Goal: Task Accomplishment & Management: Use online tool/utility

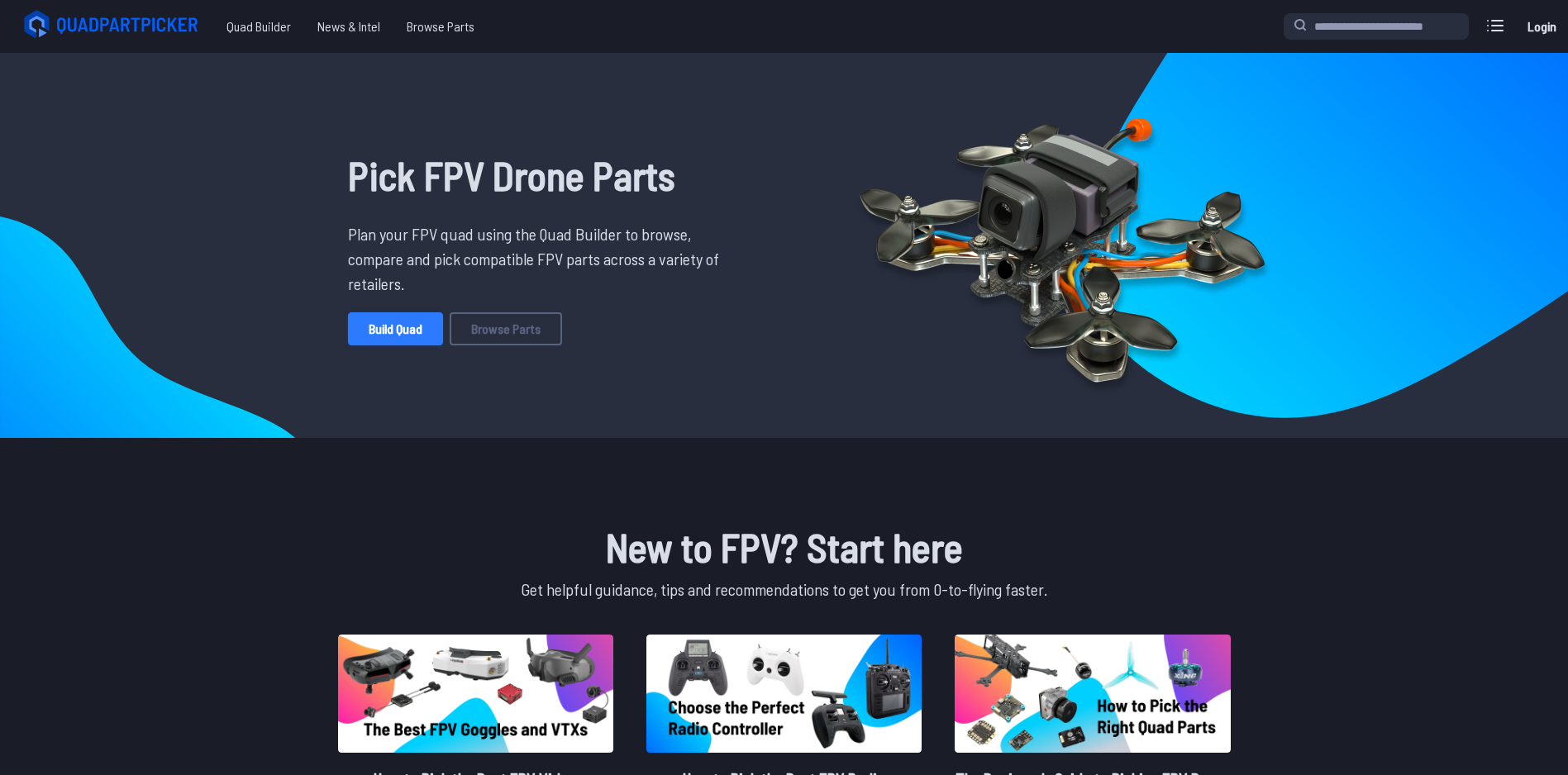
click at [408, 332] on link "Build Quad" at bounding box center [396, 328] width 95 height 33
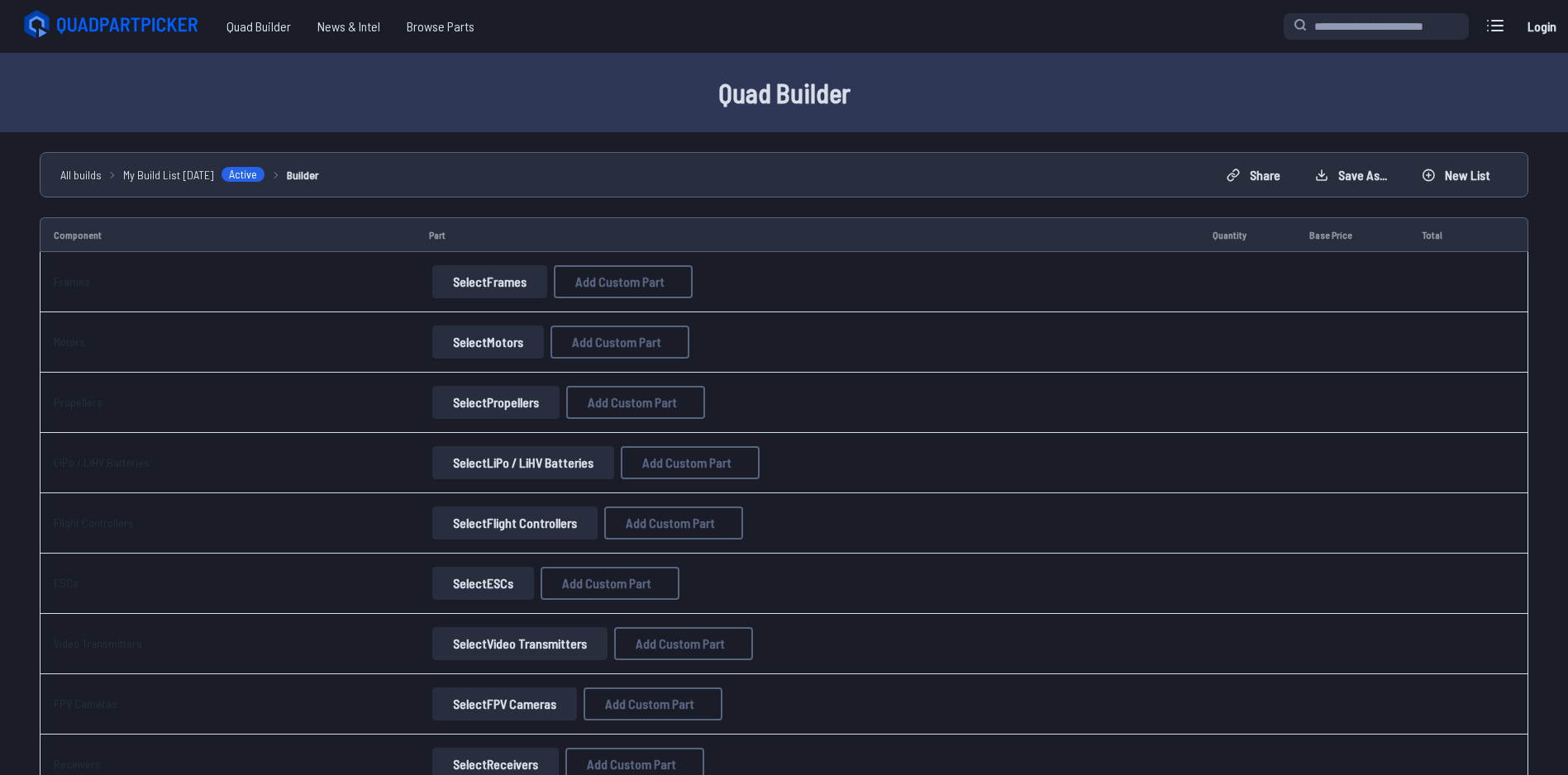
click at [486, 283] on button "Select Frames" at bounding box center [490, 282] width 115 height 33
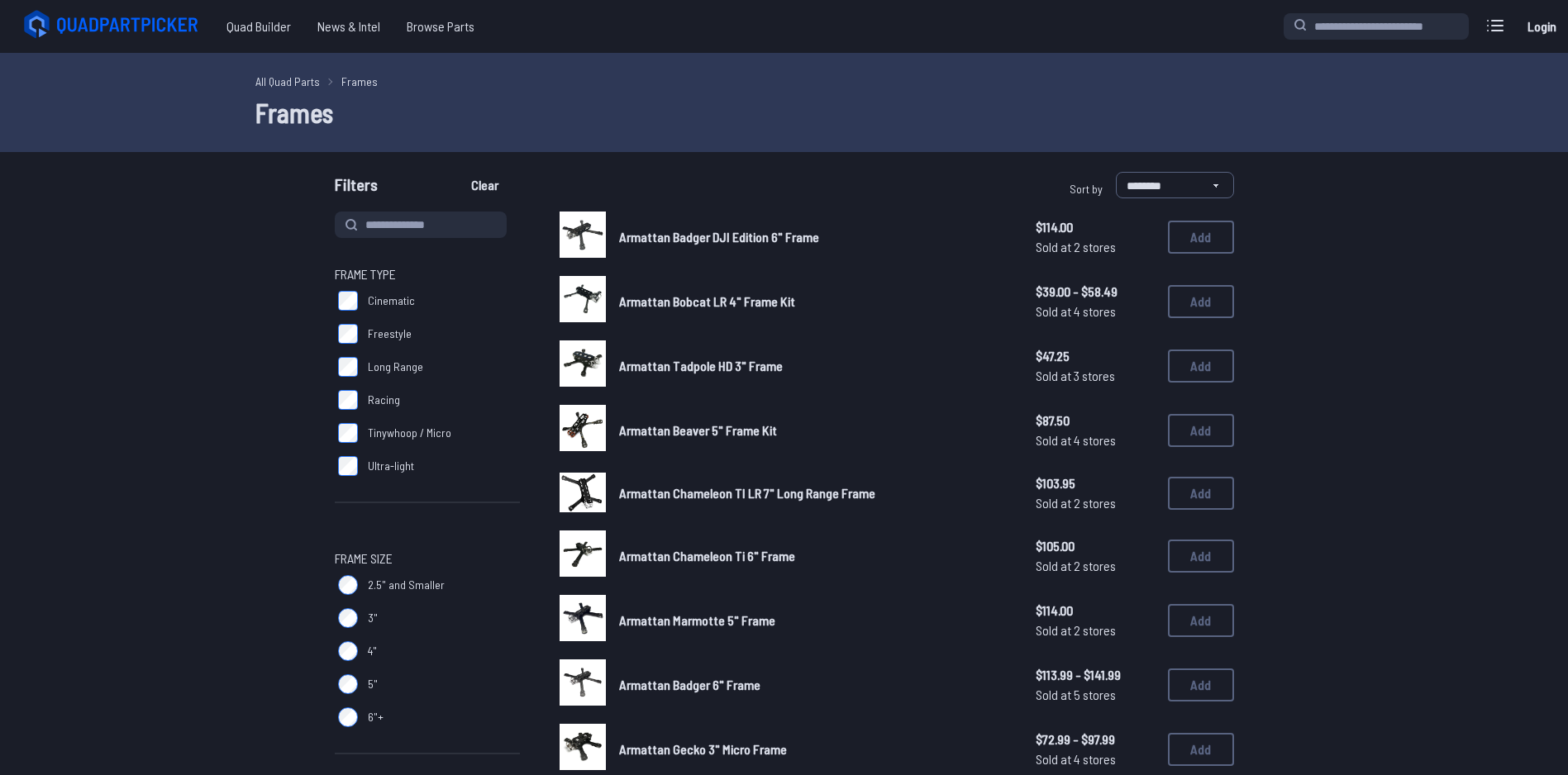
scroll to position [248, 0]
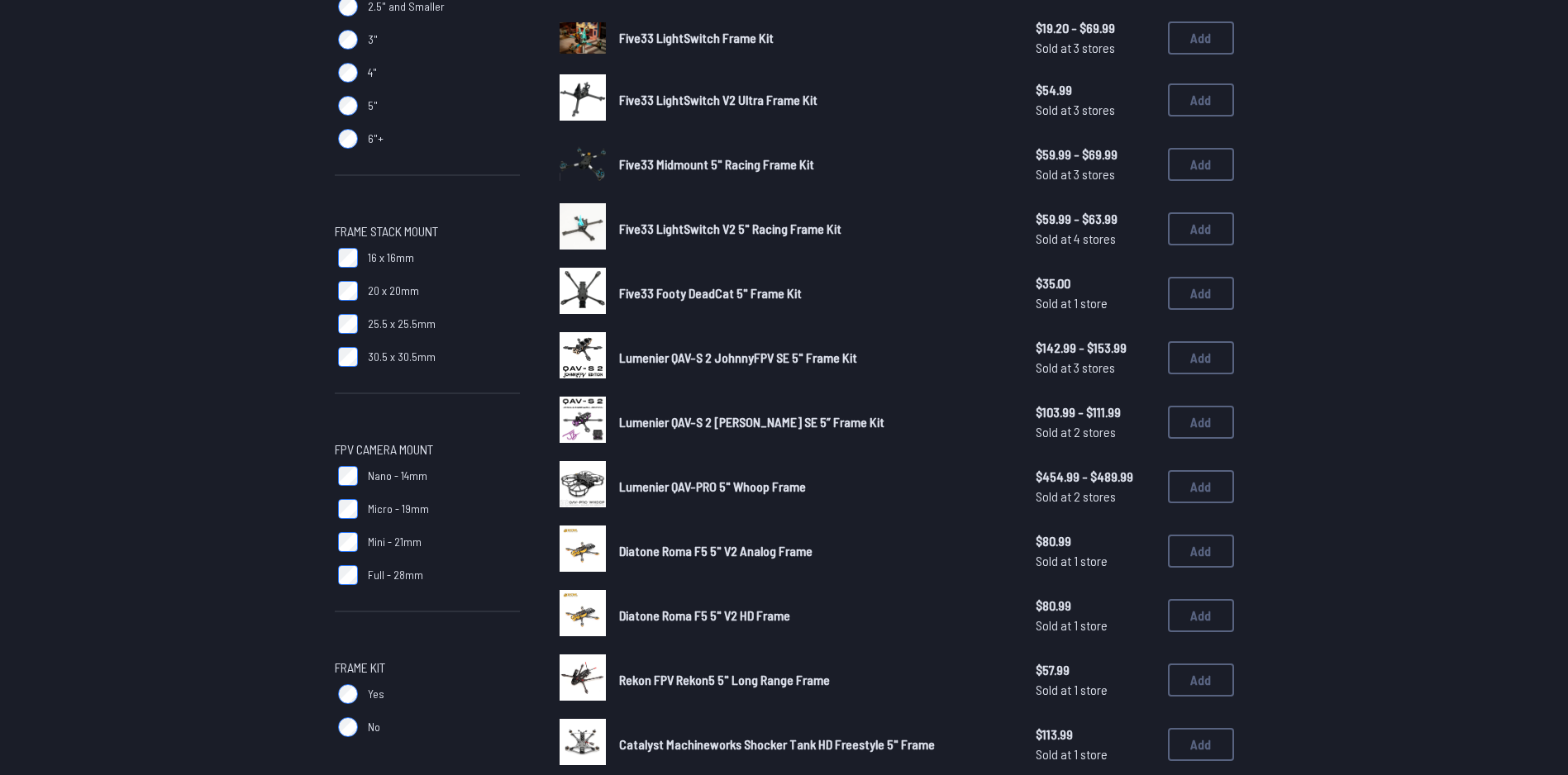
scroll to position [661, 0]
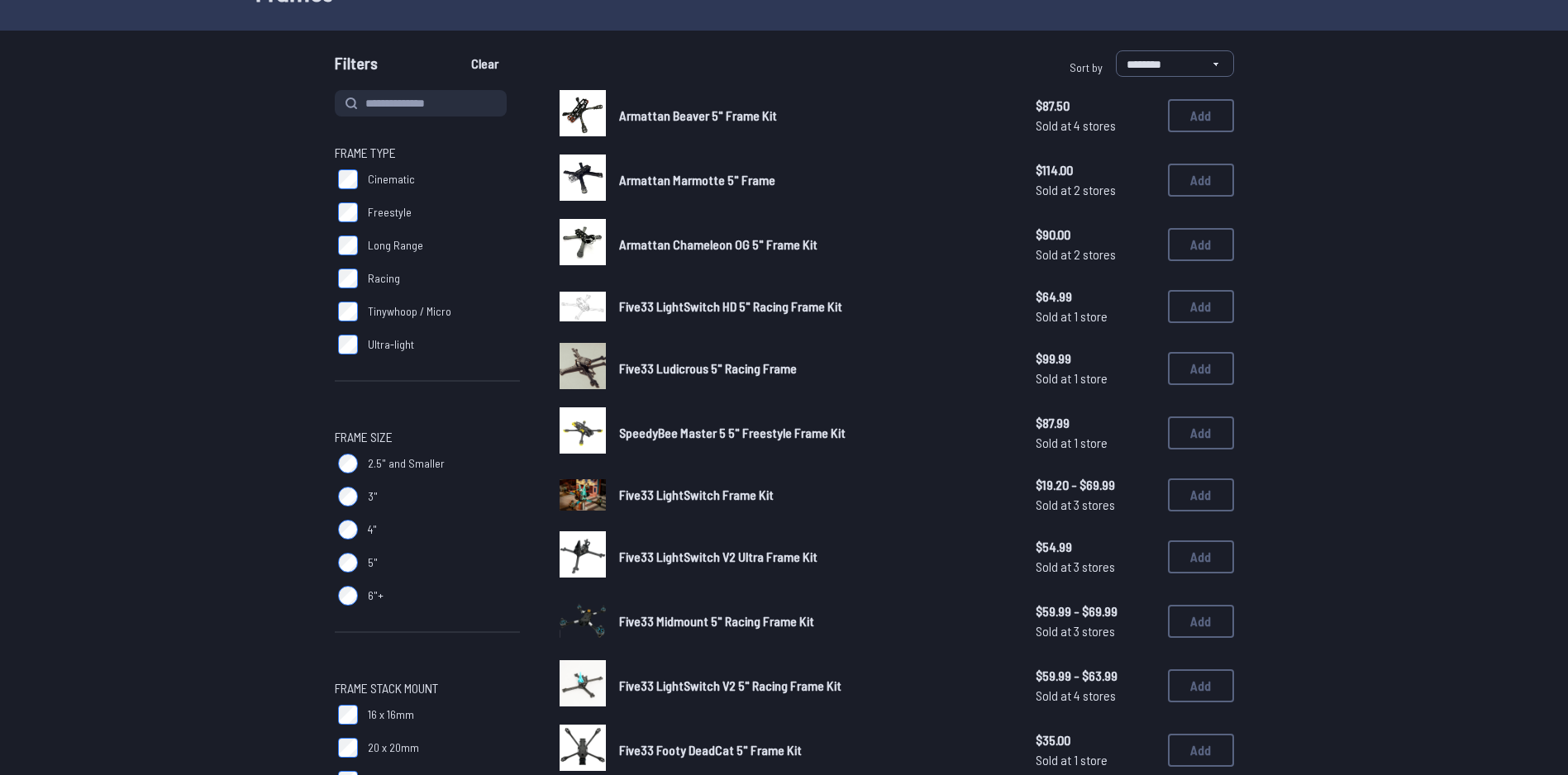
scroll to position [83, 0]
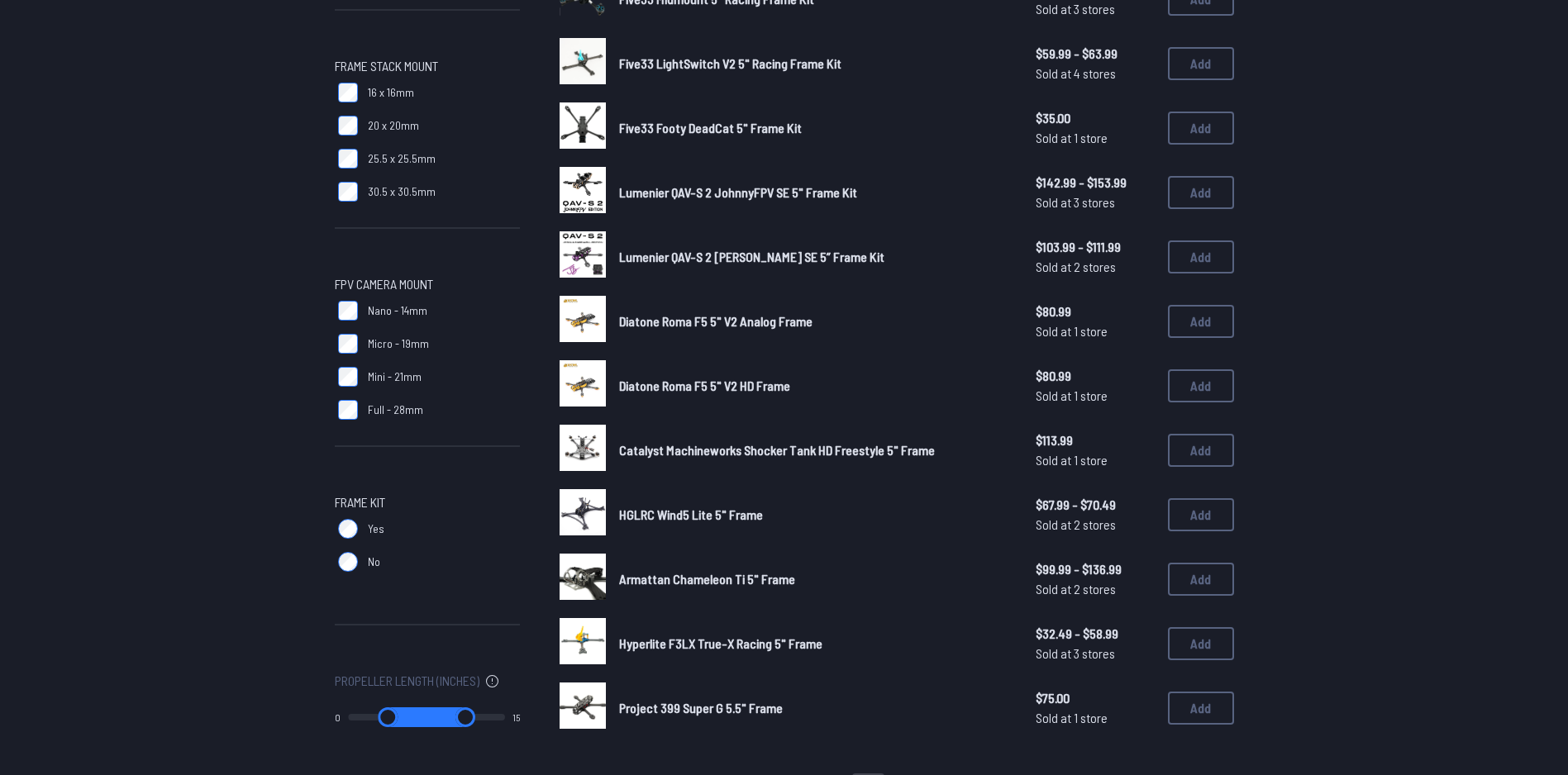
scroll to position [826, 0]
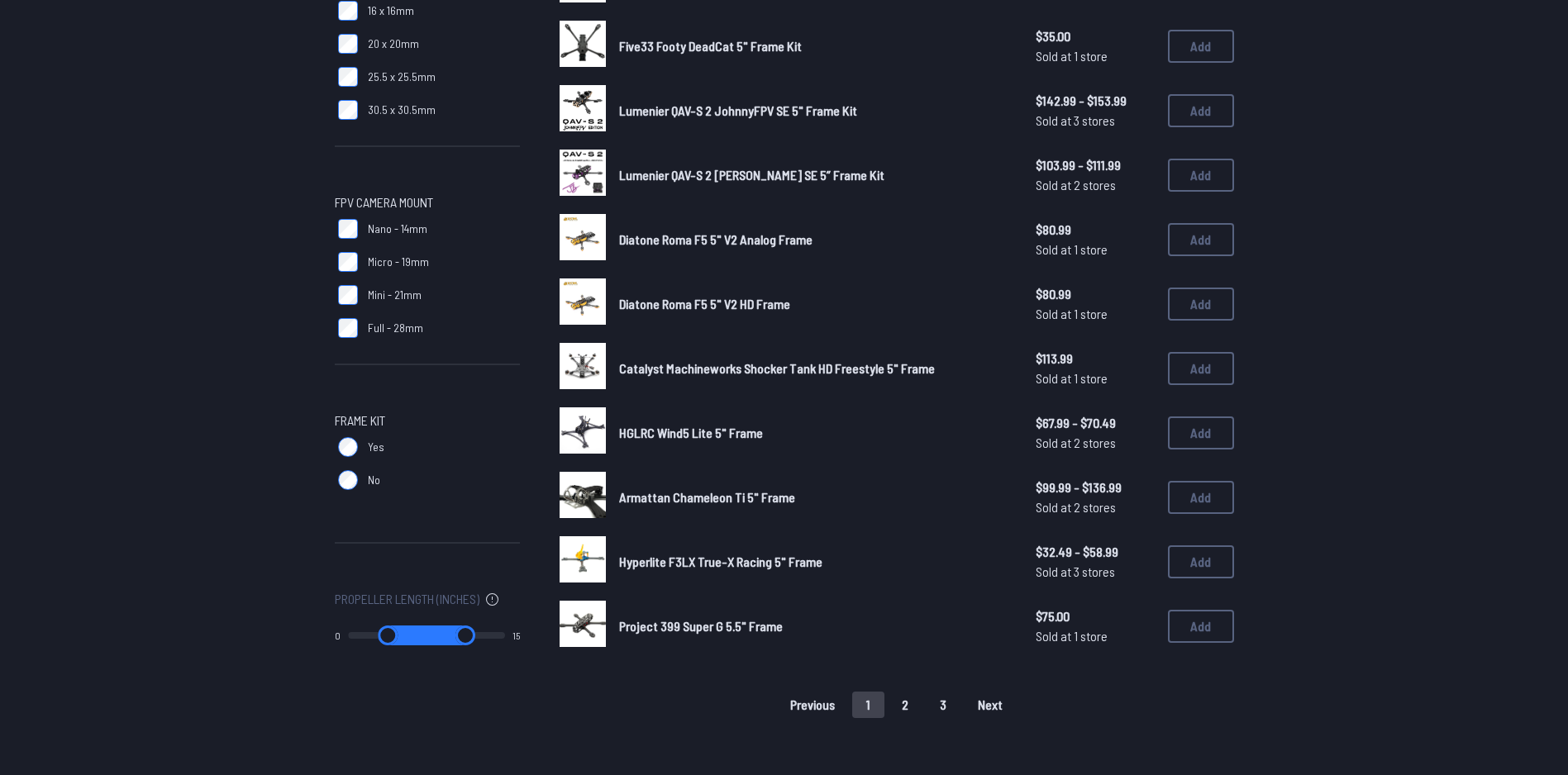
click at [904, 708] on button "2" at bounding box center [905, 704] width 35 height 26
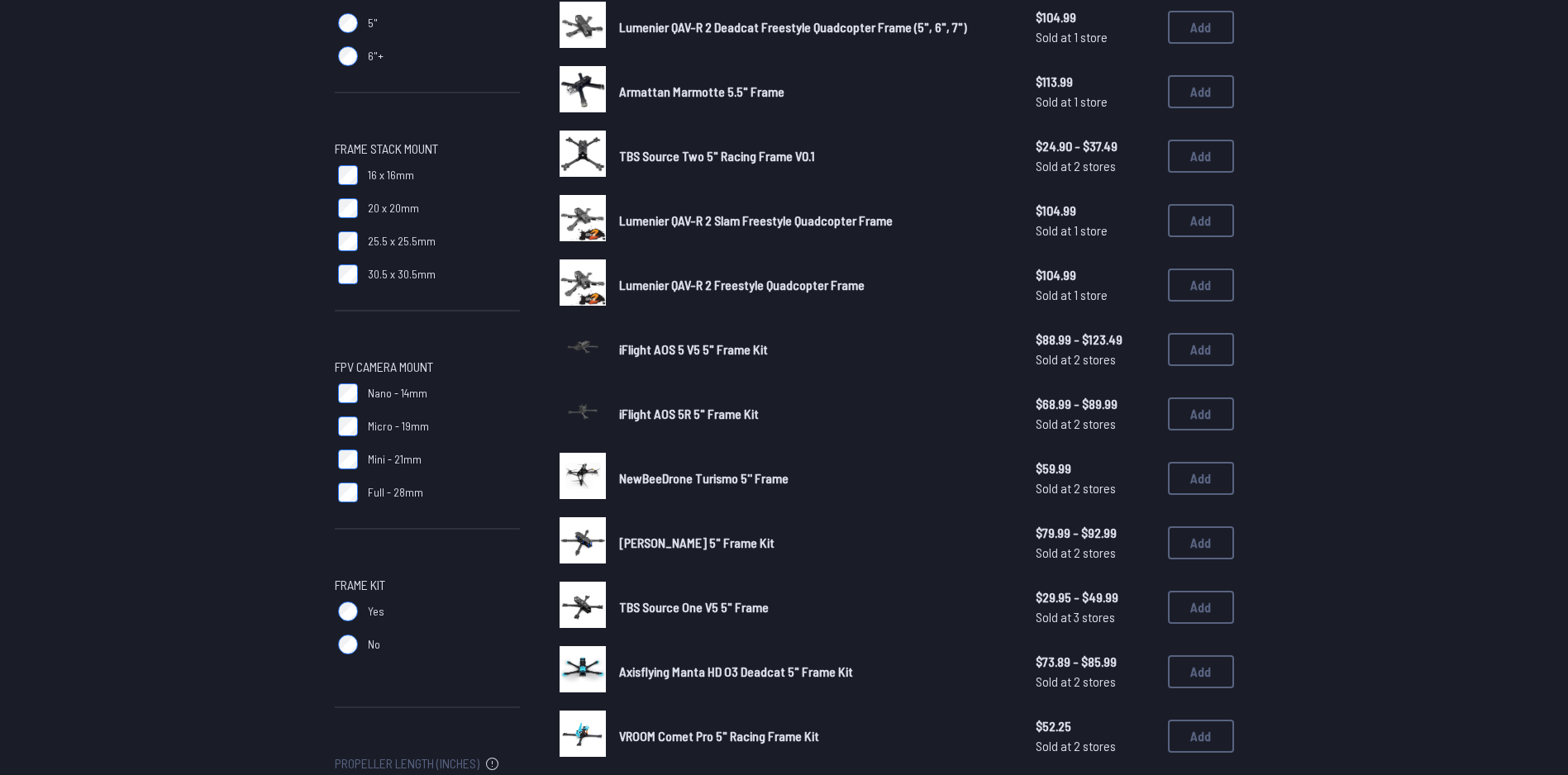
scroll to position [827, 0]
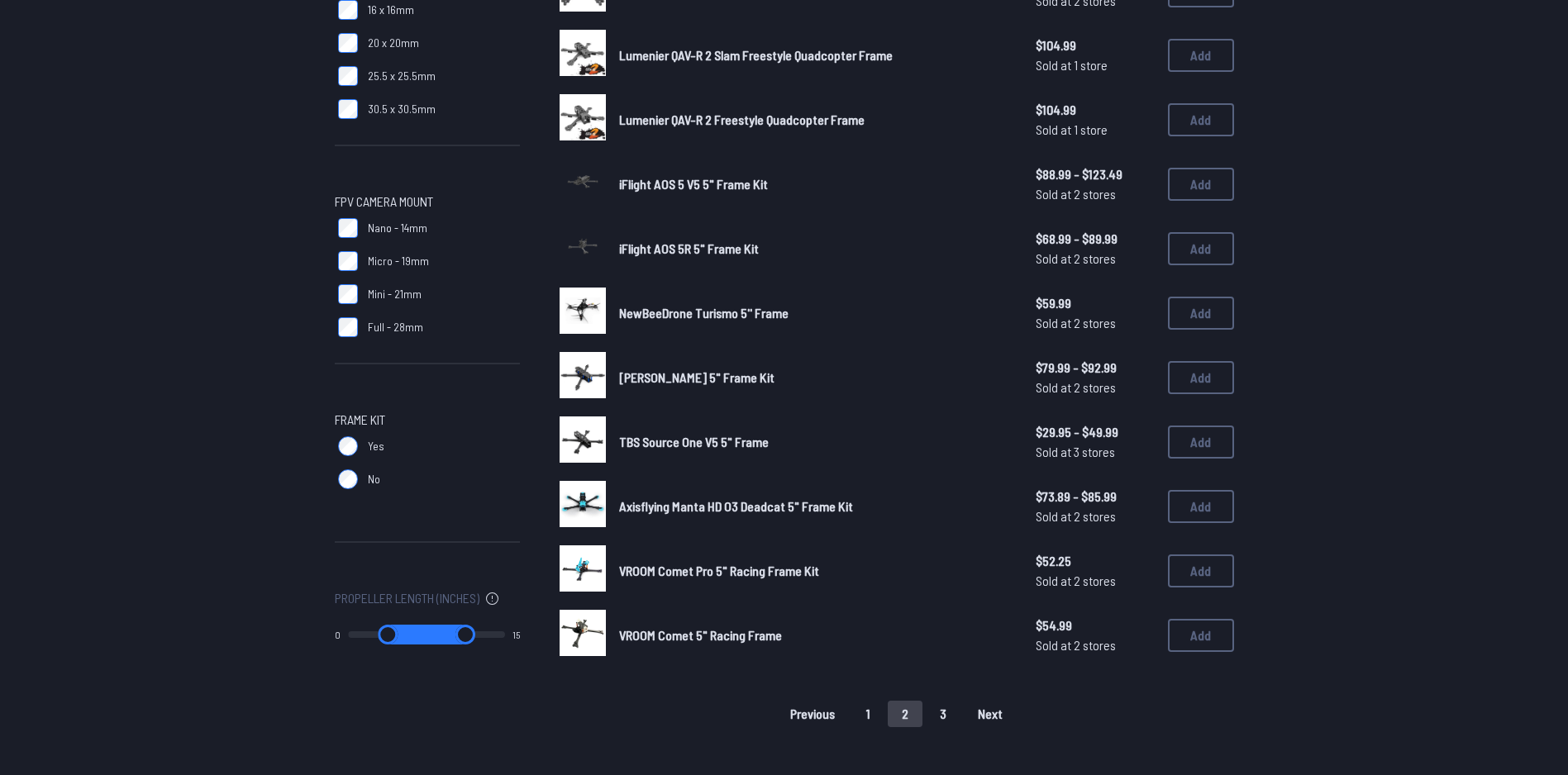
click at [945, 712] on button "3" at bounding box center [943, 713] width 35 height 26
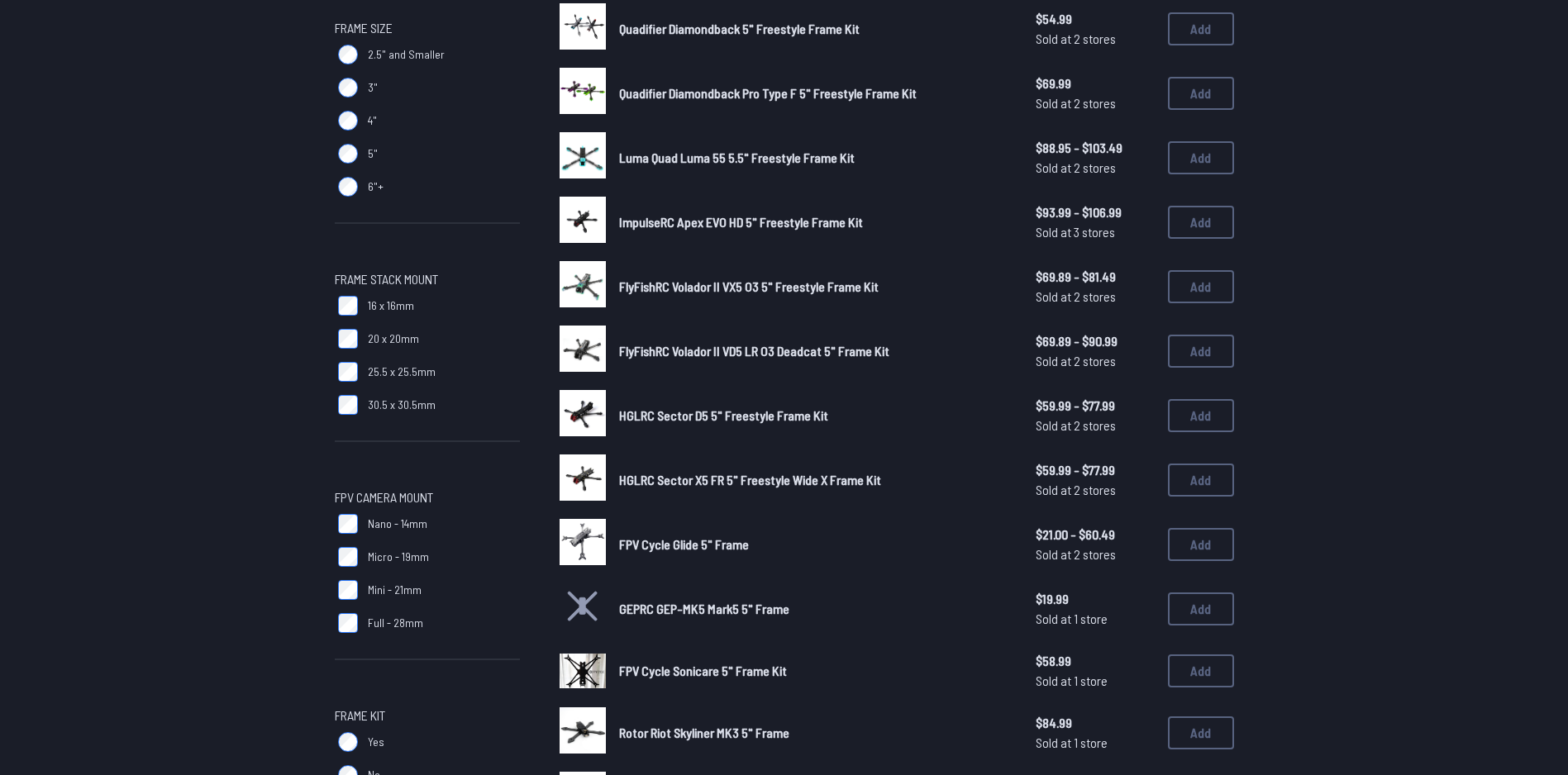
scroll to position [910, 0]
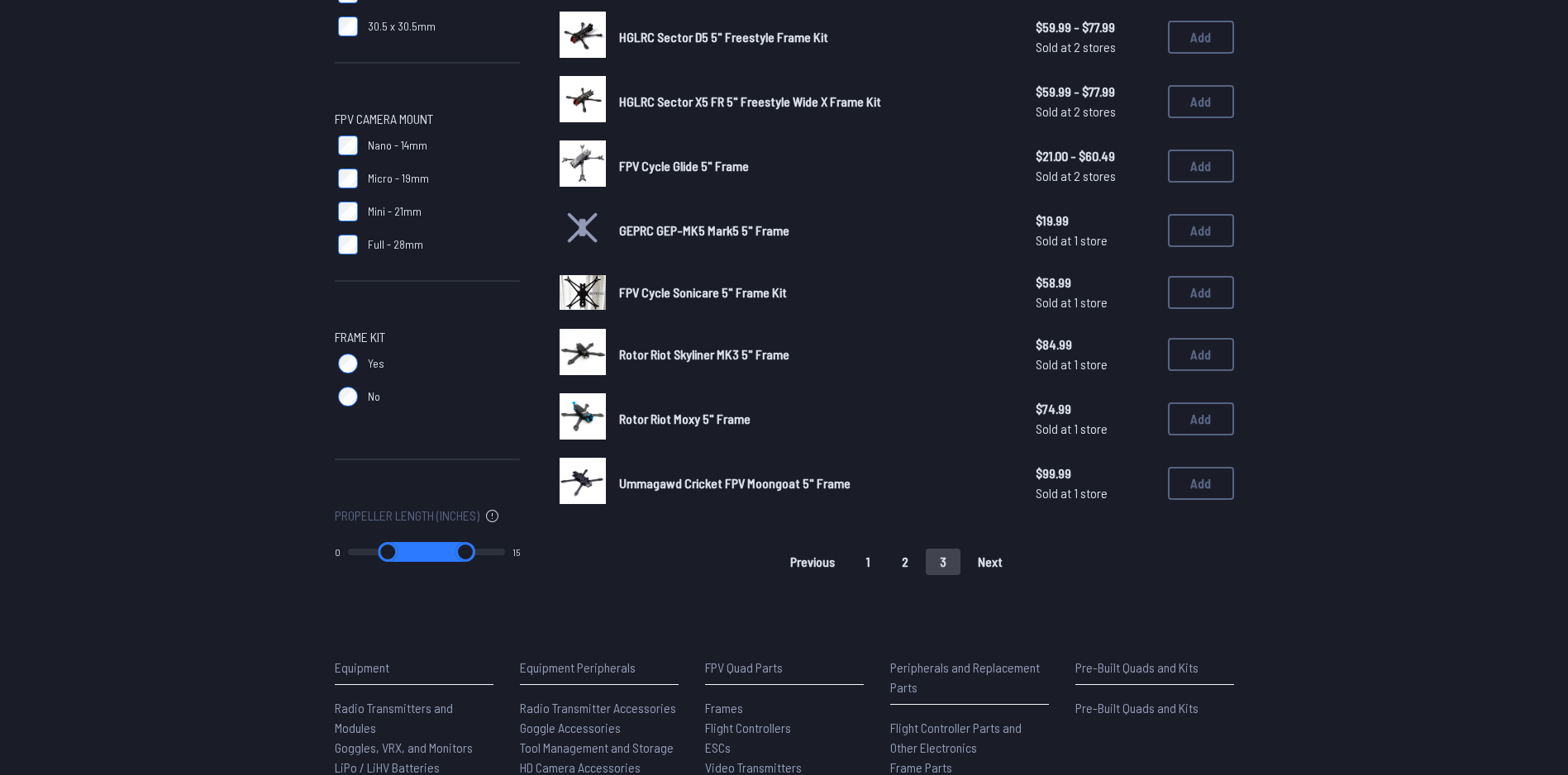
click at [872, 562] on button "1" at bounding box center [868, 562] width 32 height 26
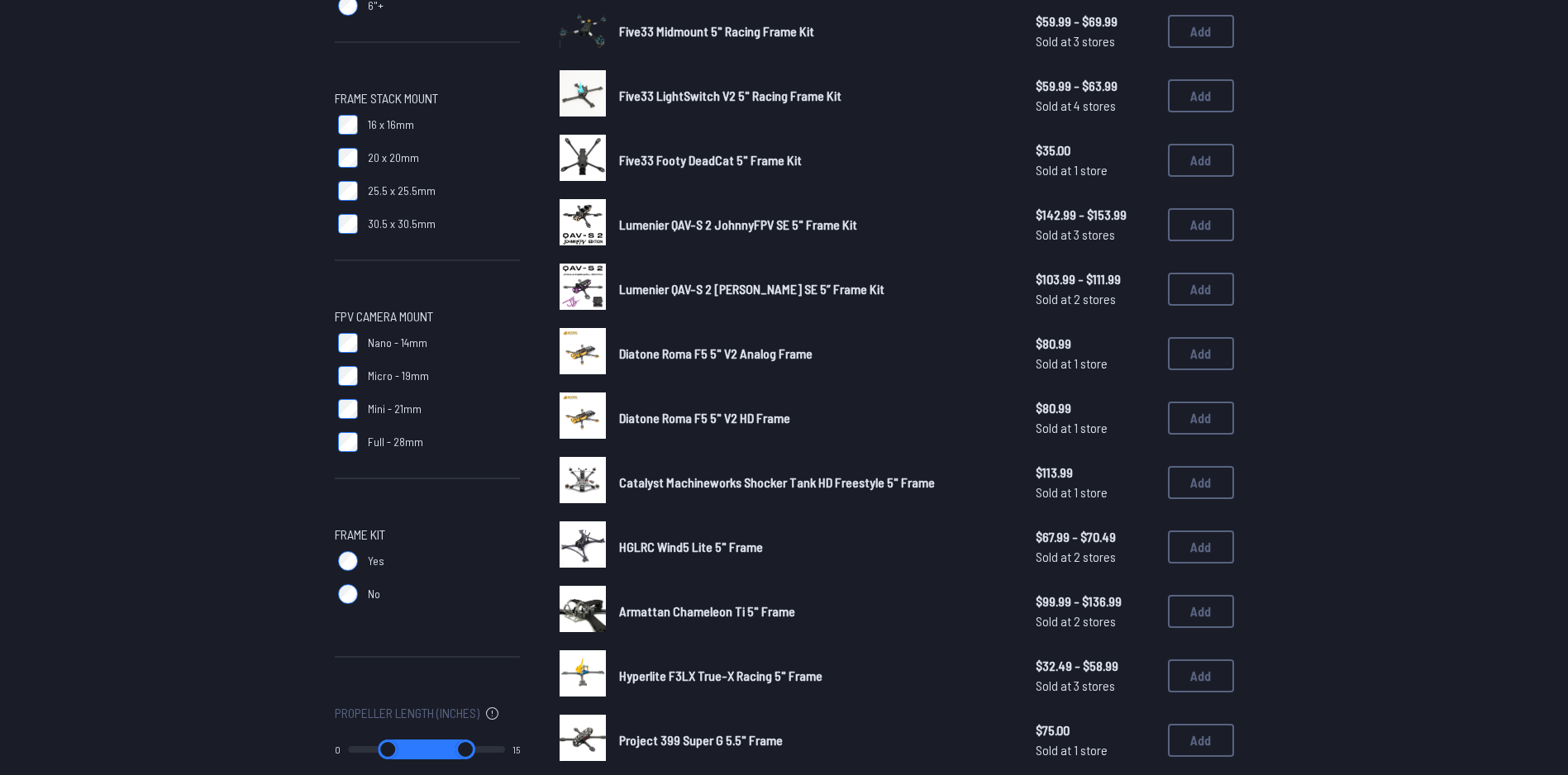
scroll to position [910, 0]
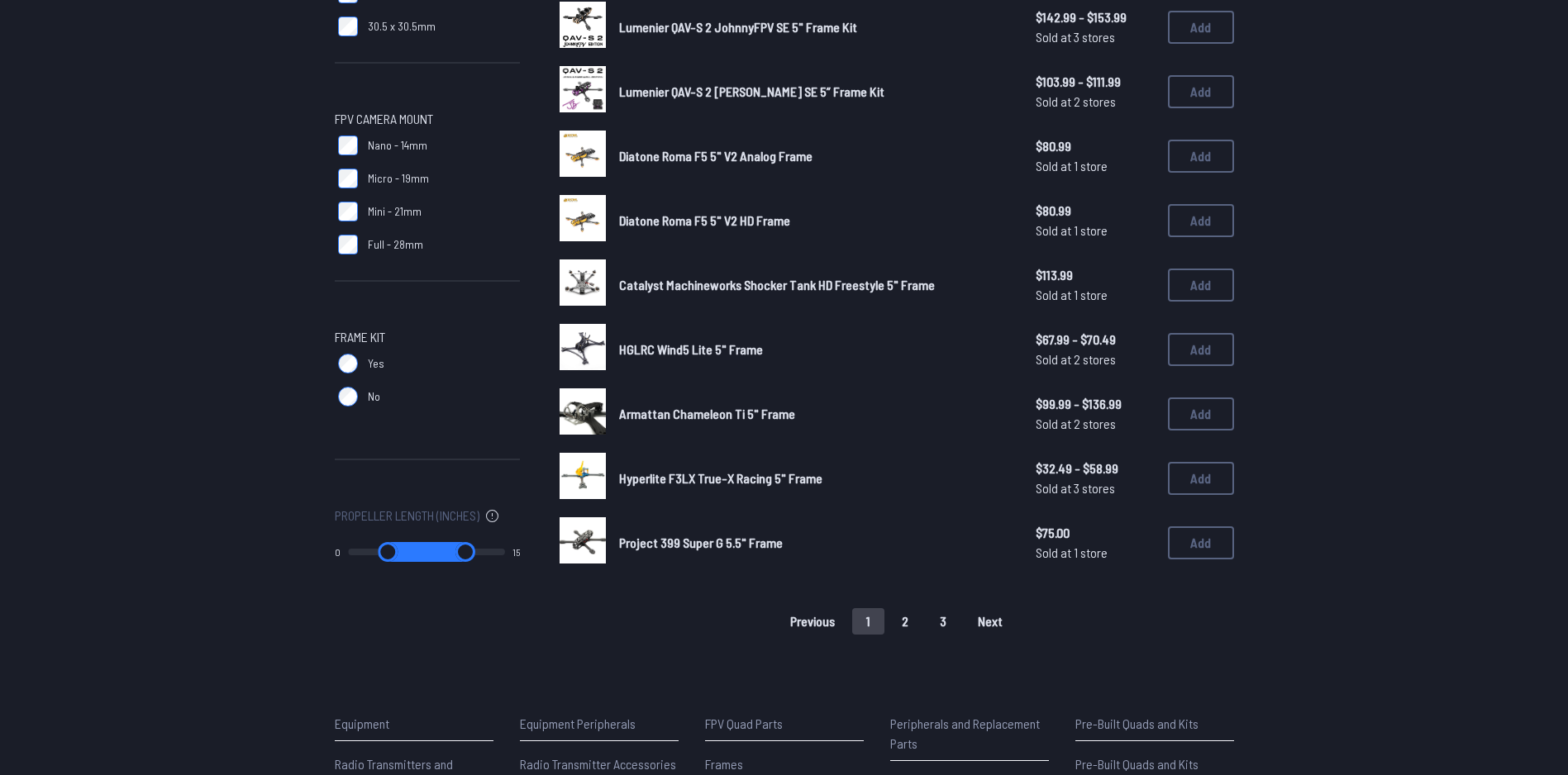
click at [909, 624] on button "2" at bounding box center [905, 621] width 35 height 26
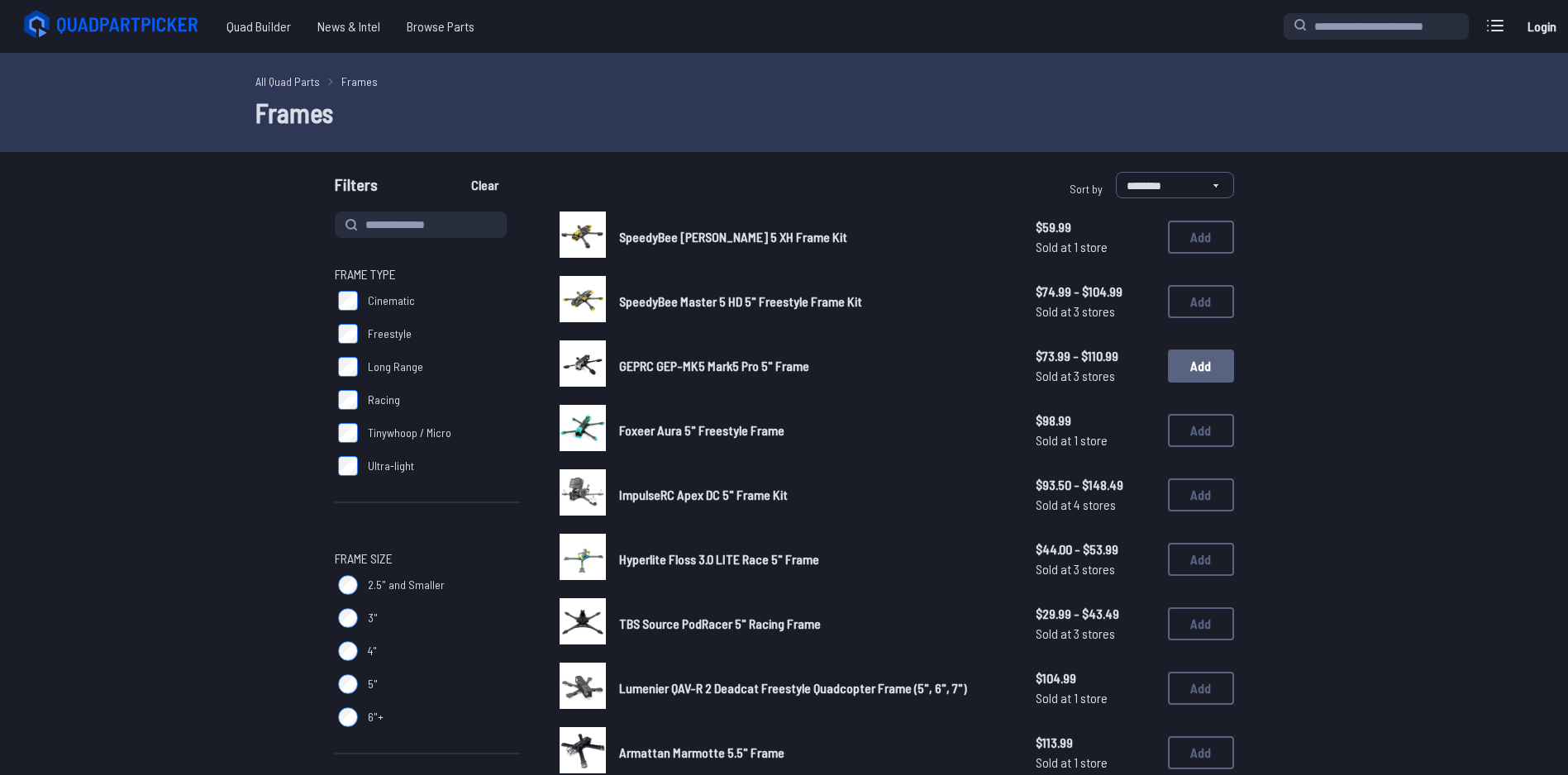
click at [1212, 372] on button "Add" at bounding box center [1201, 366] width 66 height 33
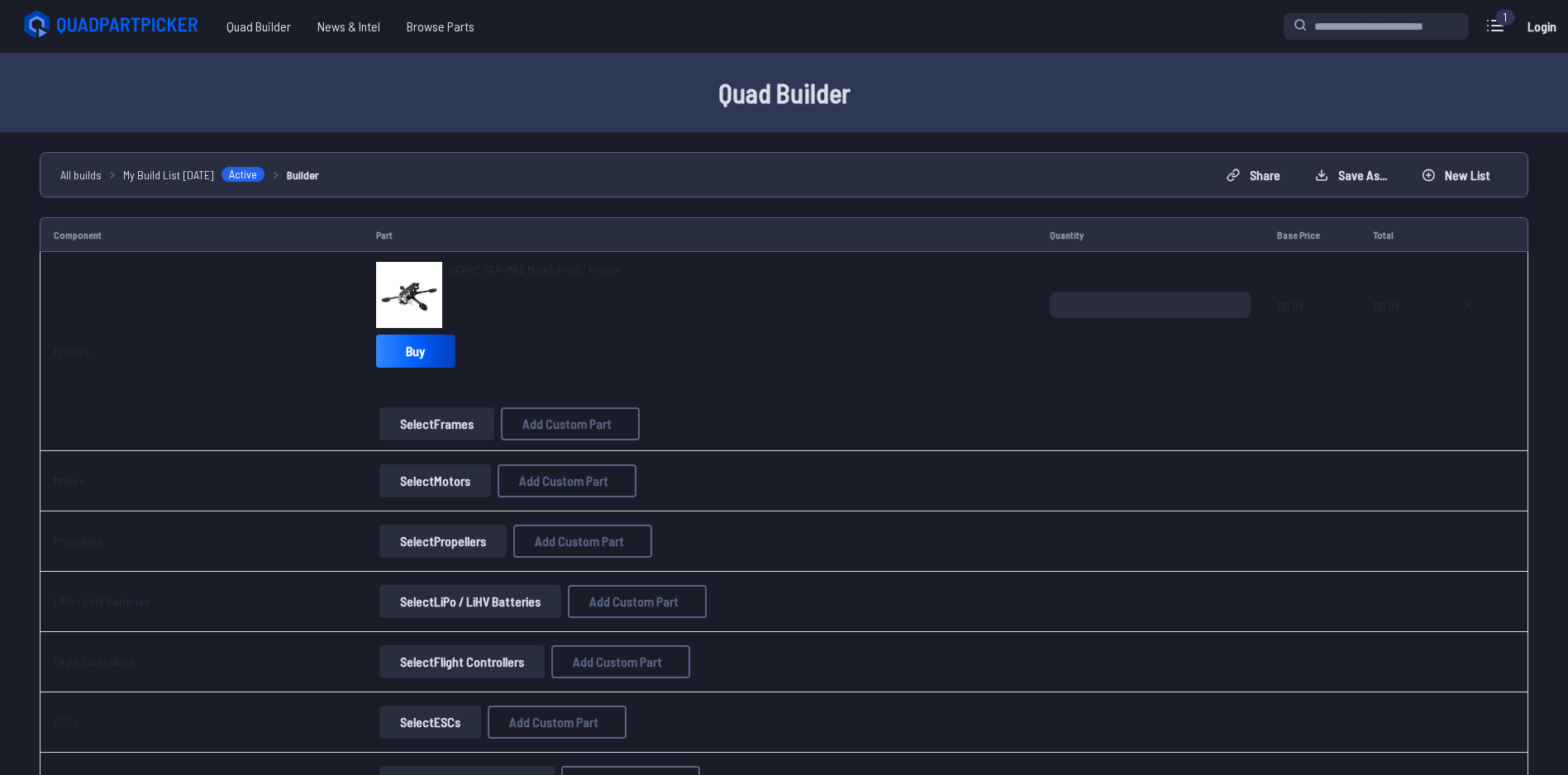
click at [430, 481] on button "Select Motors" at bounding box center [435, 481] width 111 height 33
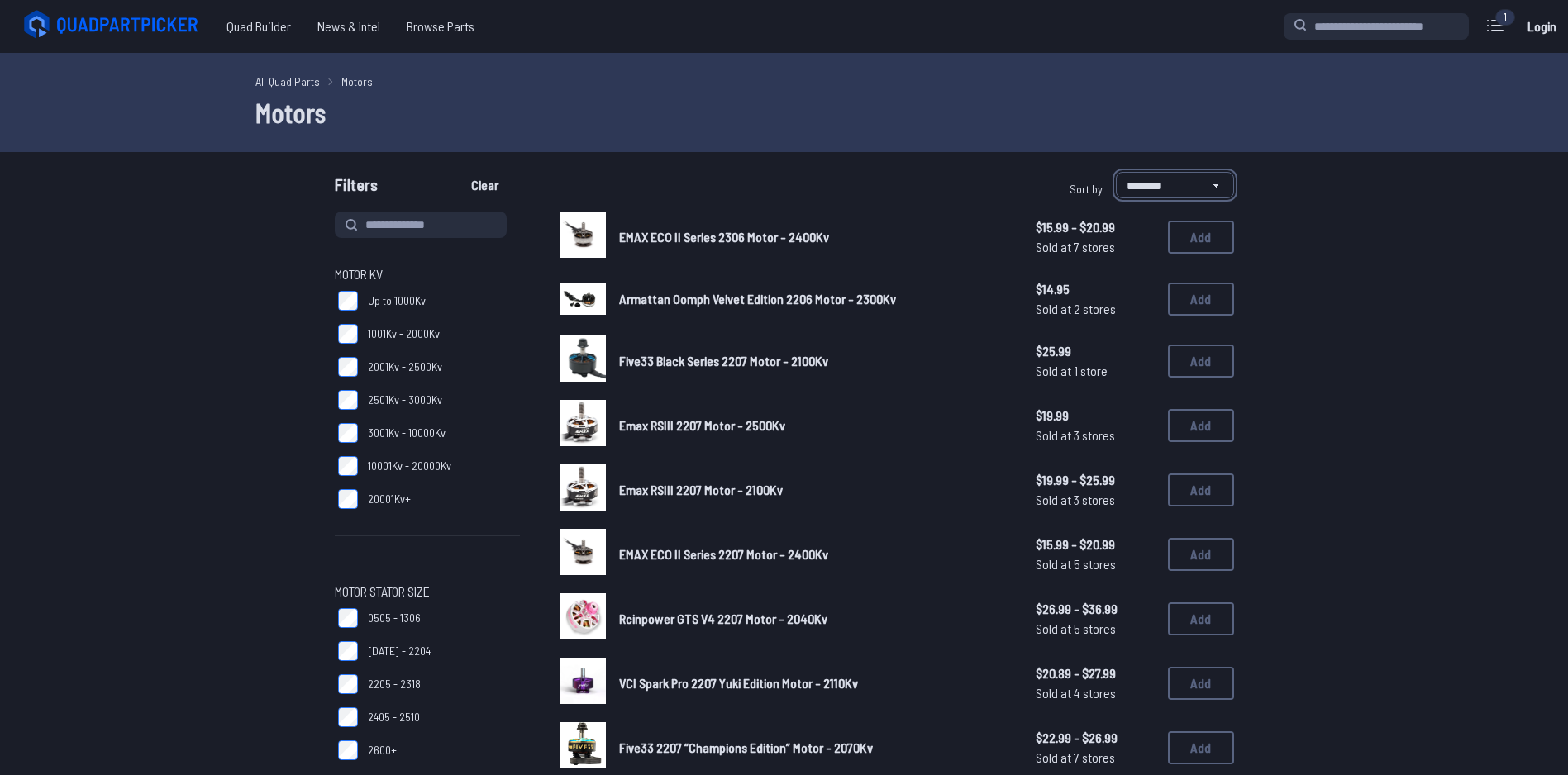
select select "*********"
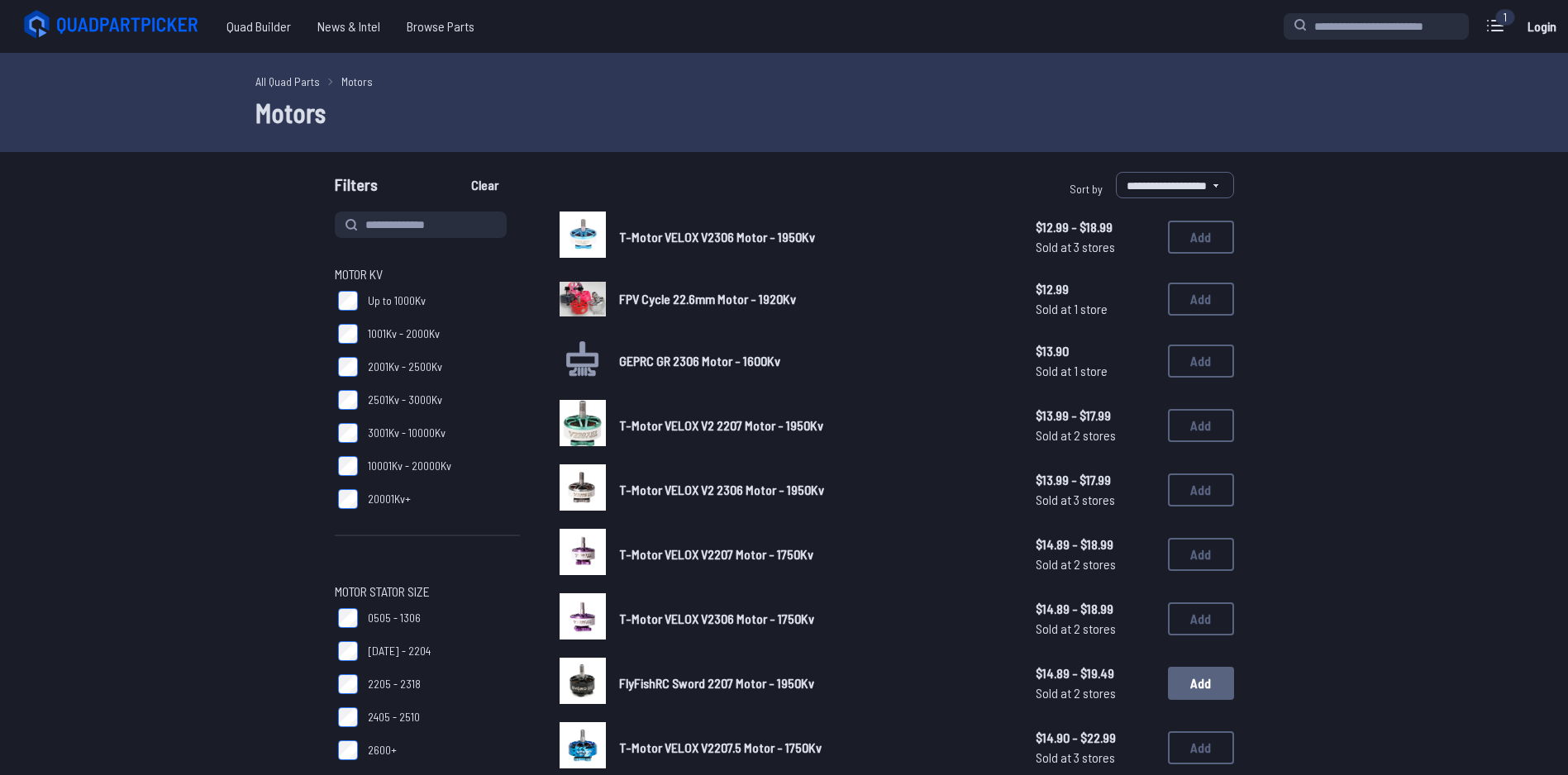
click at [1193, 679] on button "Add" at bounding box center [1201, 684] width 66 height 33
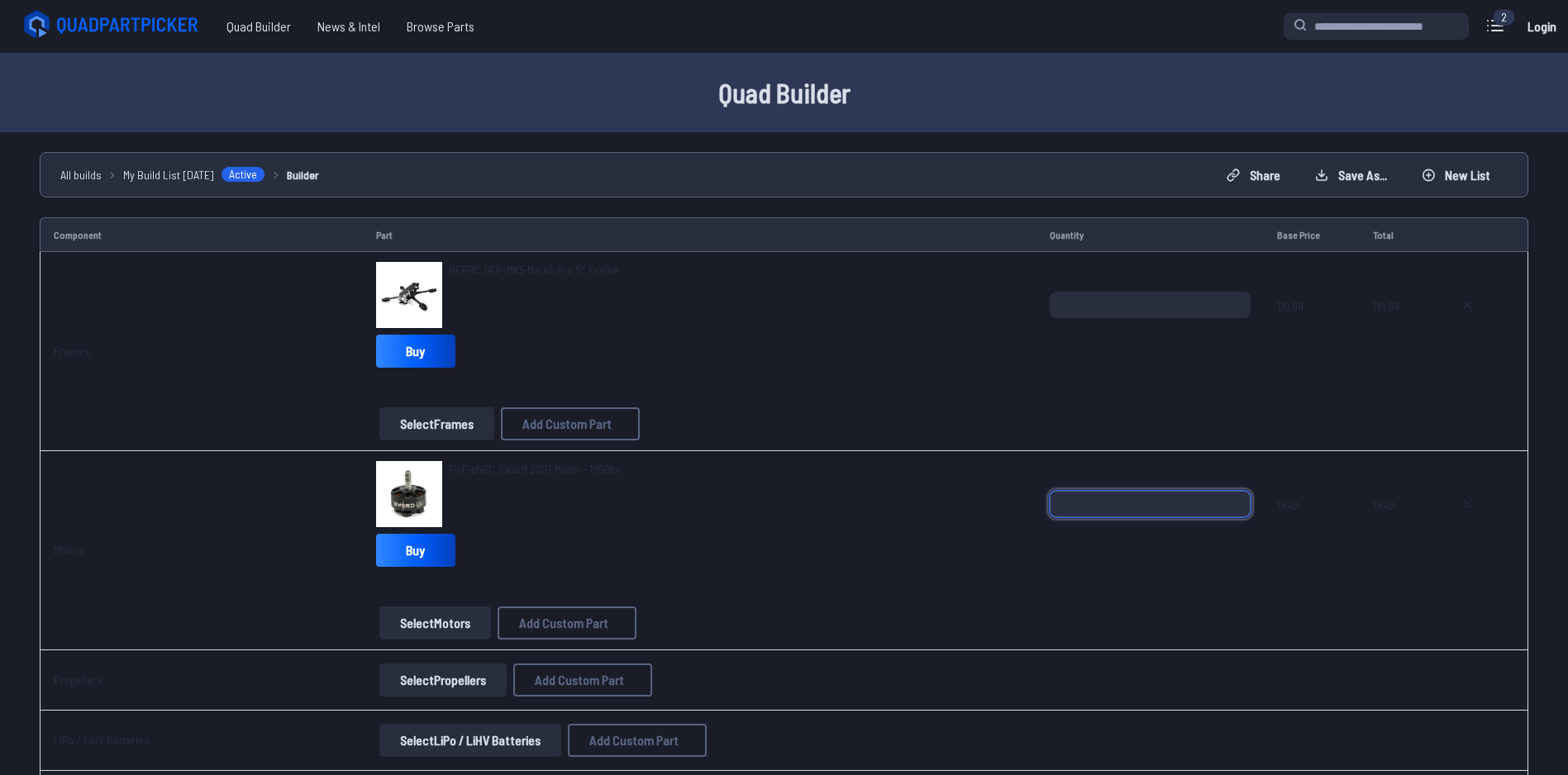
drag, startPoint x: 1102, startPoint y: 501, endPoint x: 1028, endPoint y: 504, distance: 74.1
click at [1031, 504] on tr "Motors FlyFishRC Sword 2207 Motor - 1950Kv Buy Select Motors Add Custom Part Ad…" at bounding box center [784, 551] width 1489 height 199
type input "*"
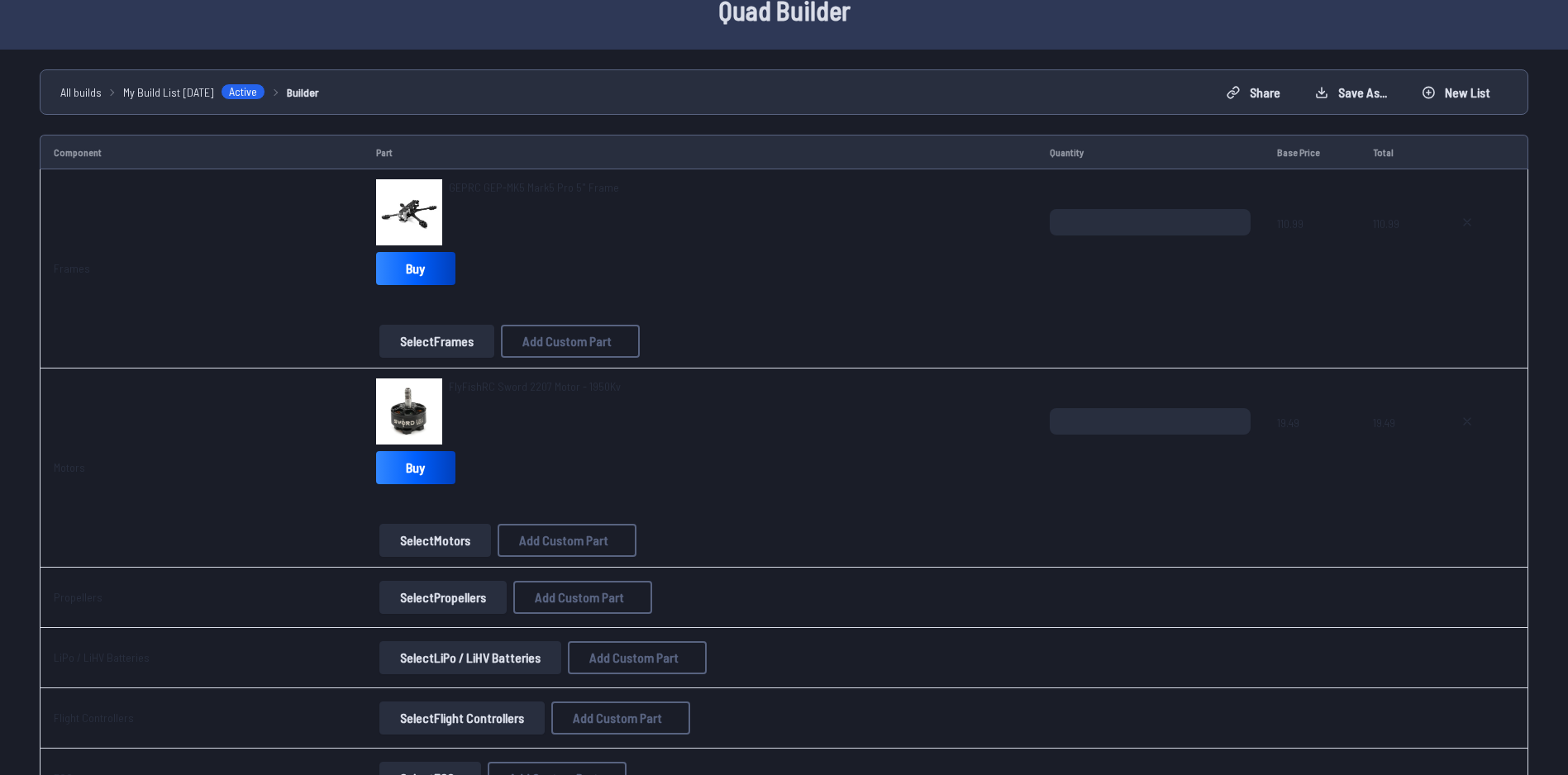
click at [415, 601] on button "Select Propellers" at bounding box center [443, 597] width 127 height 33
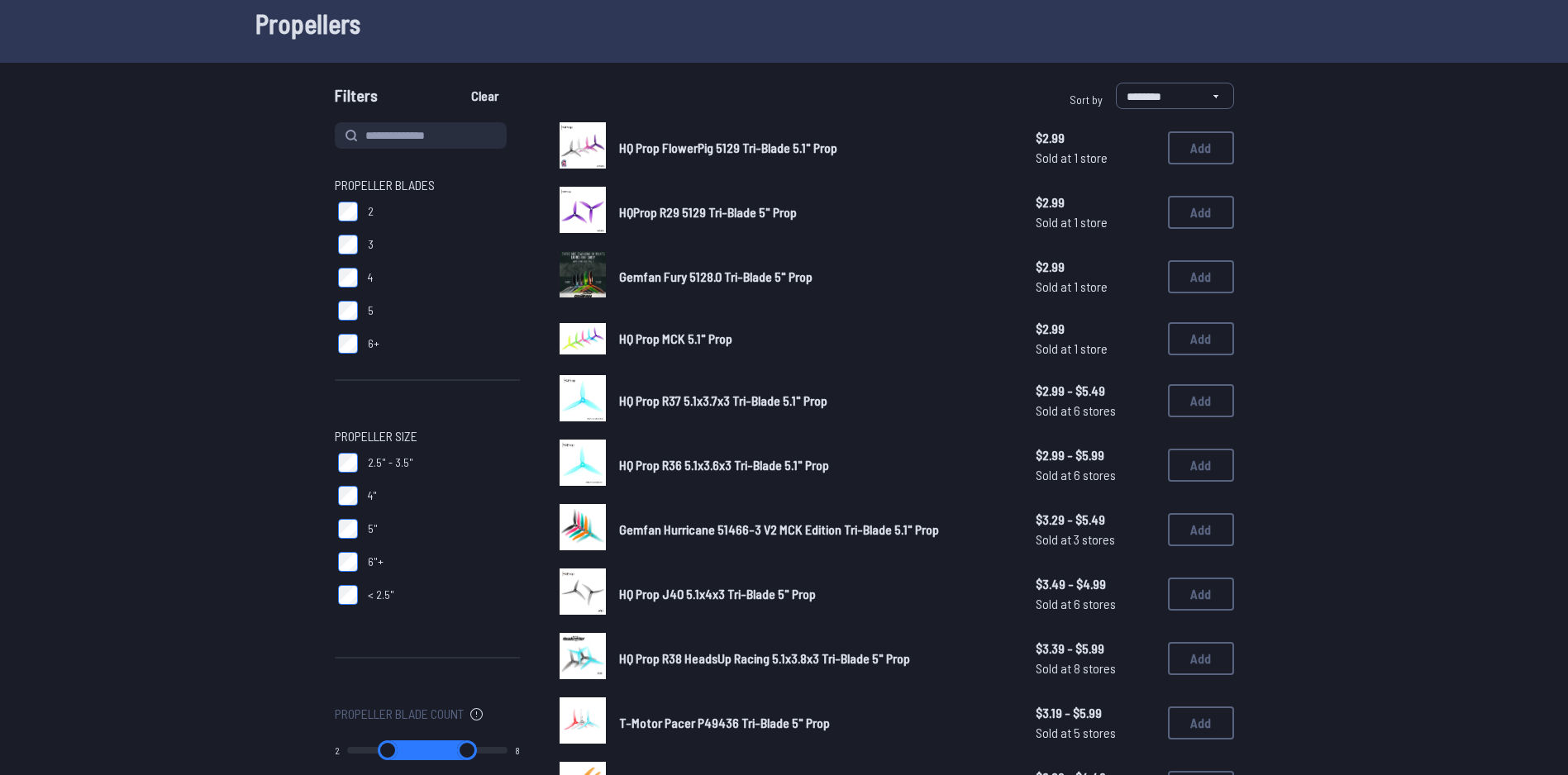
scroll to position [83, 0]
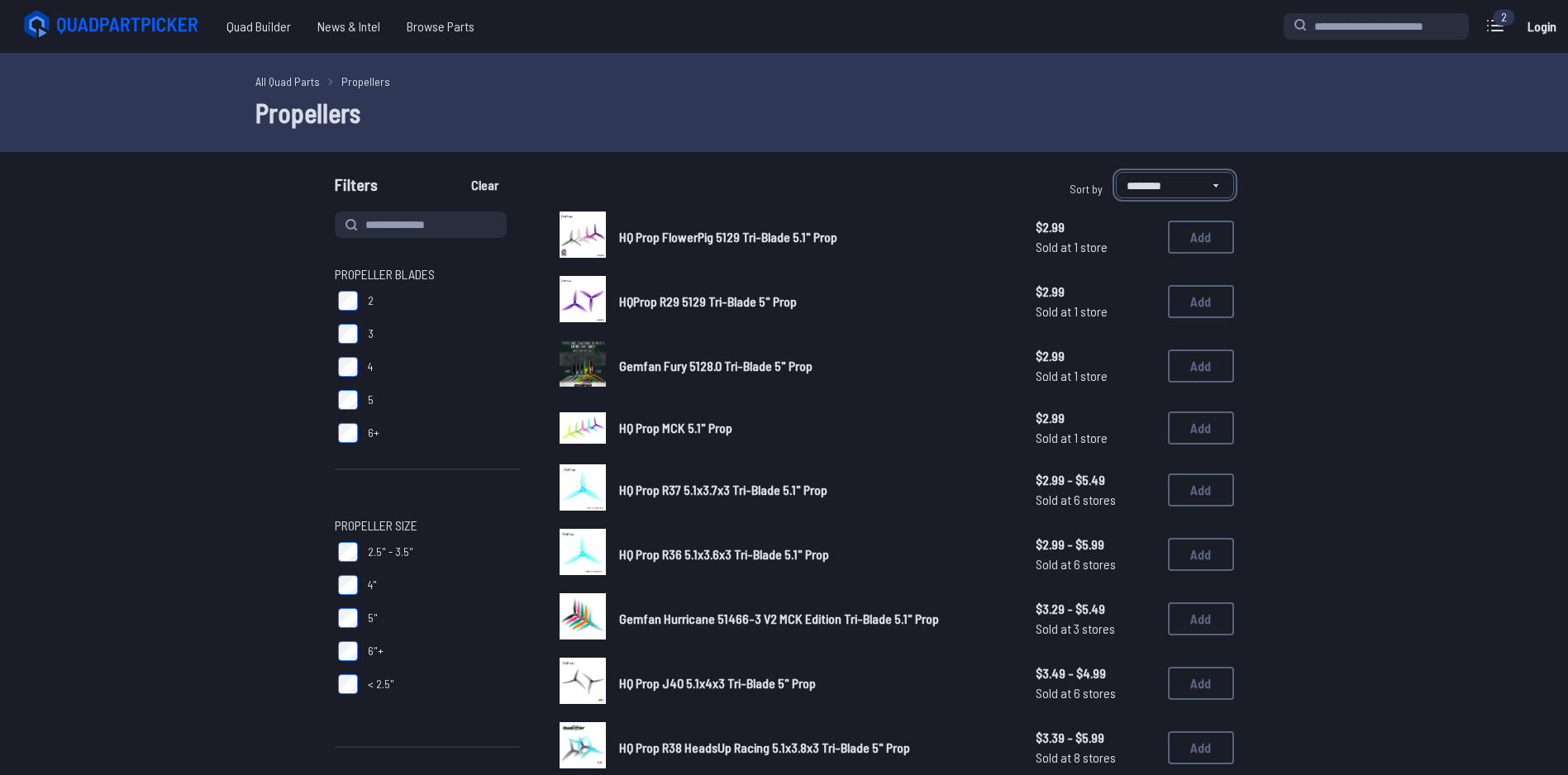
select select "*********"
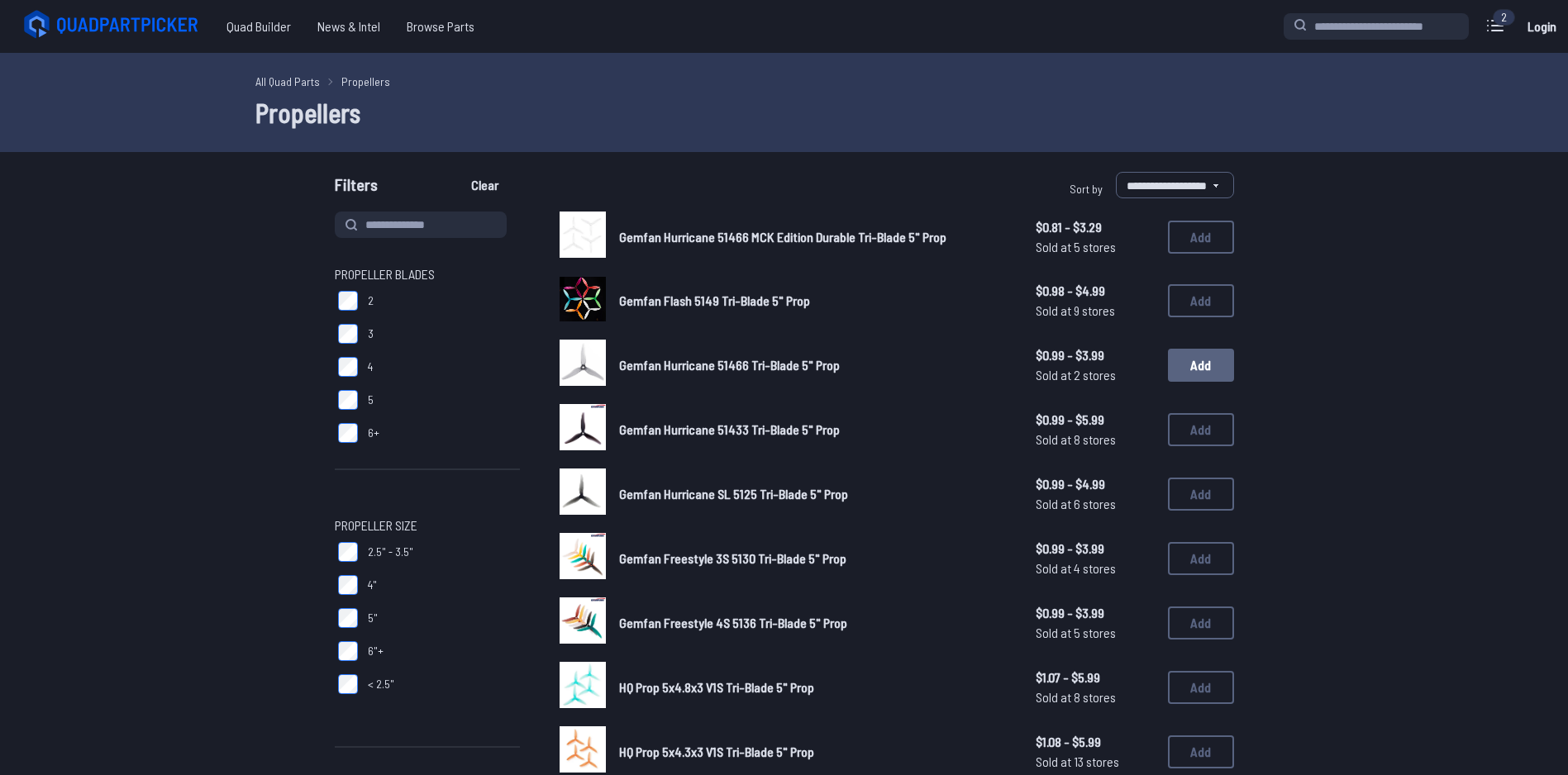
click at [1199, 365] on button "Add" at bounding box center [1201, 365] width 66 height 33
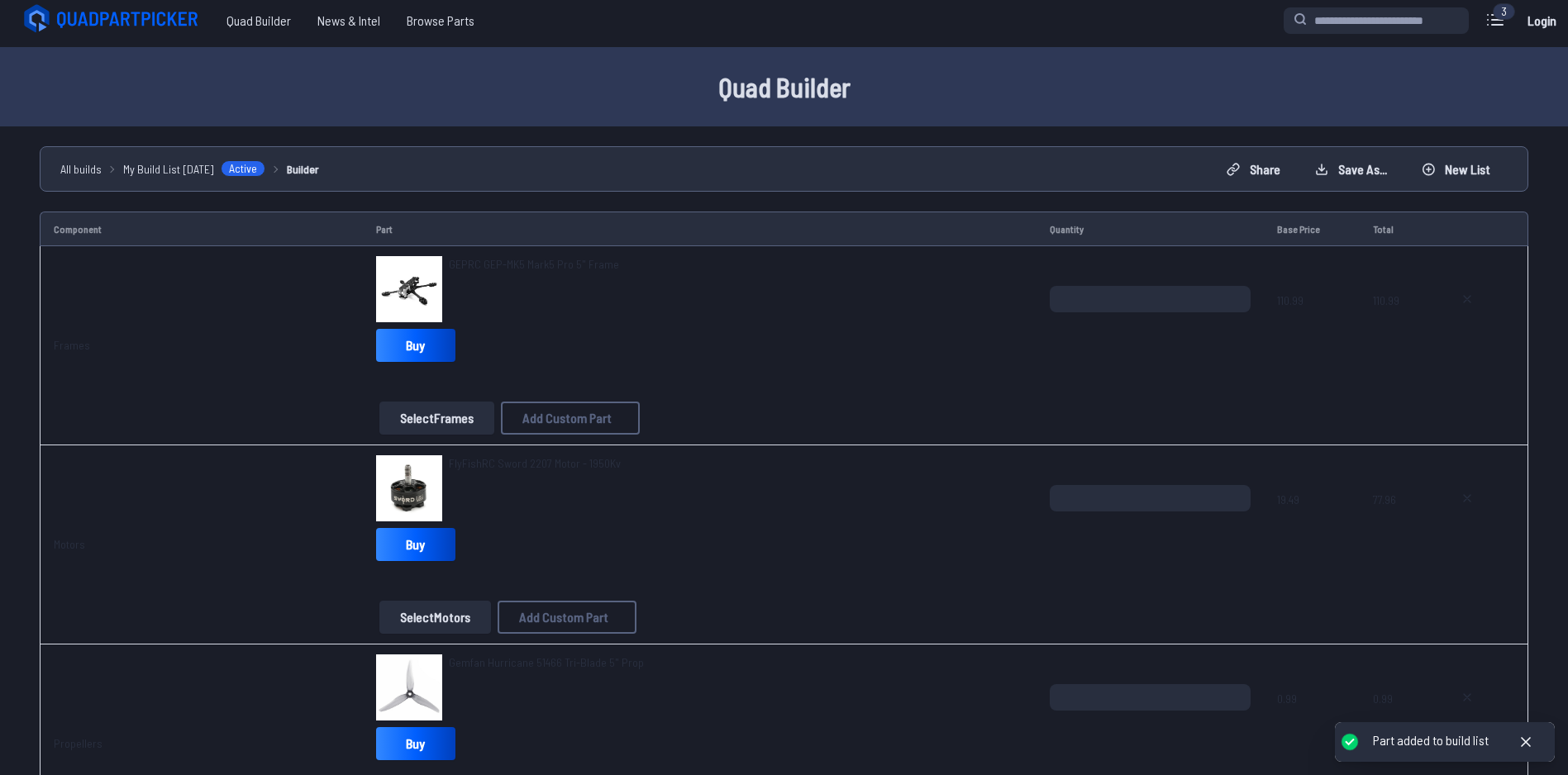
scroll to position [83, 0]
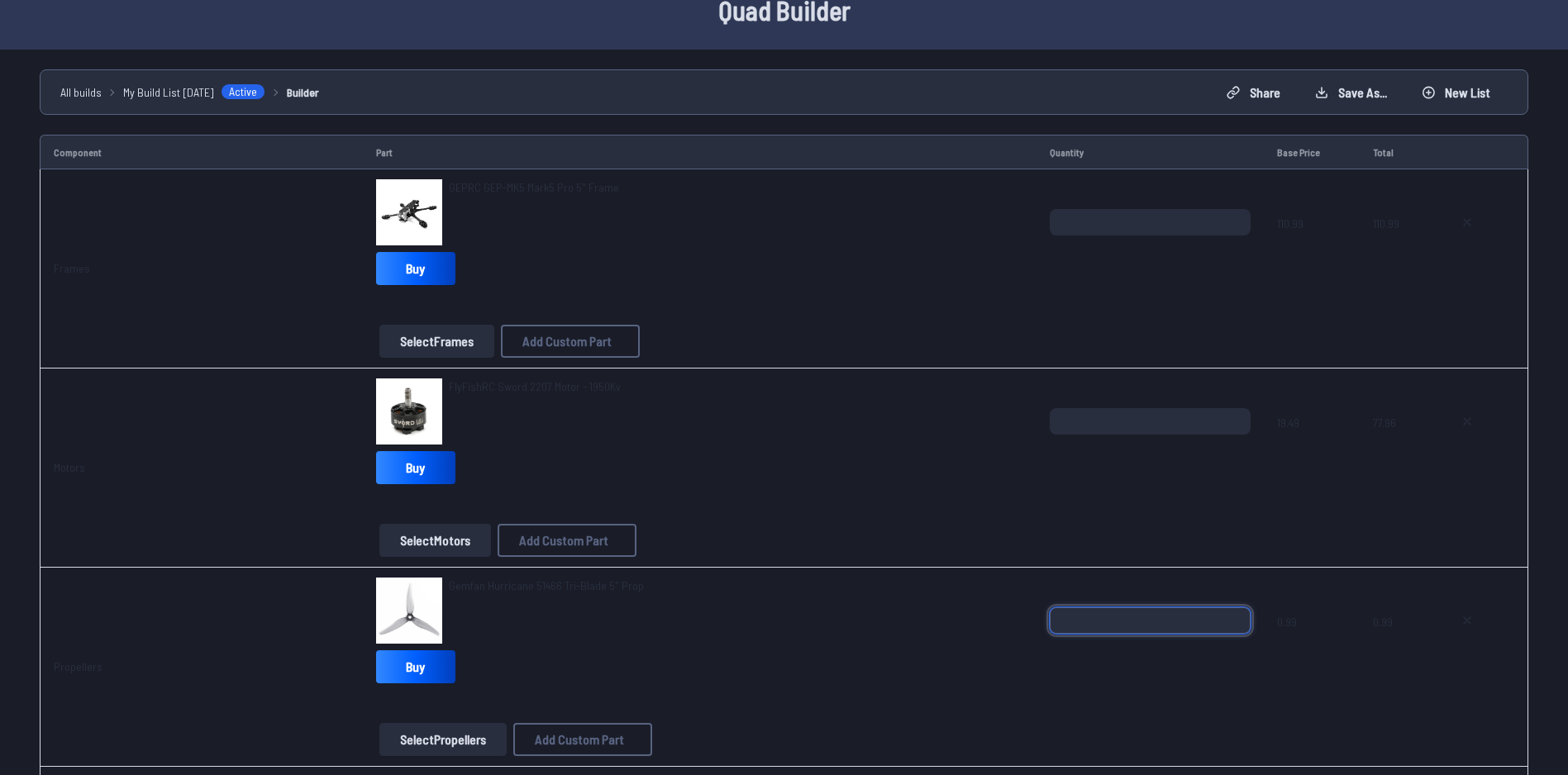
drag, startPoint x: 1066, startPoint y: 620, endPoint x: 1027, endPoint y: 620, distance: 39.0
click at [1029, 620] on tr "Propellers Gemfan Hurricane 51466 Tri-Blade 5" Prop Buy Select Propellers Add C…" at bounding box center [784, 667] width 1489 height 199
type input "*"
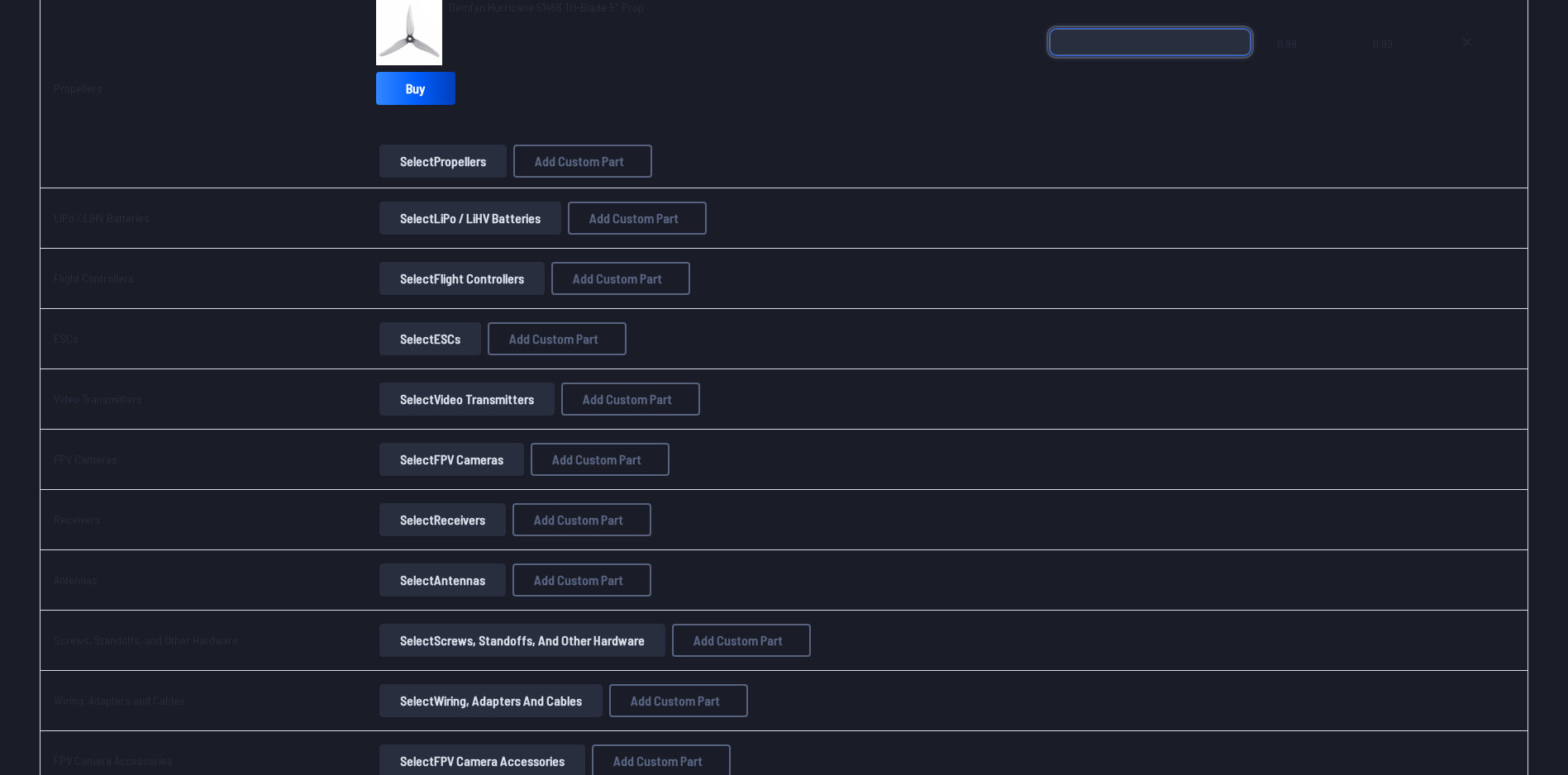
scroll to position [579, 0]
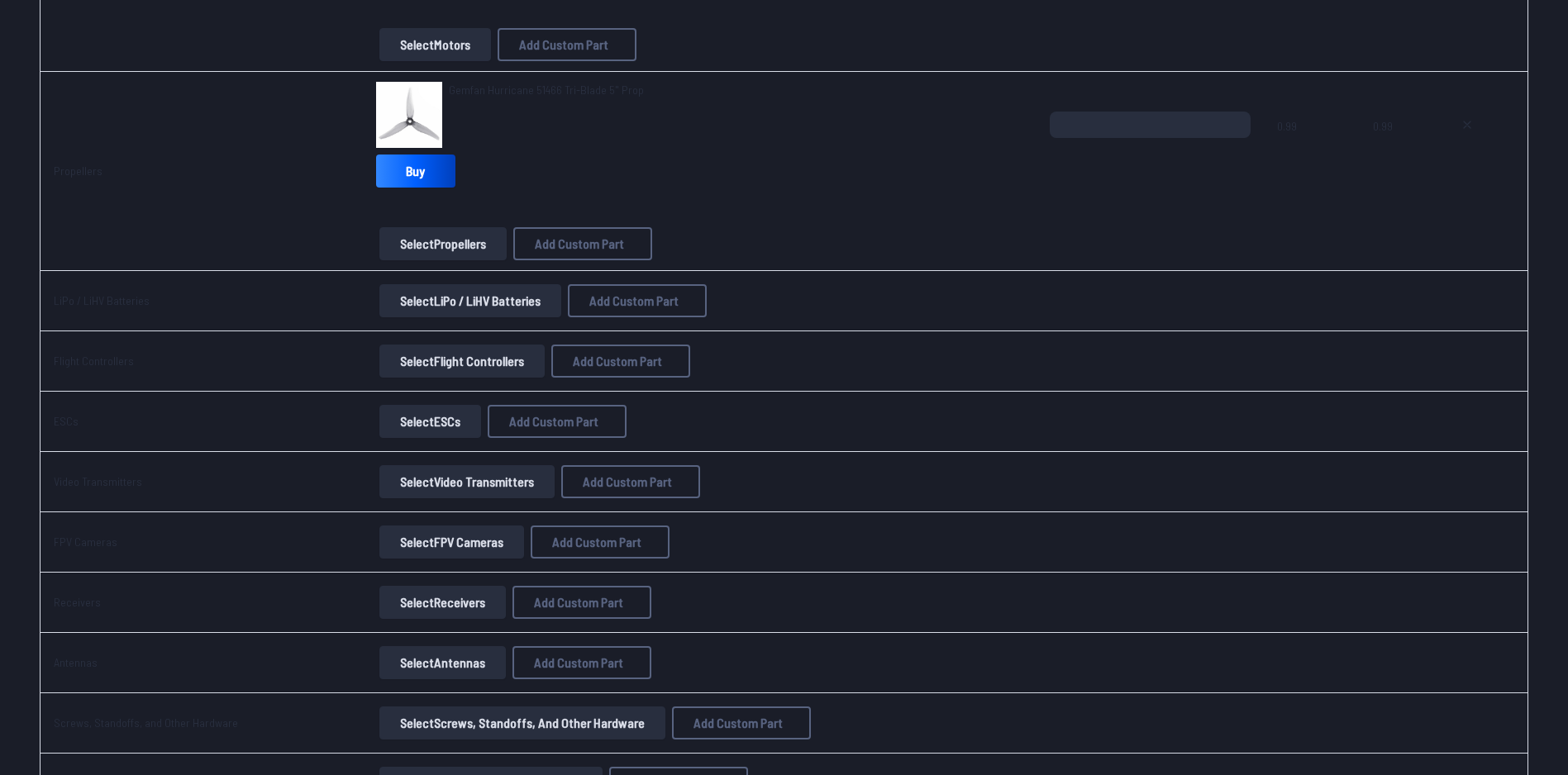
click at [457, 301] on button "Select LiPo / LiHV Batteries" at bounding box center [470, 300] width 182 height 33
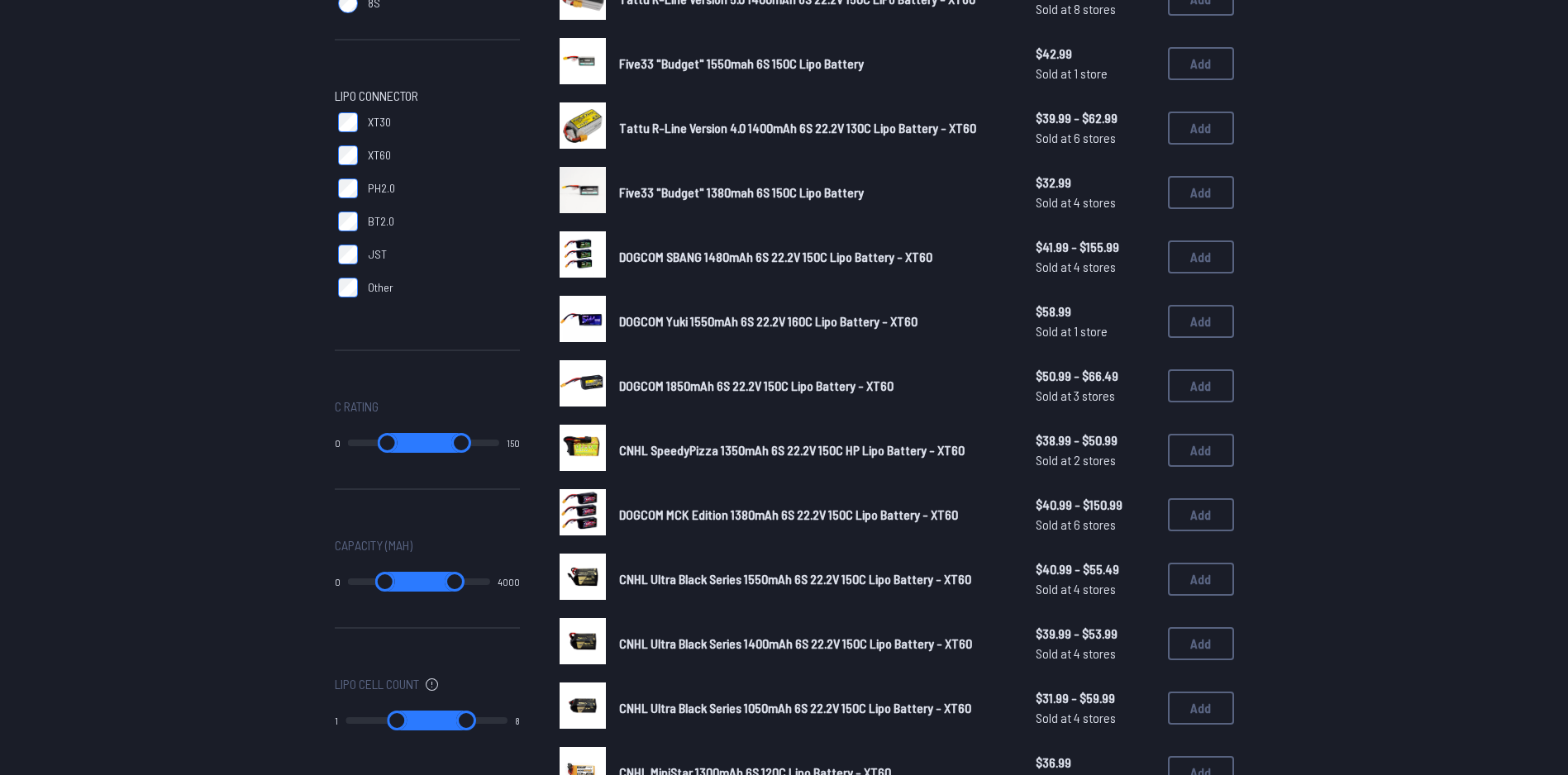
scroll to position [661, 0]
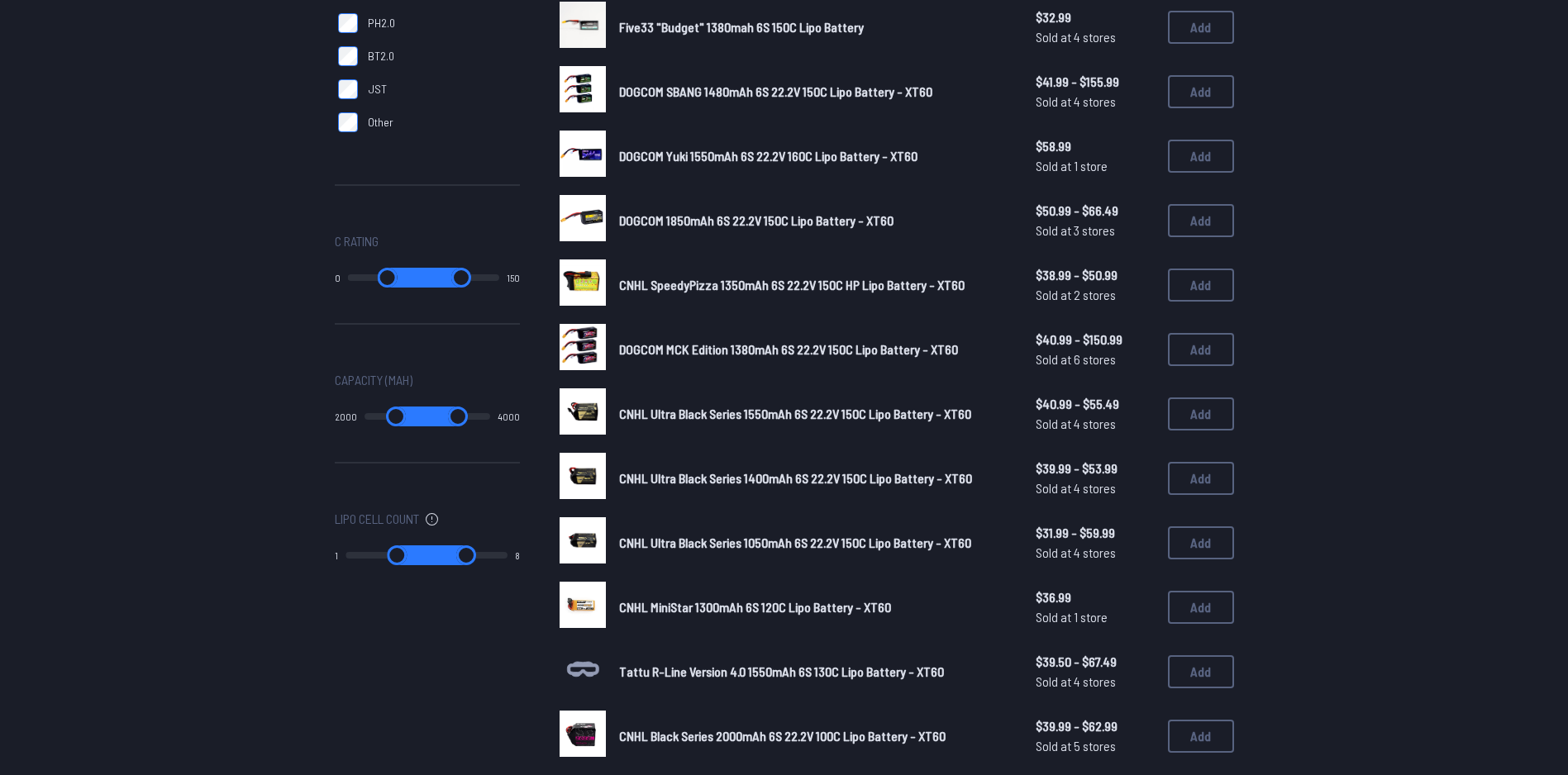
type input "****"
drag, startPoint x: 359, startPoint y: 416, endPoint x: 451, endPoint y: 414, distance: 92.0
click at [428, 414] on input "range" at bounding box center [396, 416] width 64 height 20
type input "****"
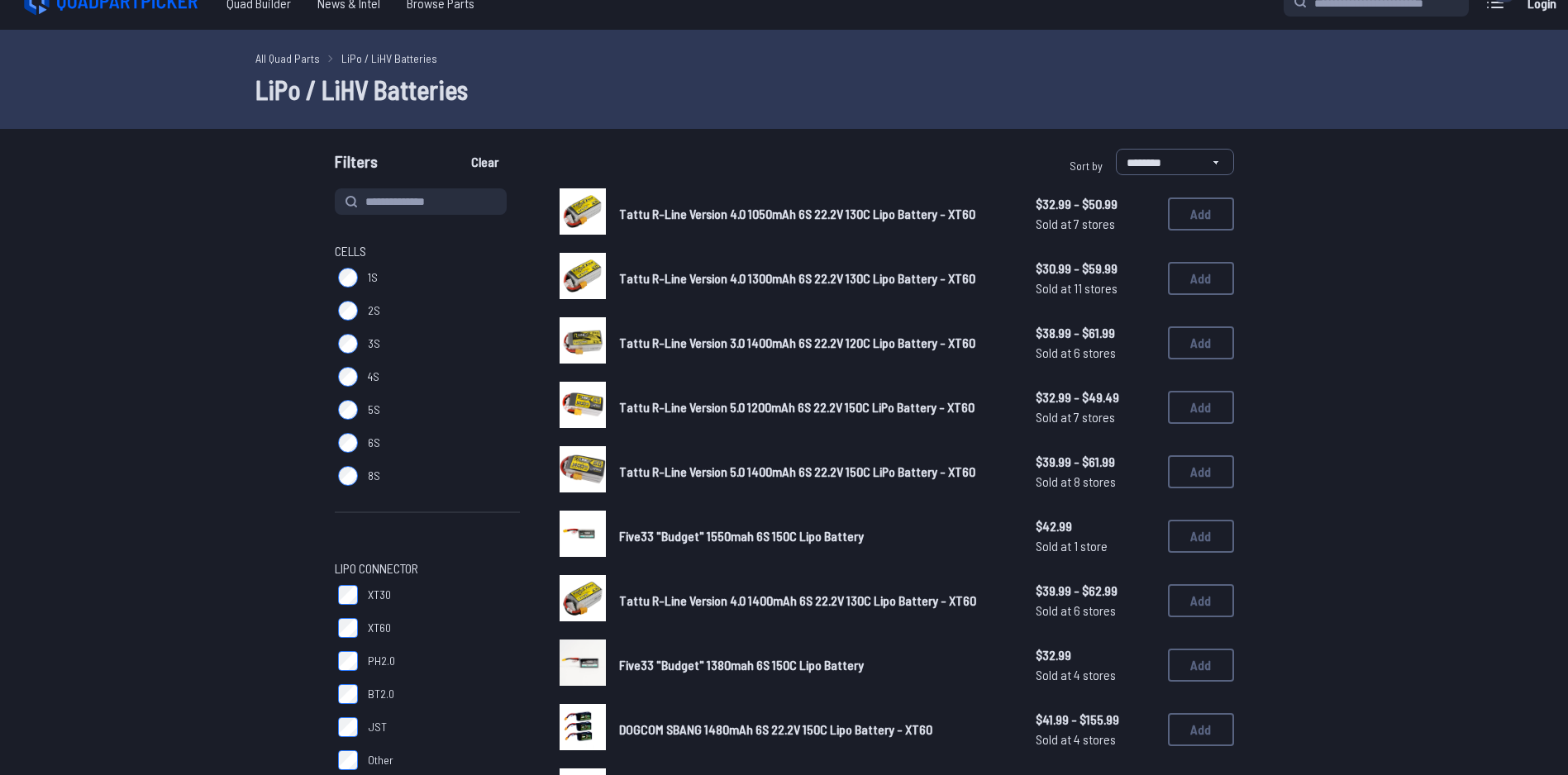
scroll to position [0, 0]
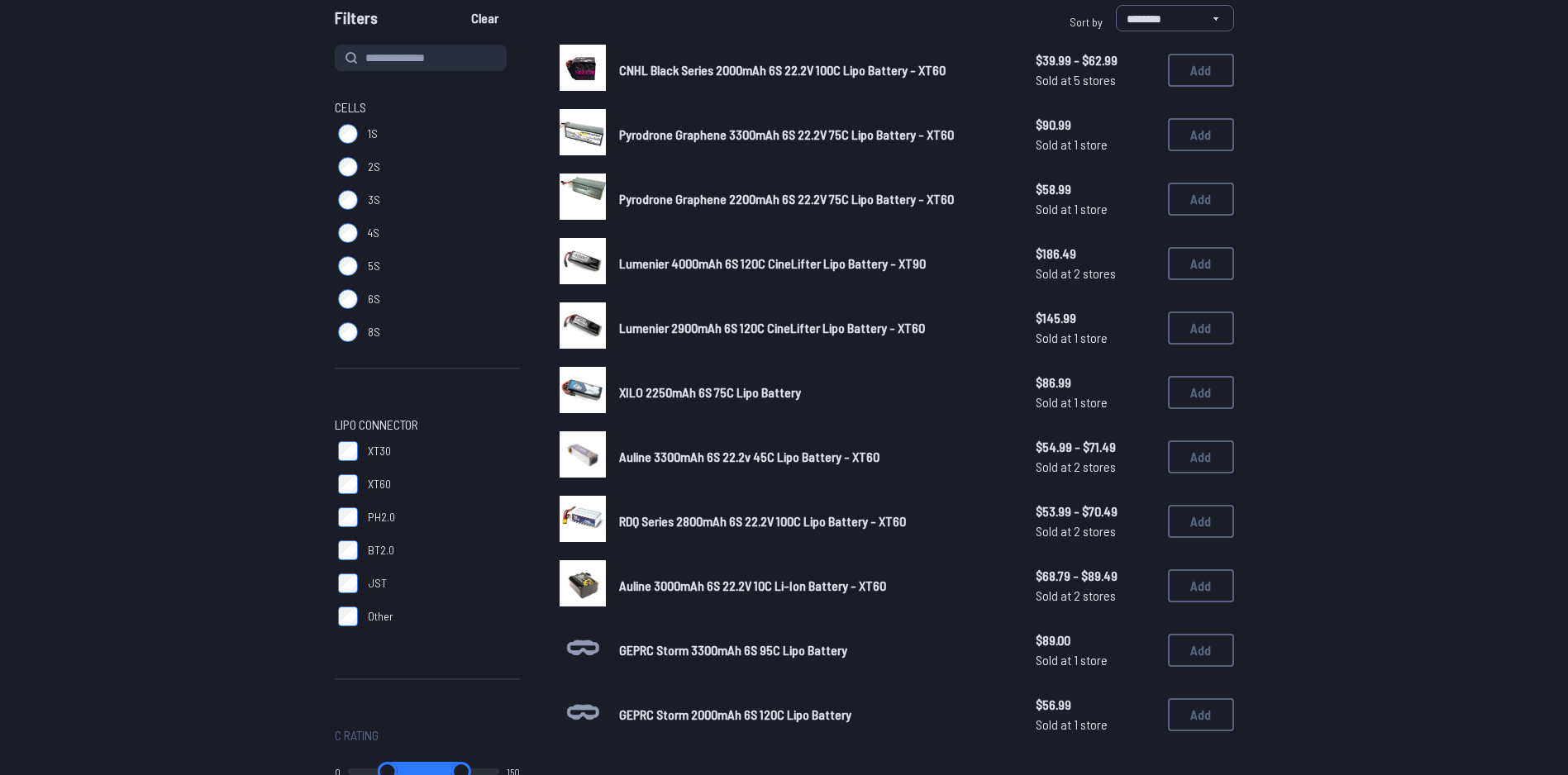
scroll to position [331, 0]
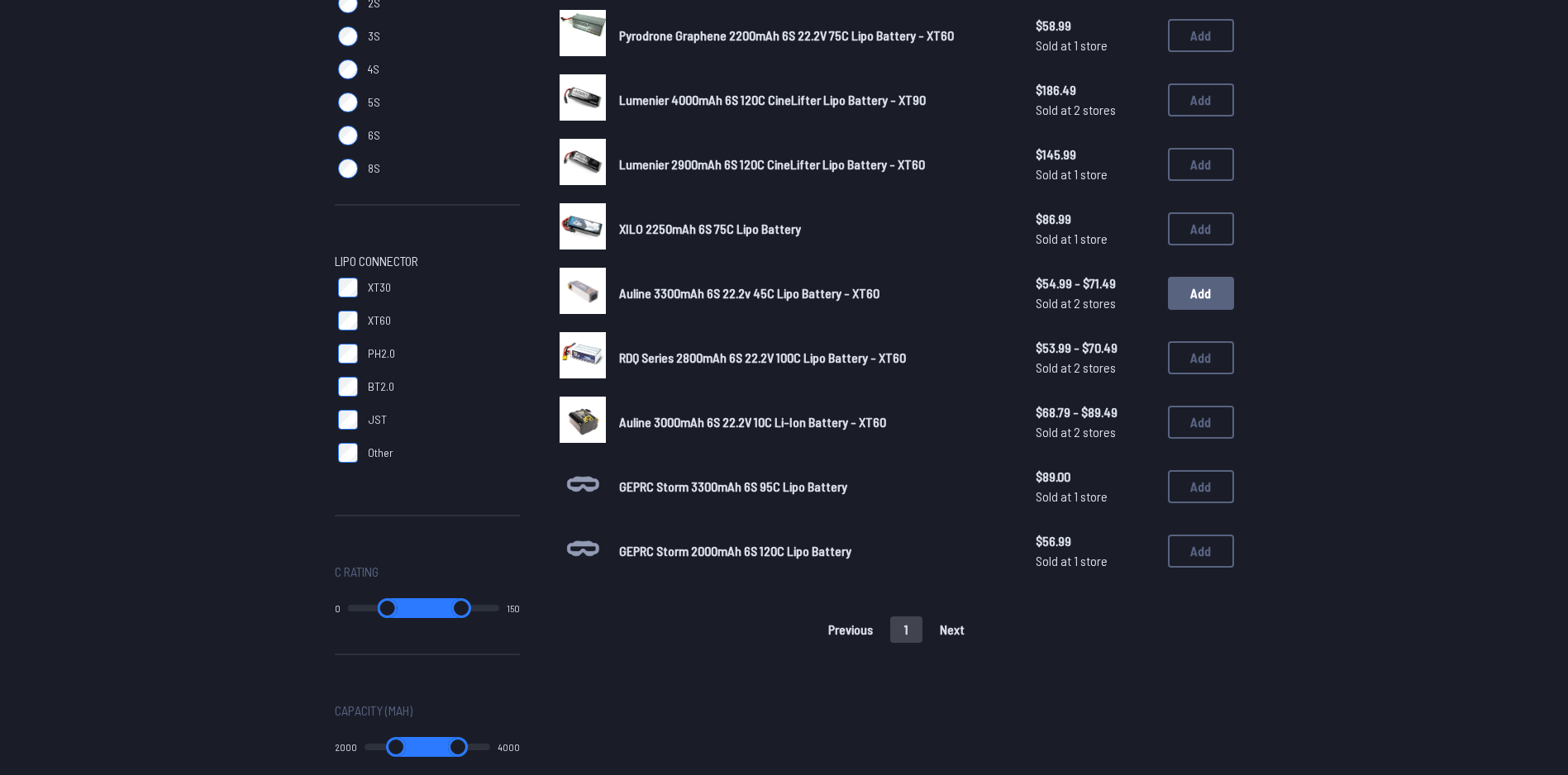
type input "****"
click at [1232, 287] on button "Add" at bounding box center [1201, 293] width 66 height 33
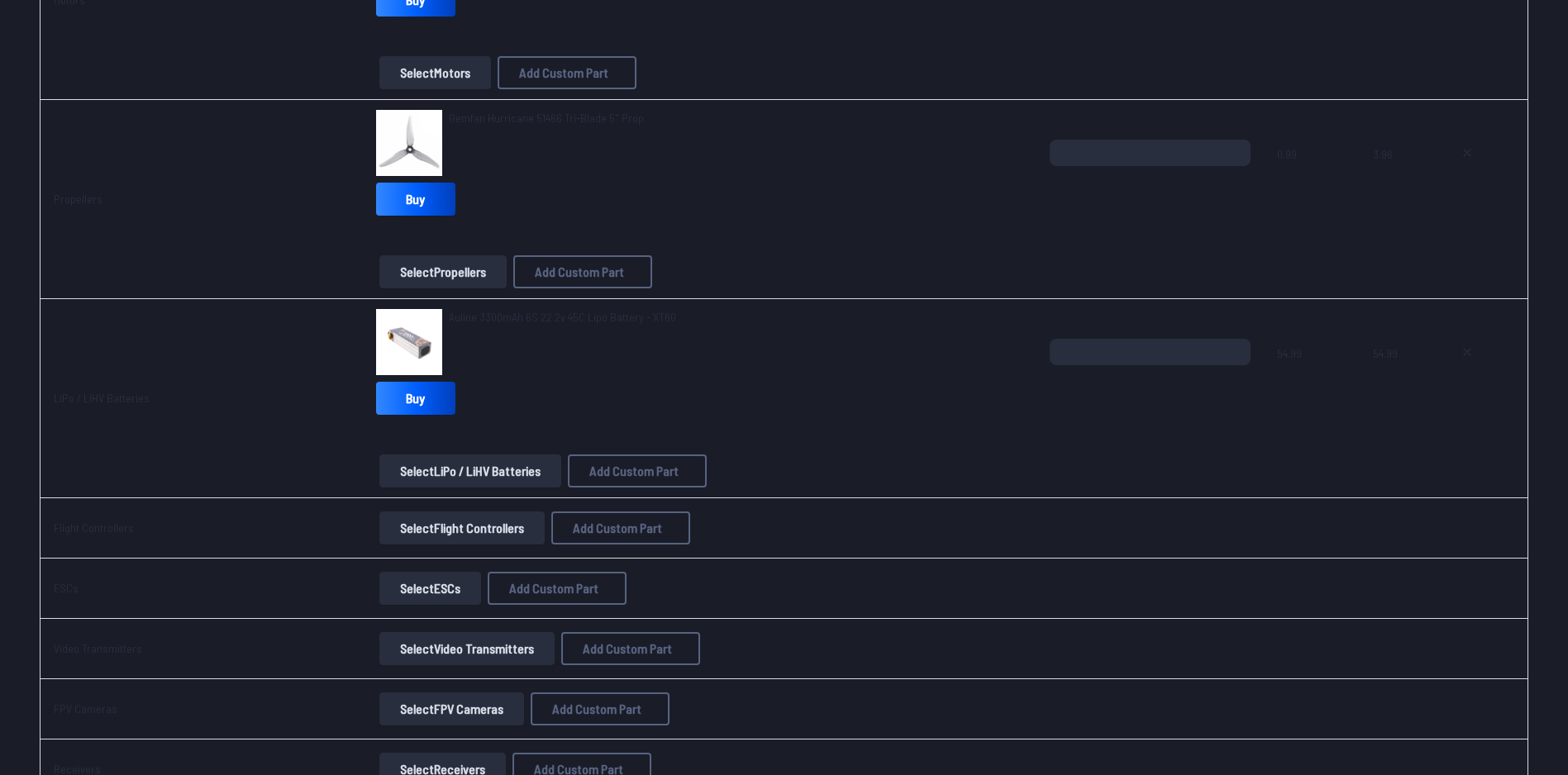
scroll to position [579, 0]
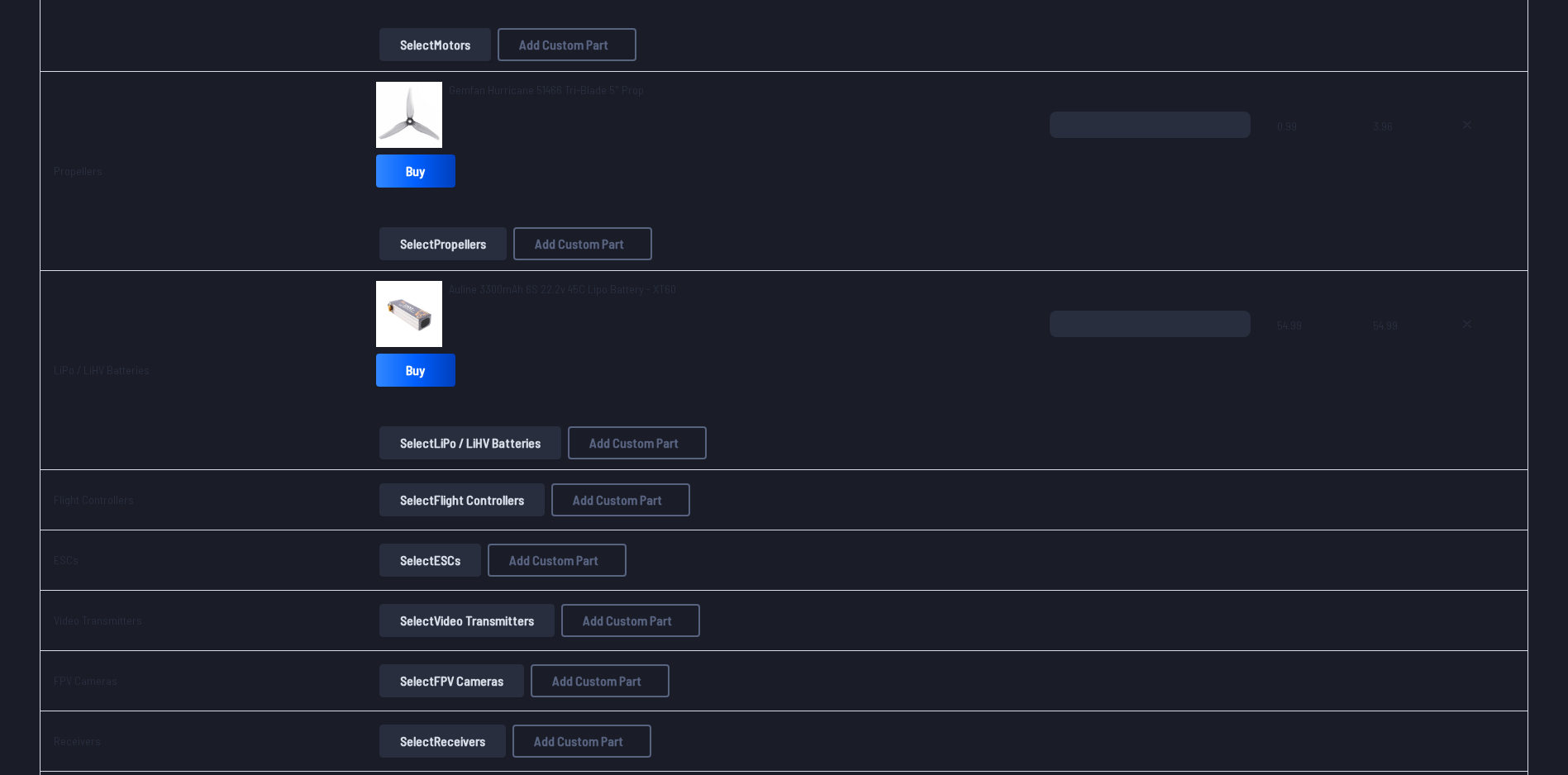
click at [433, 501] on button "Select Flight Controllers" at bounding box center [462, 500] width 165 height 33
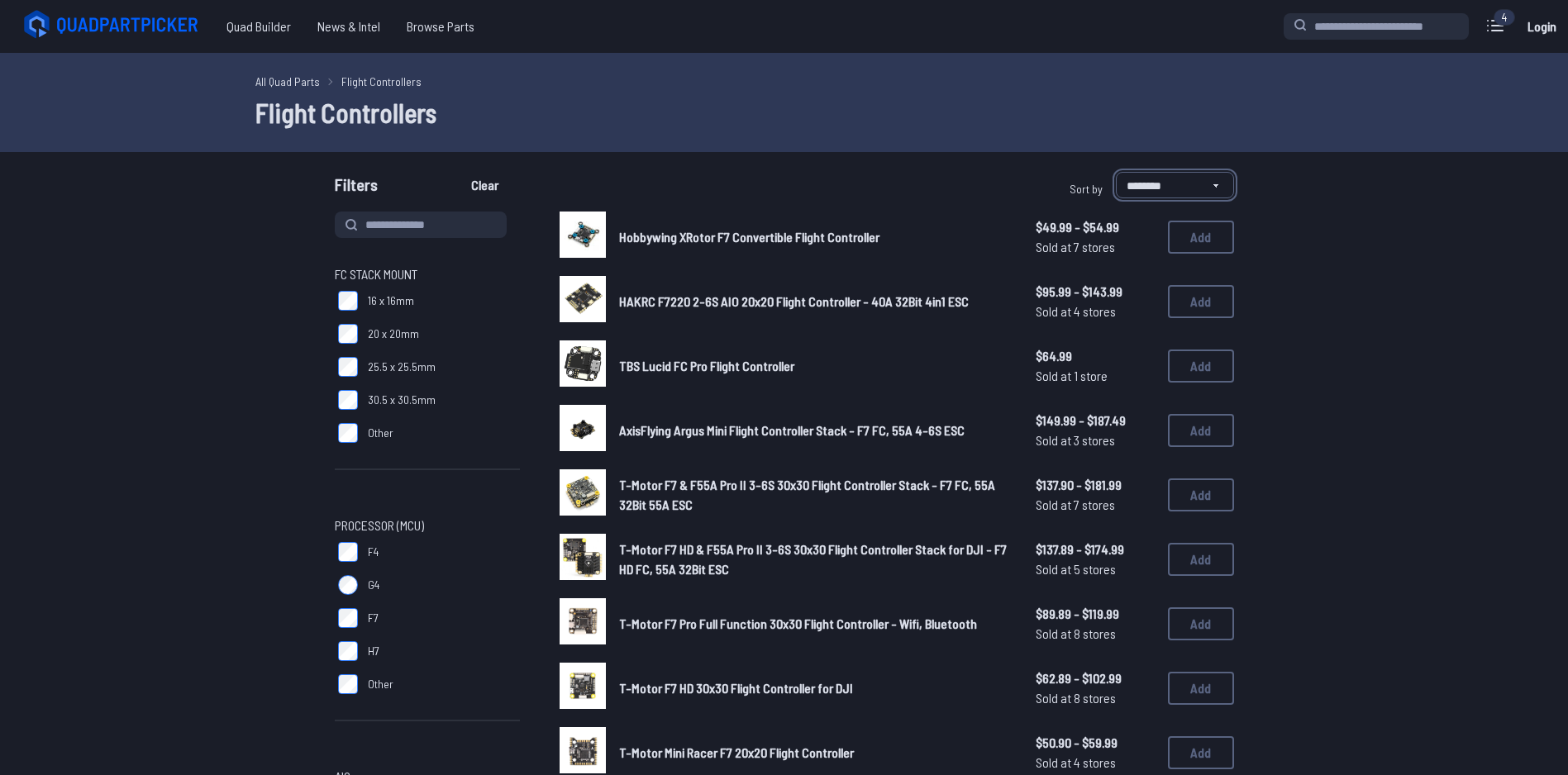
select select "*********"
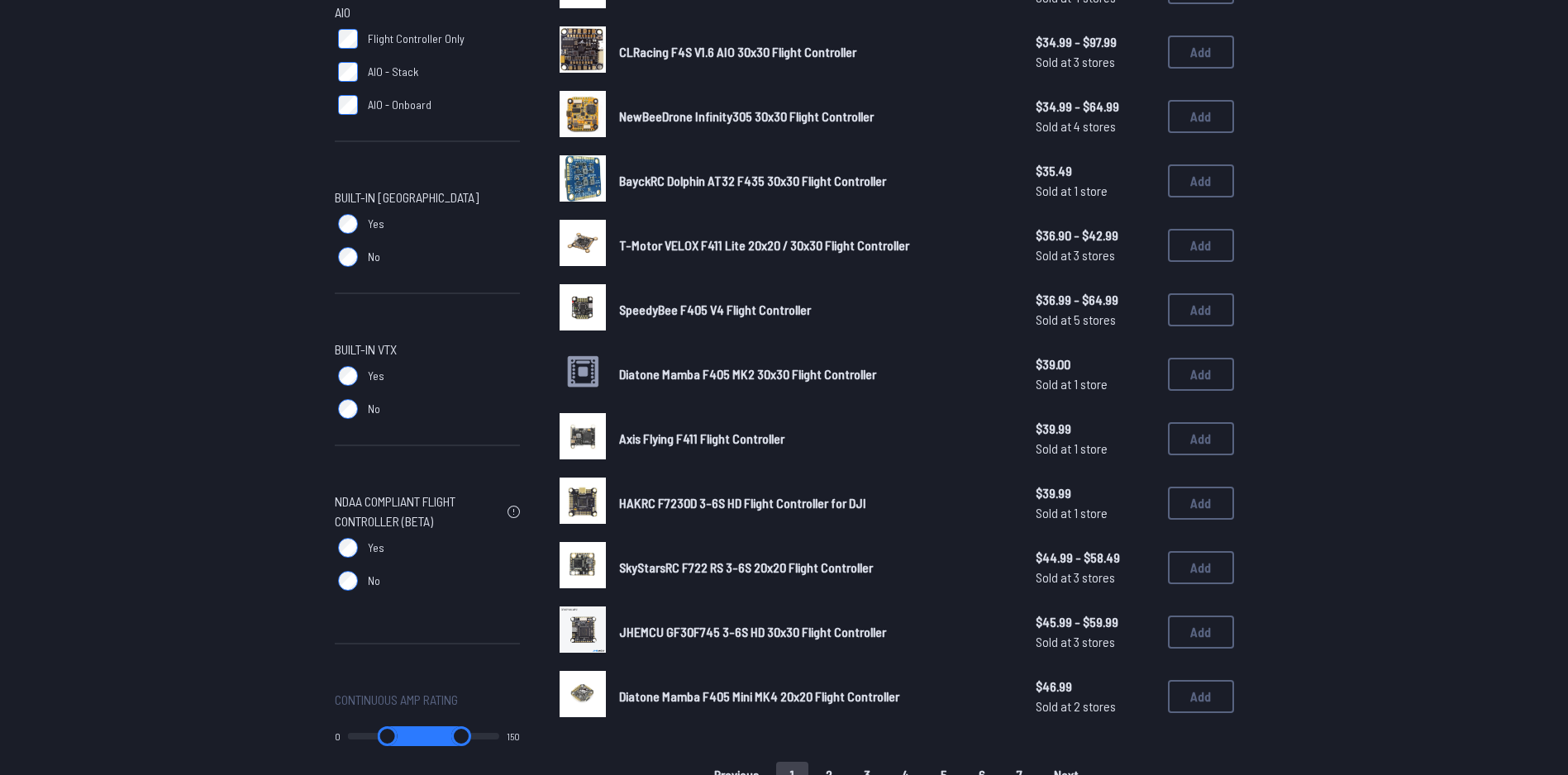
scroll to position [827, 0]
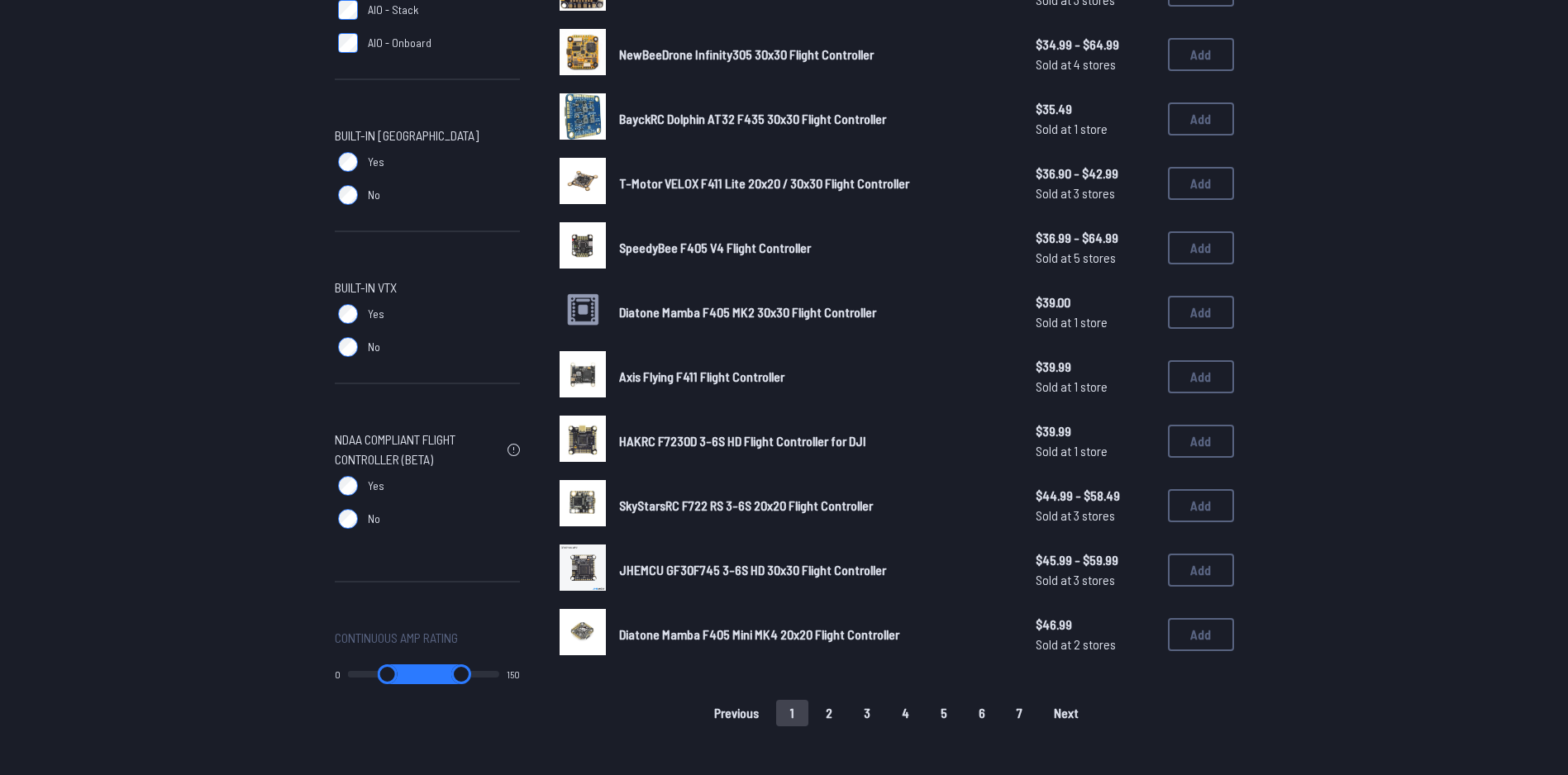
click at [828, 712] on button "2" at bounding box center [829, 713] width 35 height 26
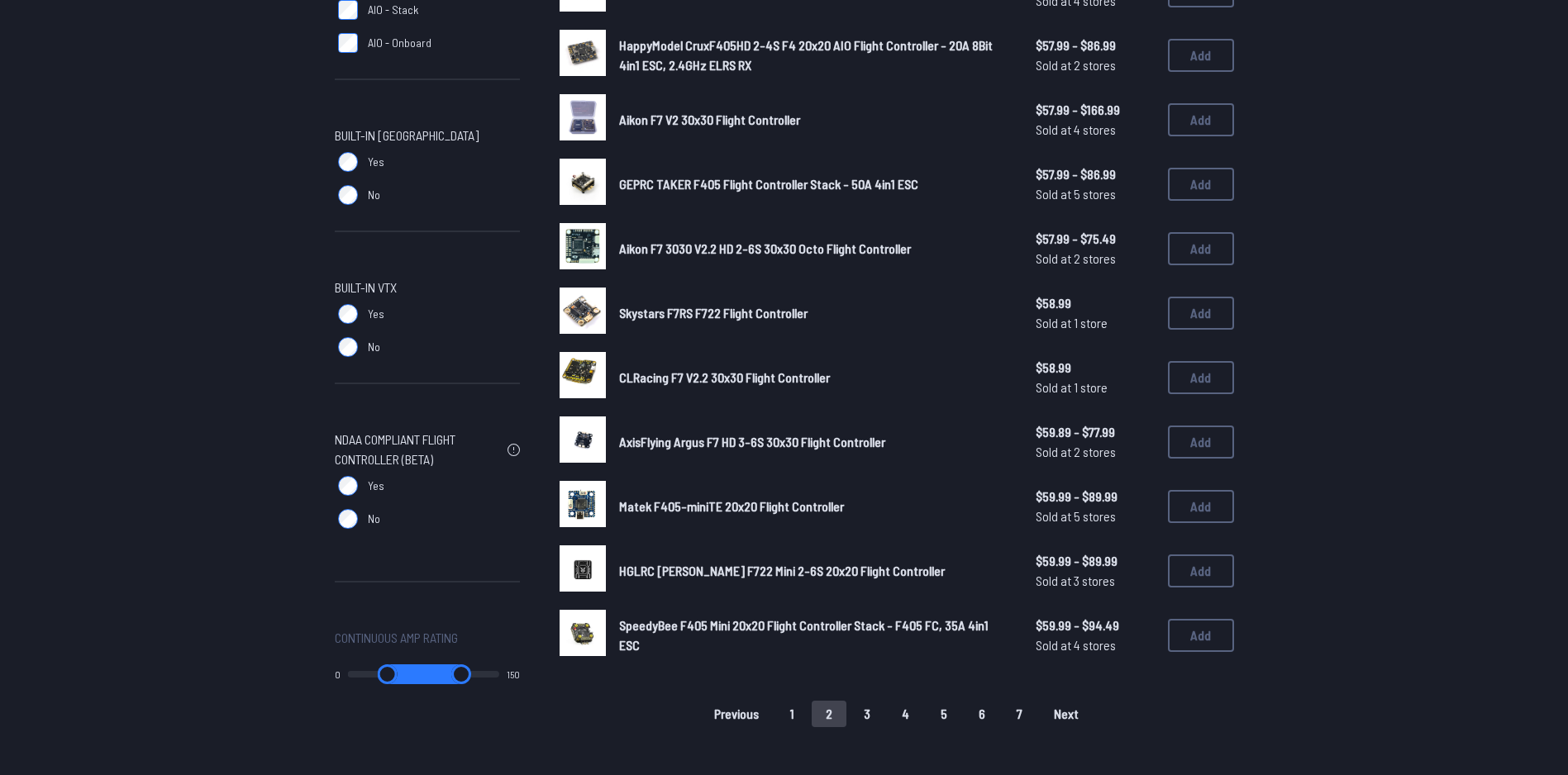
scroll to position [910, 0]
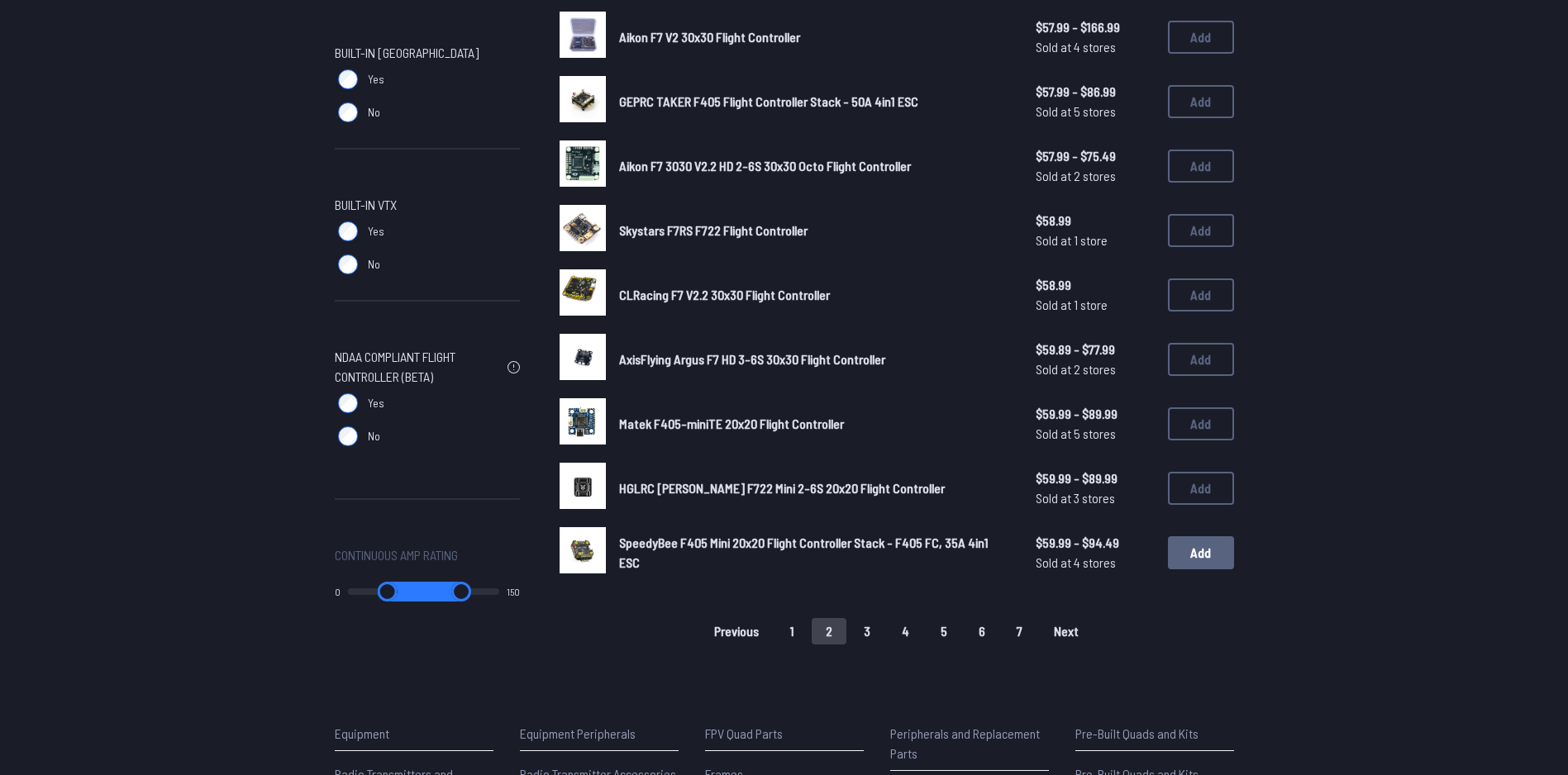
click at [1211, 553] on button "Add" at bounding box center [1201, 553] width 66 height 33
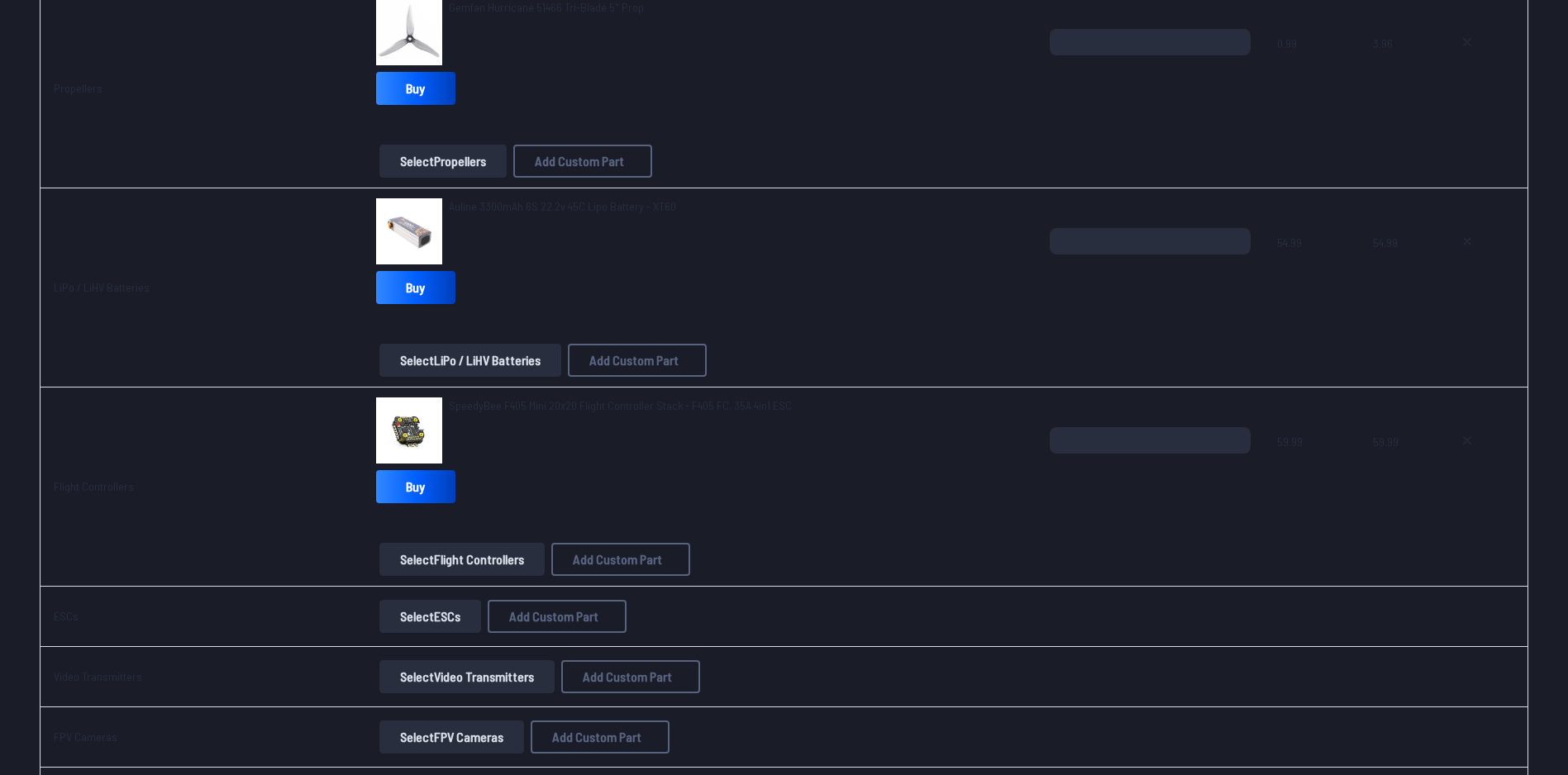
scroll to position [744, 0]
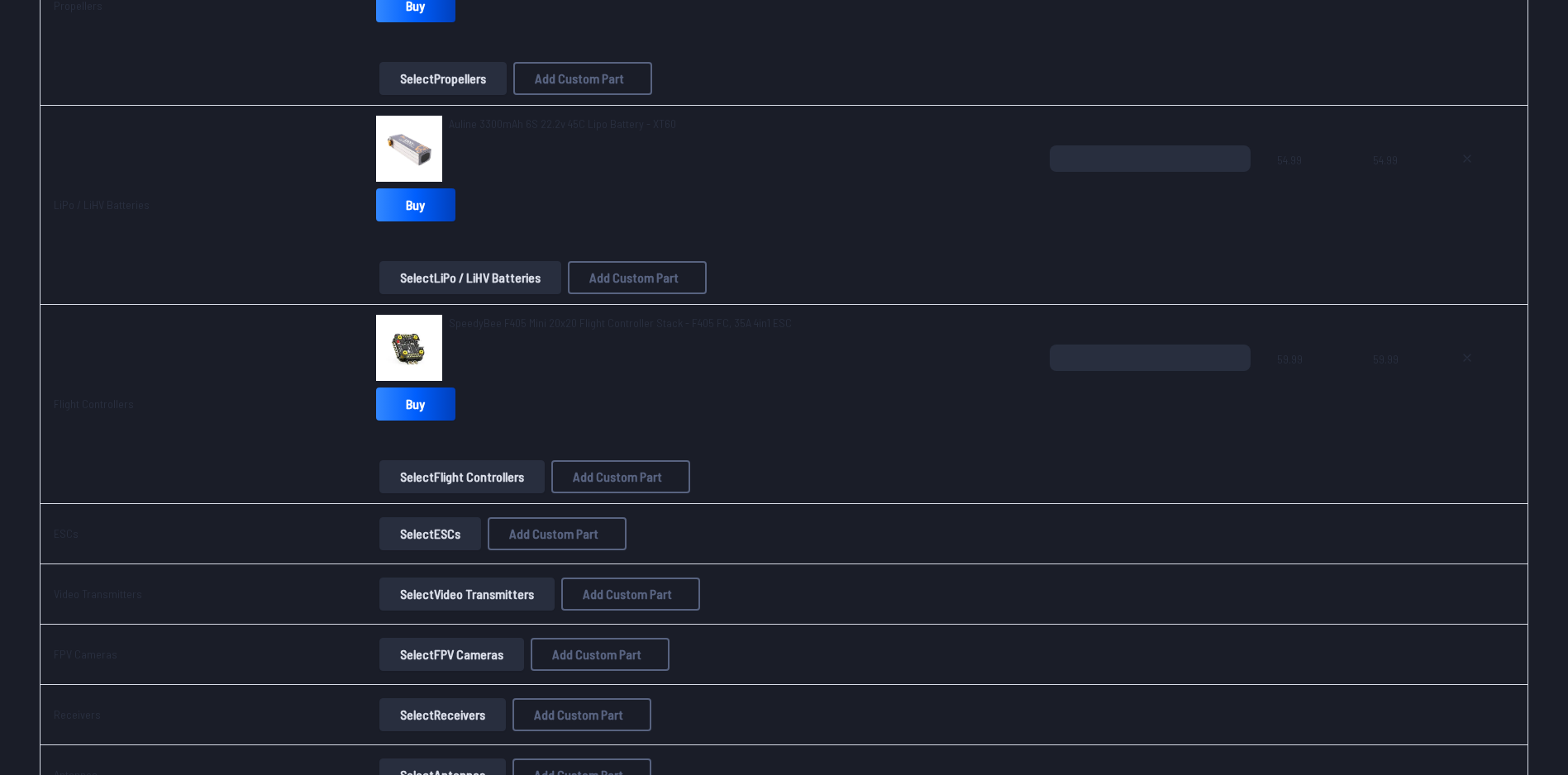
click at [457, 595] on button "Select Video Transmitters" at bounding box center [466, 594] width 175 height 33
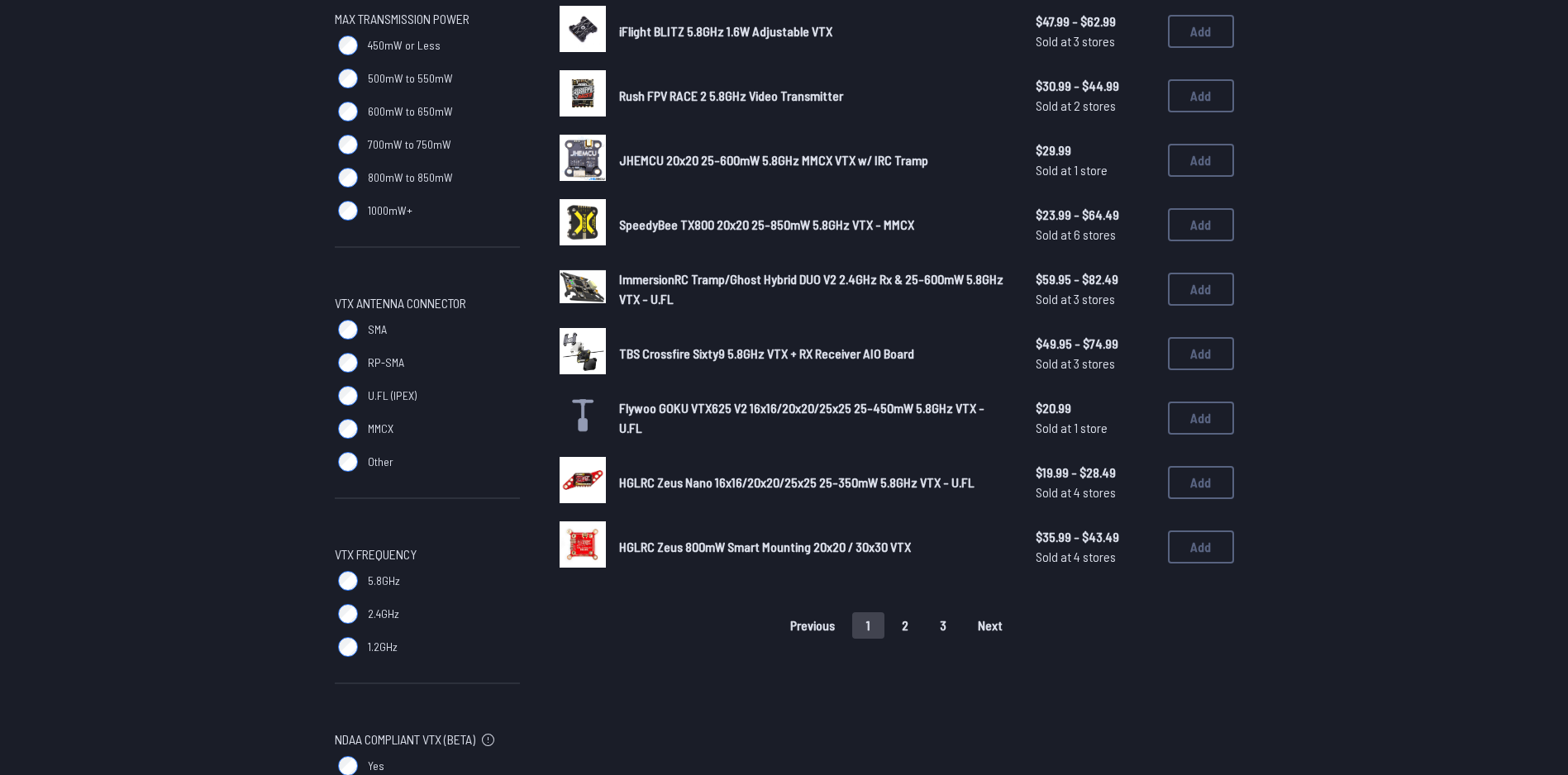
scroll to position [1075, 0]
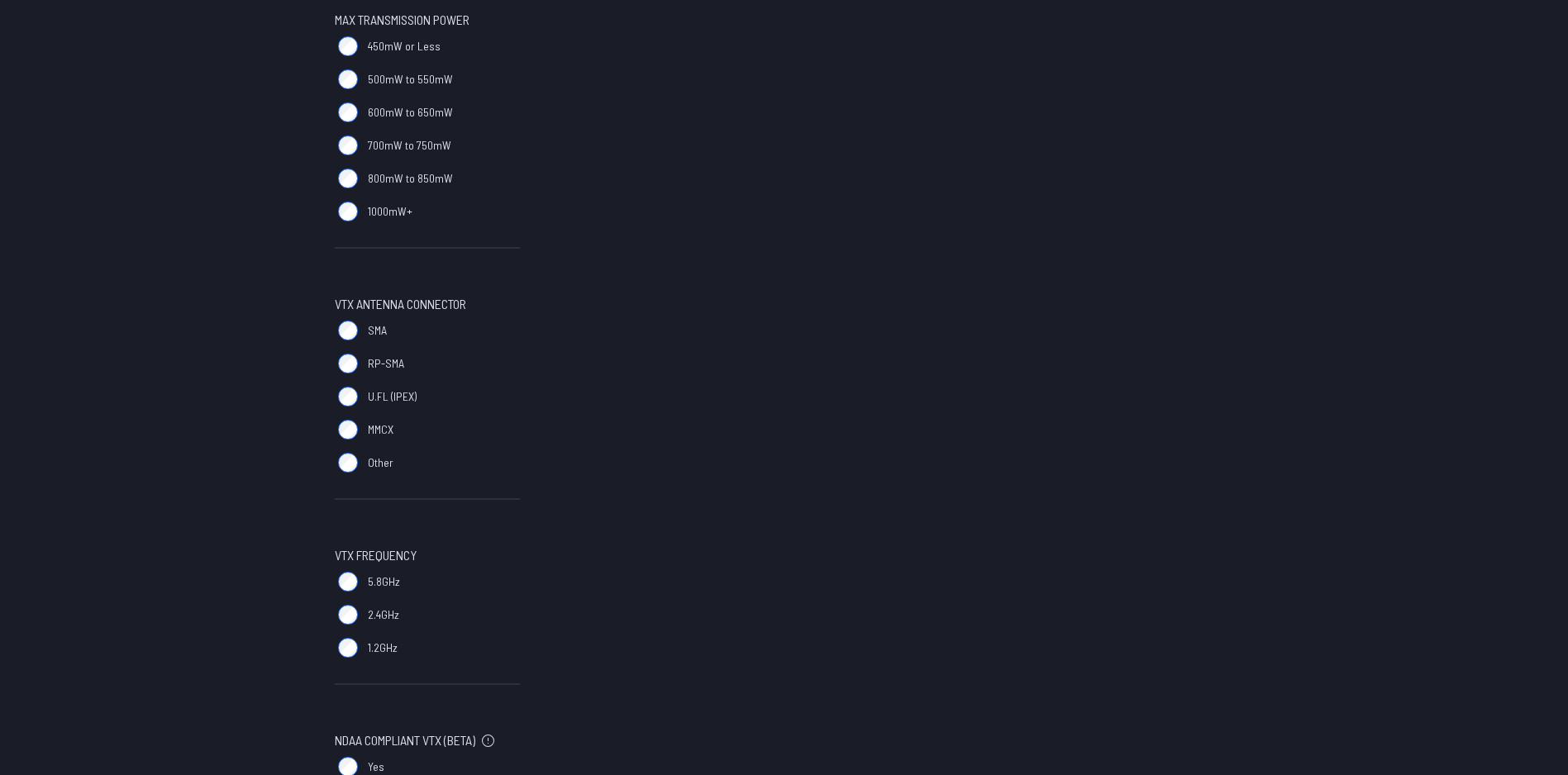
scroll to position [1322, 0]
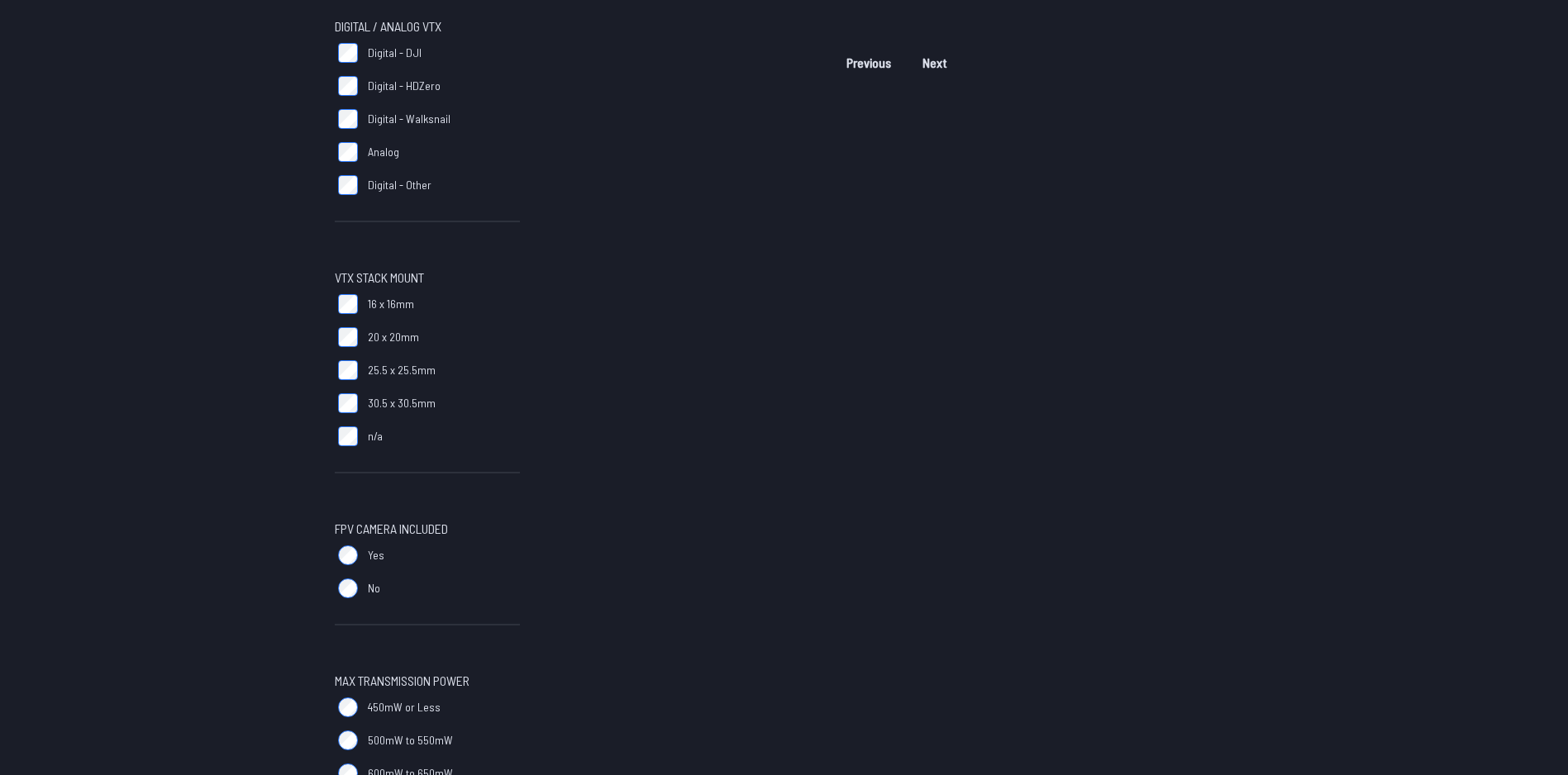
scroll to position [1322, 0]
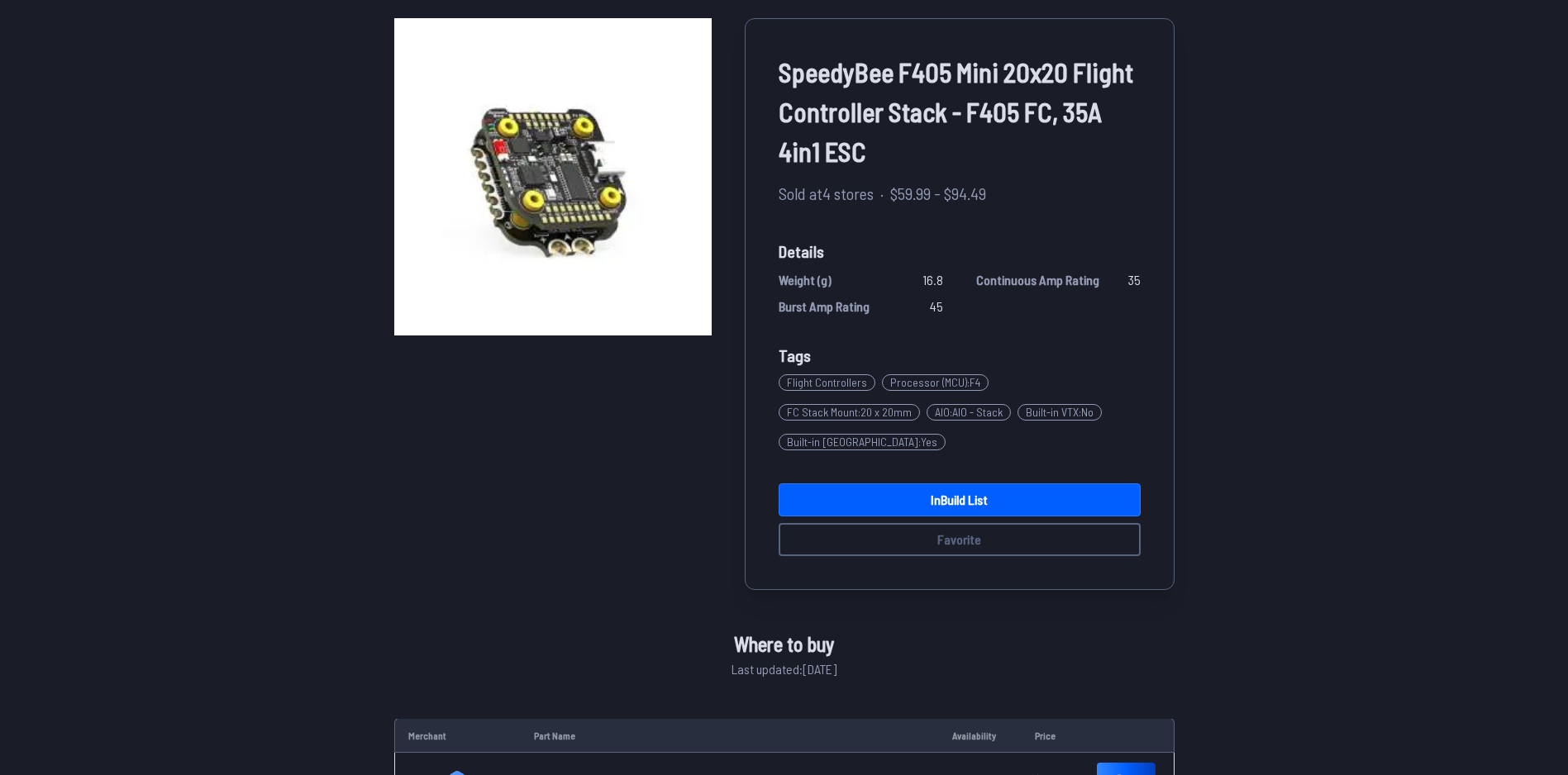
scroll to position [279, 0]
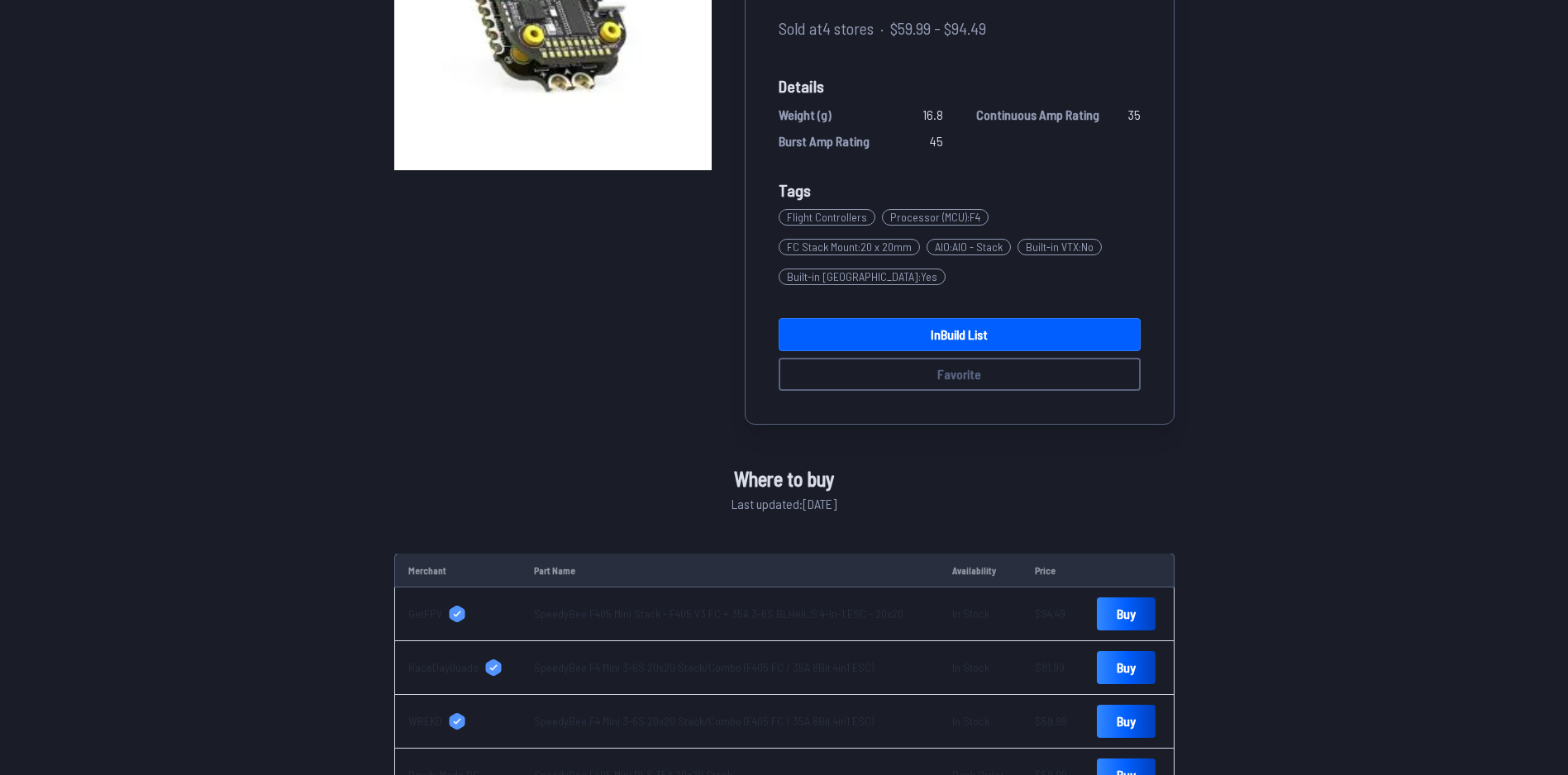
click at [426, 605] on span "GetFPV" at bounding box center [425, 614] width 34 height 16
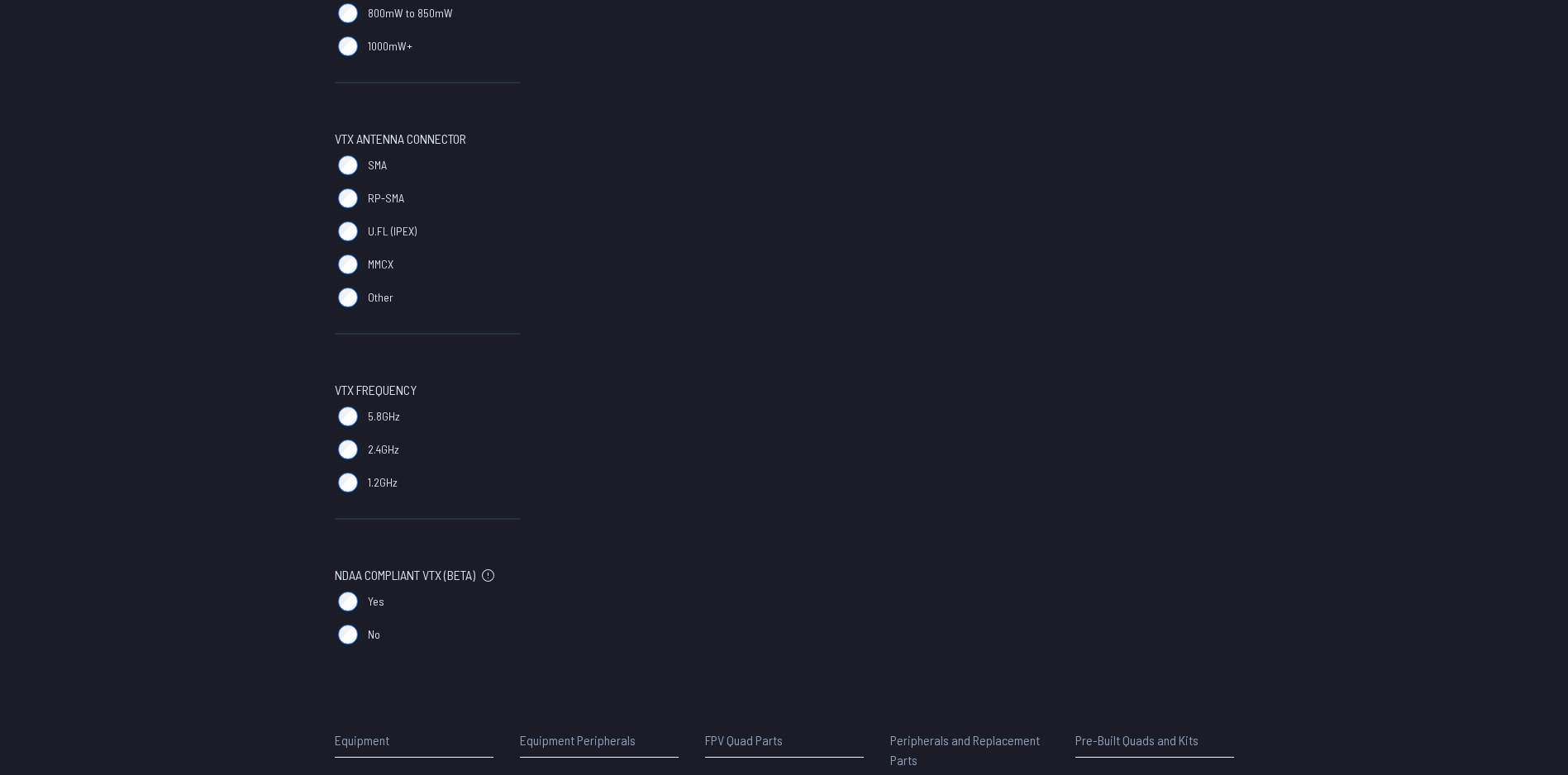
scroll to position [1075, 0]
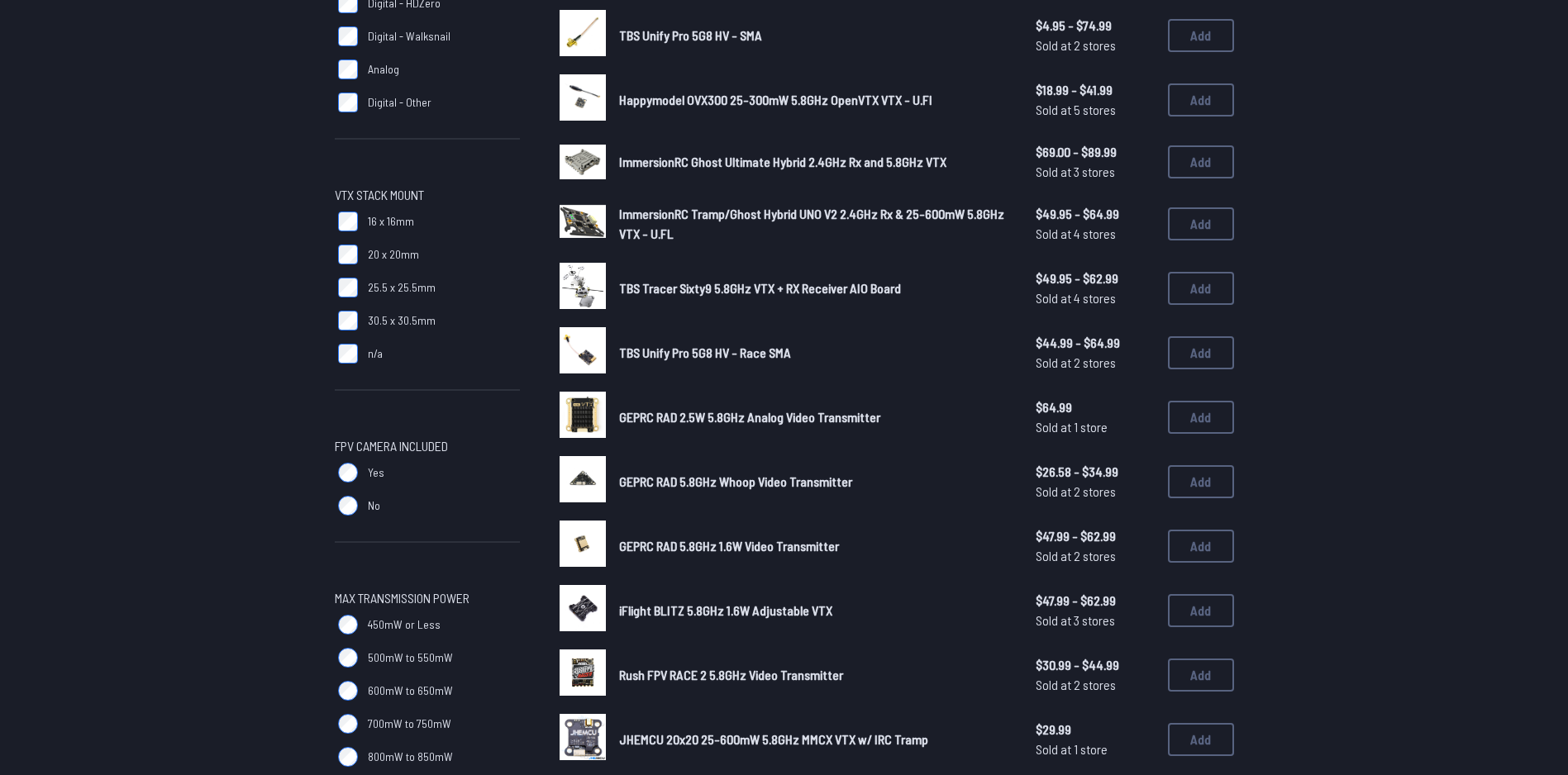
scroll to position [248, 0]
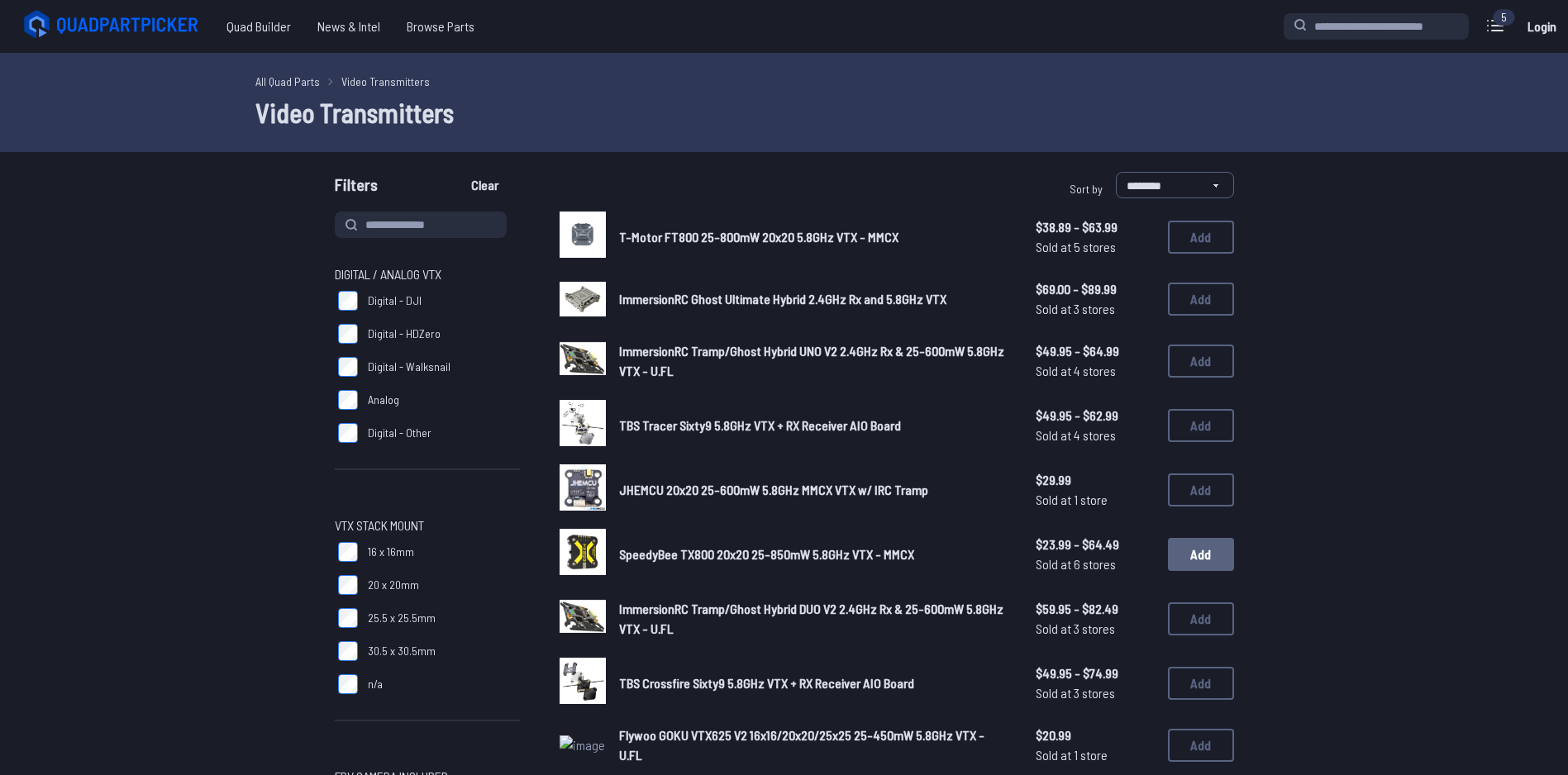
click at [1207, 553] on button "Add" at bounding box center [1201, 554] width 66 height 33
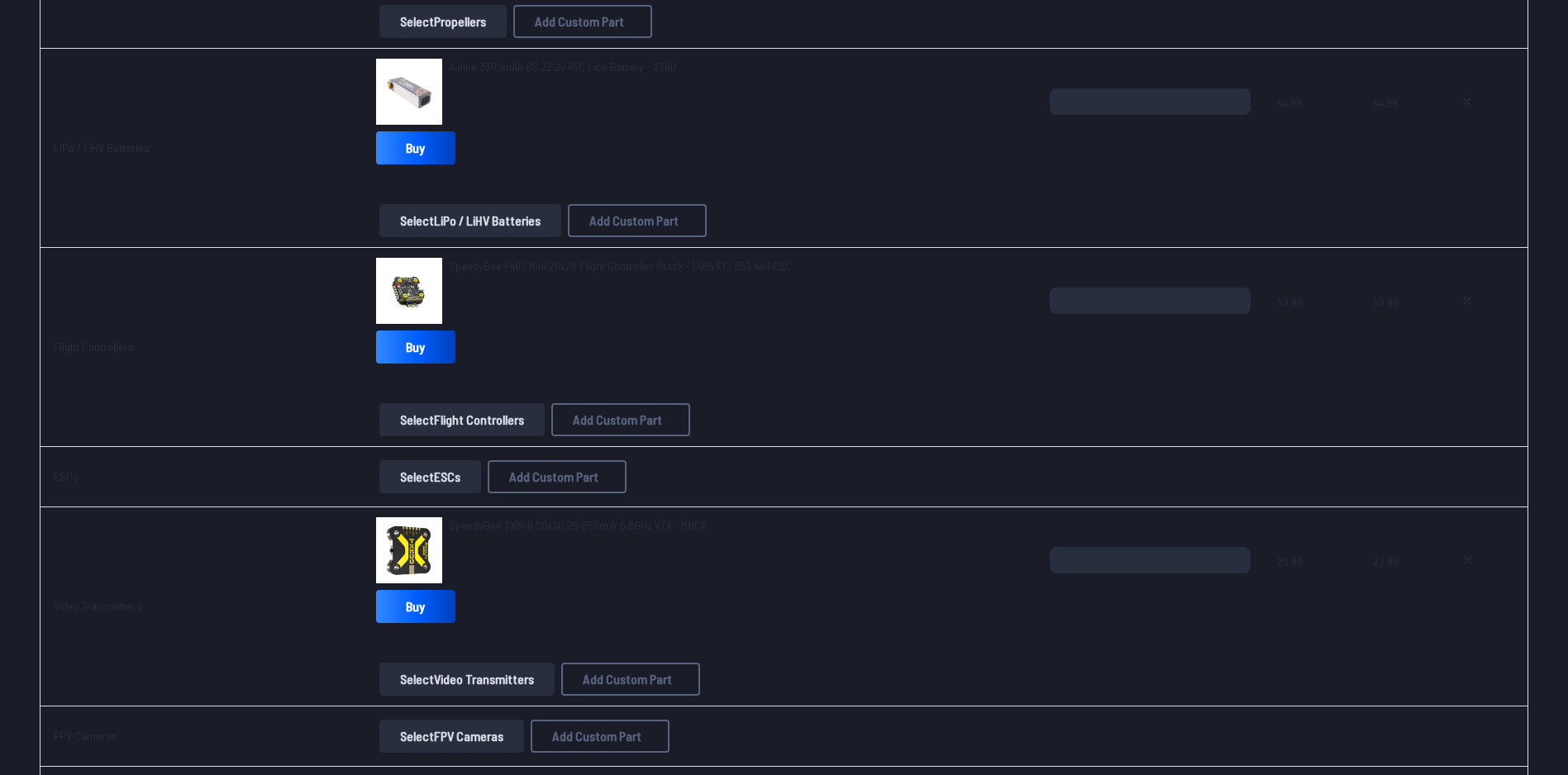
scroll to position [992, 0]
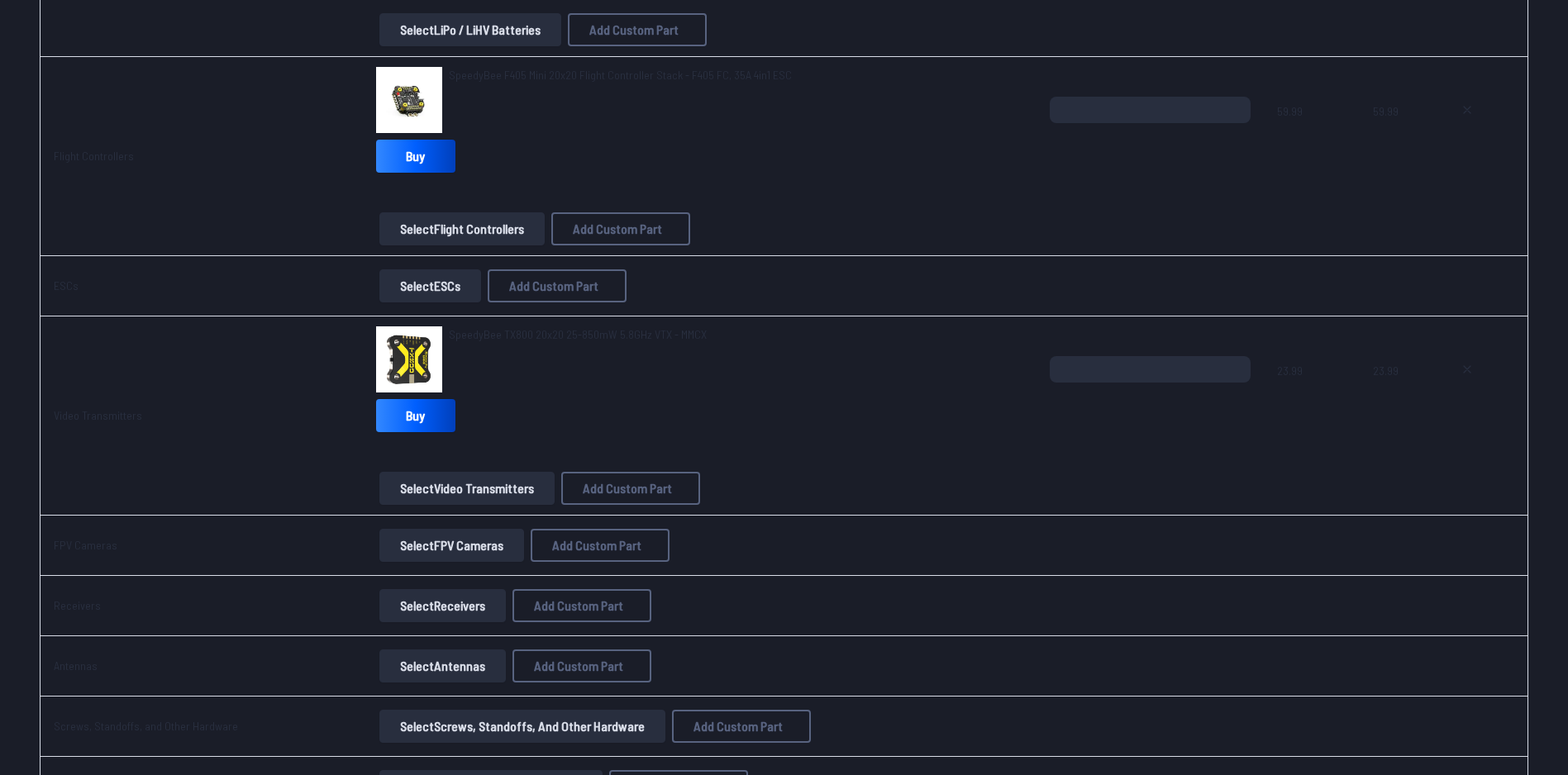
click at [432, 544] on button "Select FPV Cameras" at bounding box center [451, 545] width 144 height 33
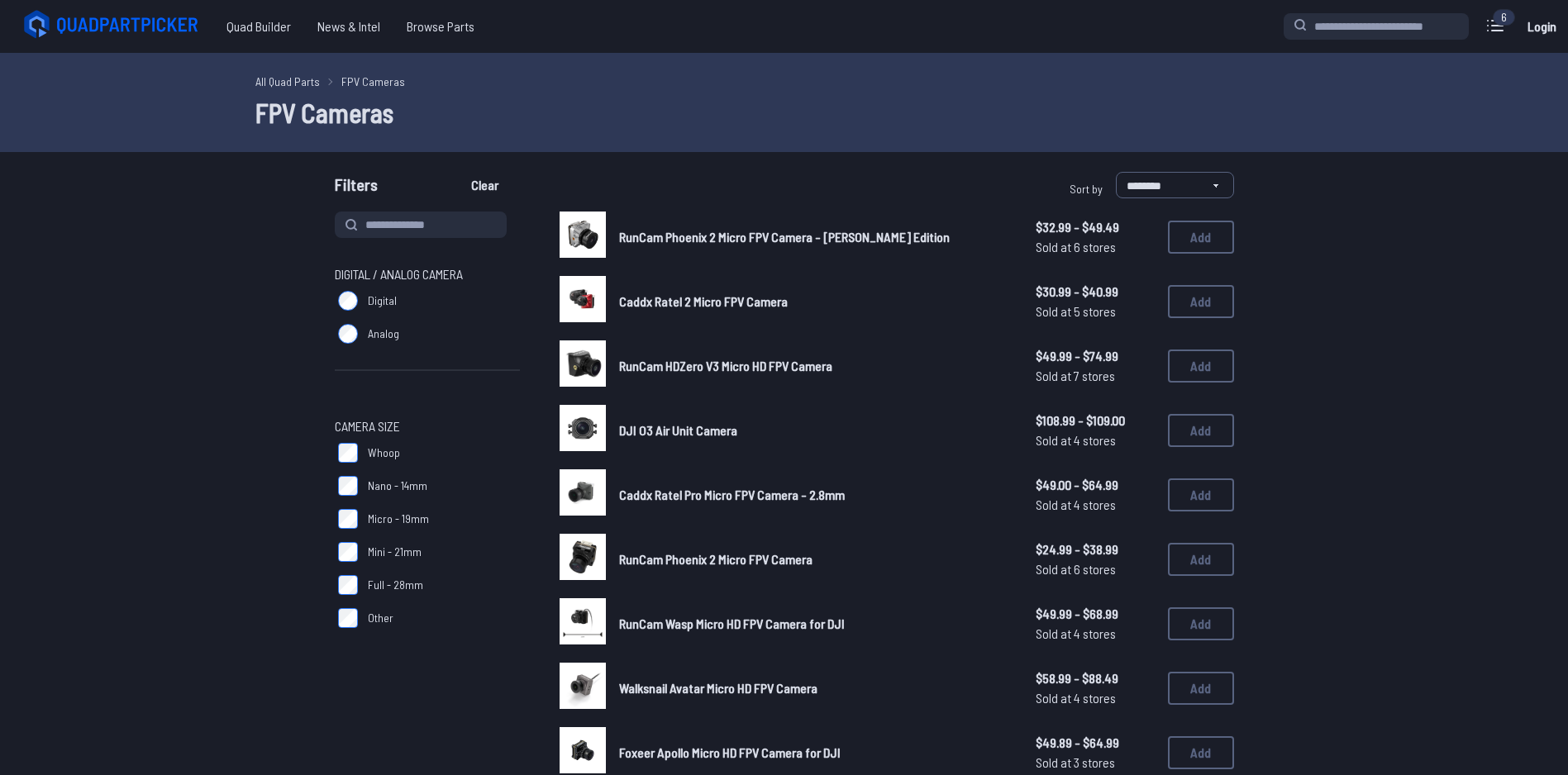
drag, startPoint x: 880, startPoint y: 183, endPoint x: 862, endPoint y: 179, distance: 18.4
click at [862, 179] on div "**********" at bounding box center [1013, 188] width 443 height 33
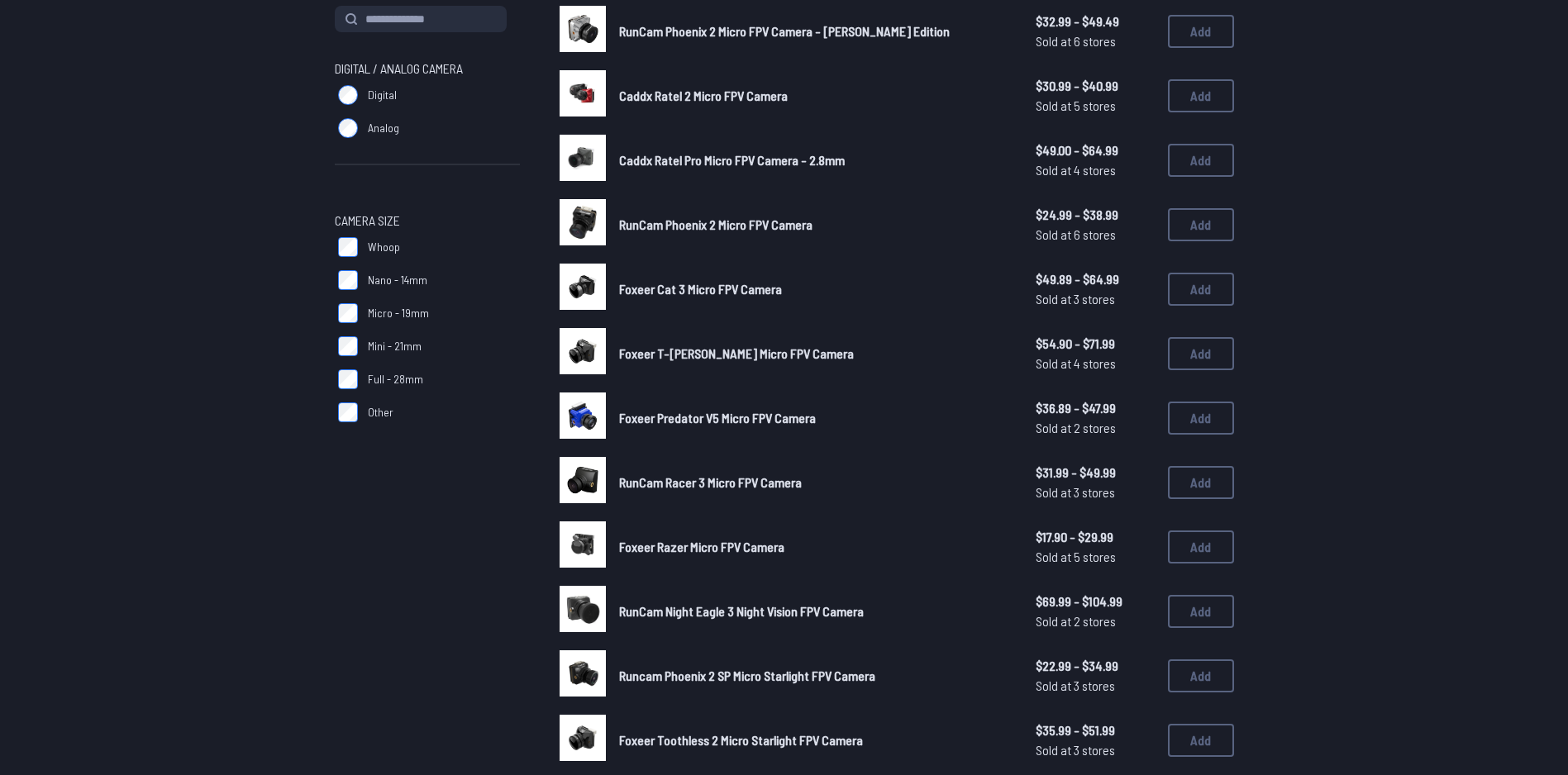
scroll to position [83, 0]
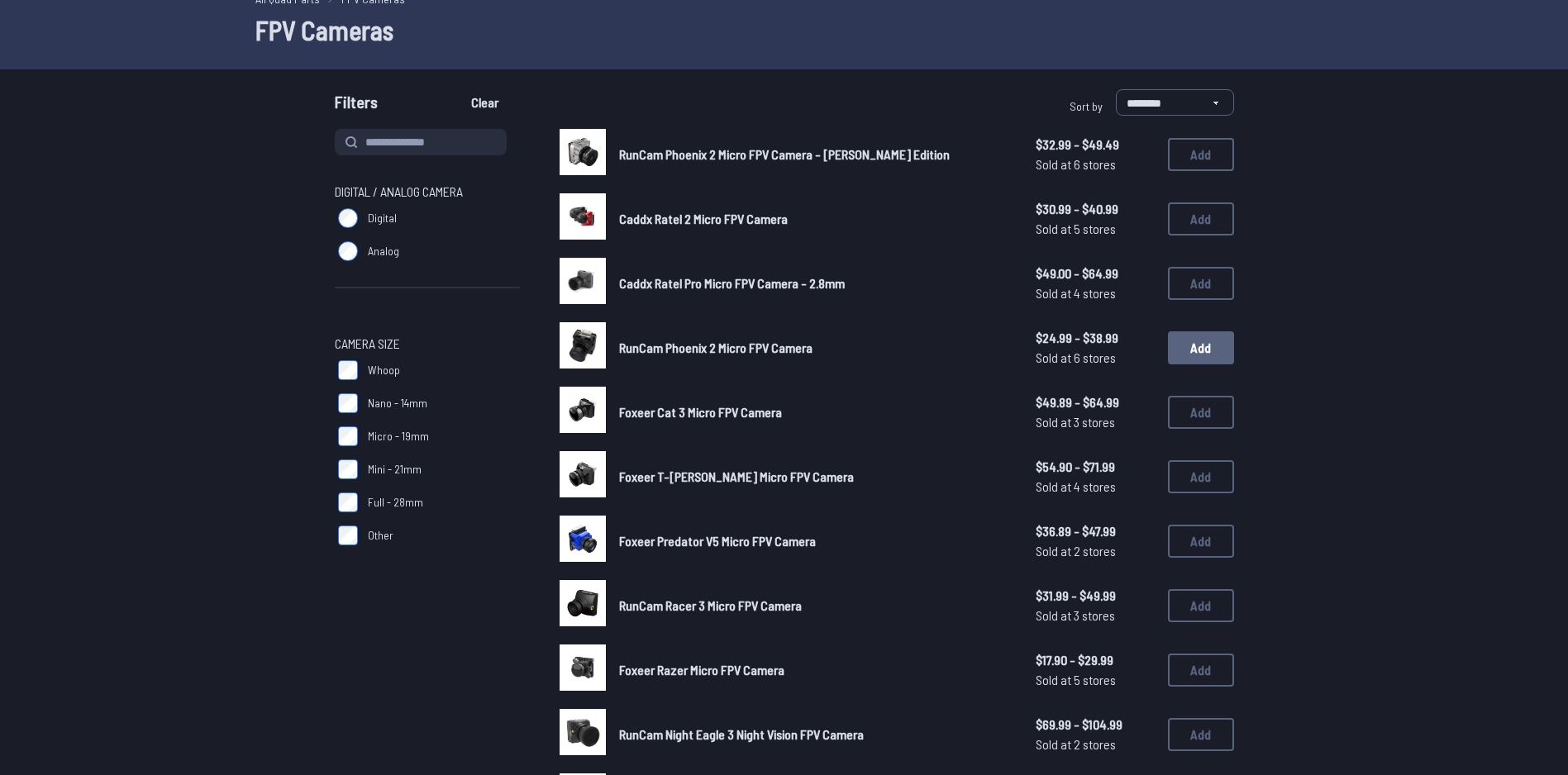
click at [1197, 346] on button "Add" at bounding box center [1201, 348] width 66 height 33
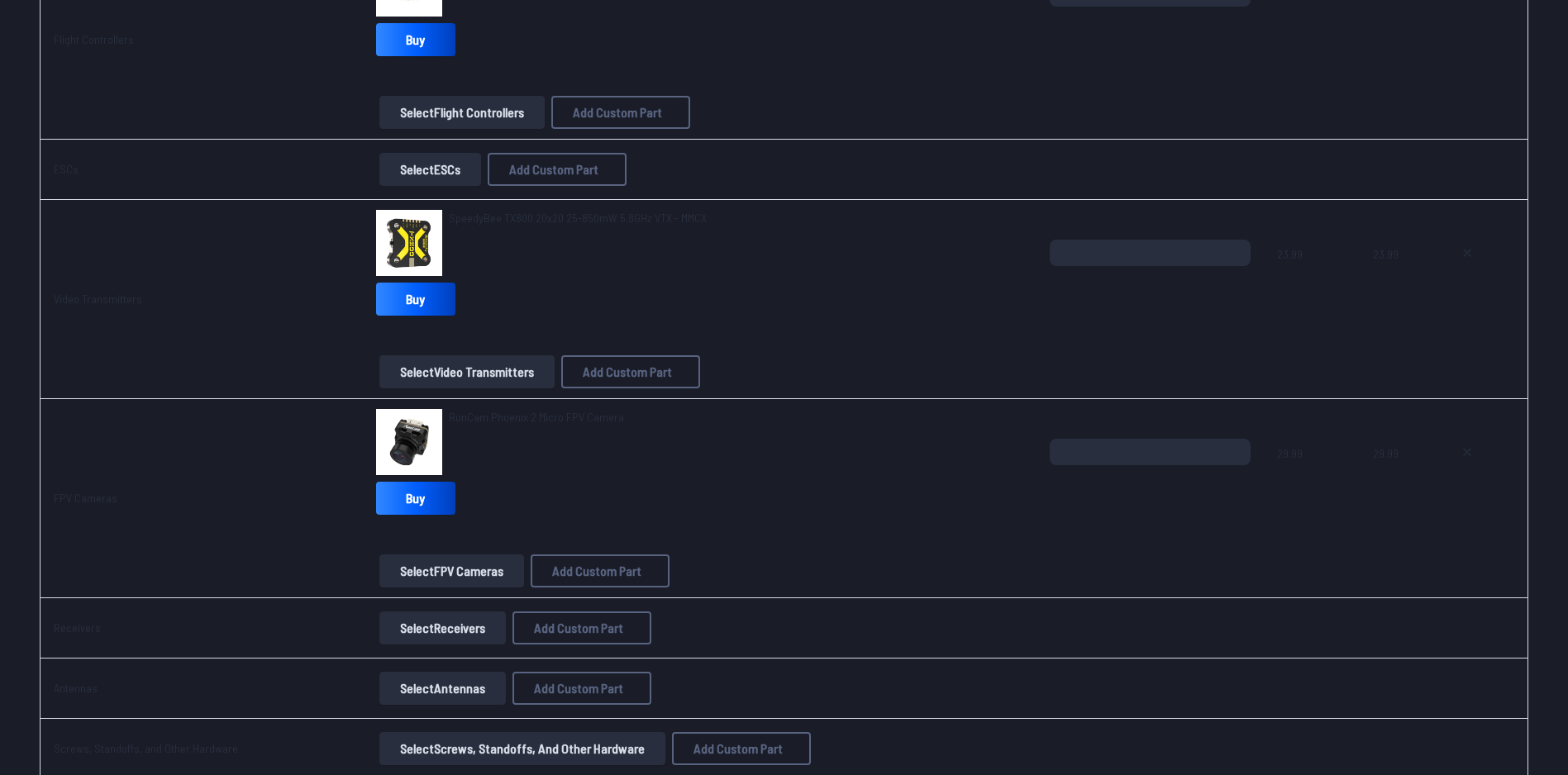
scroll to position [1186, 0]
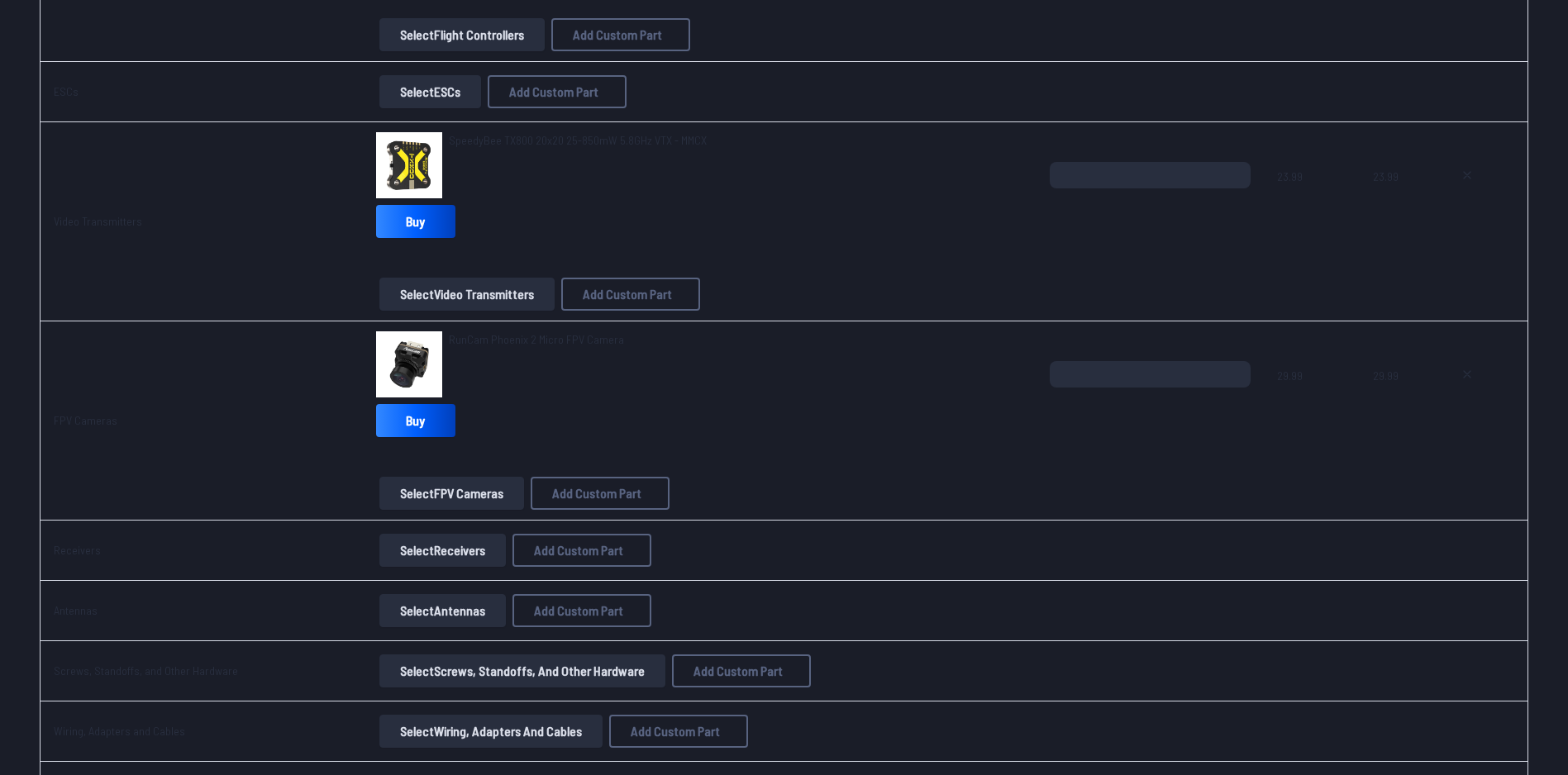
click at [423, 552] on button "Select Receivers" at bounding box center [442, 550] width 126 height 33
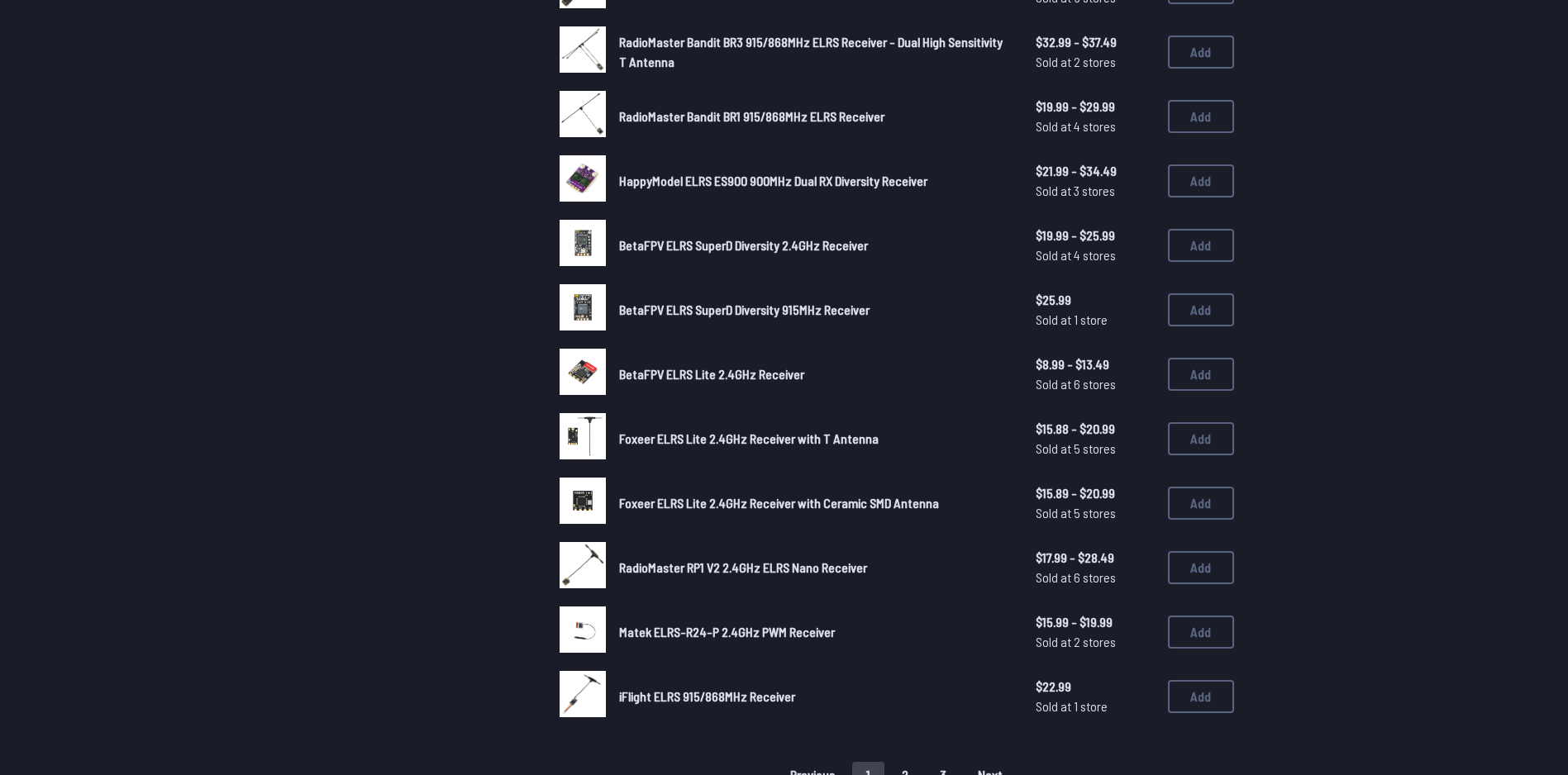
scroll to position [1157, 0]
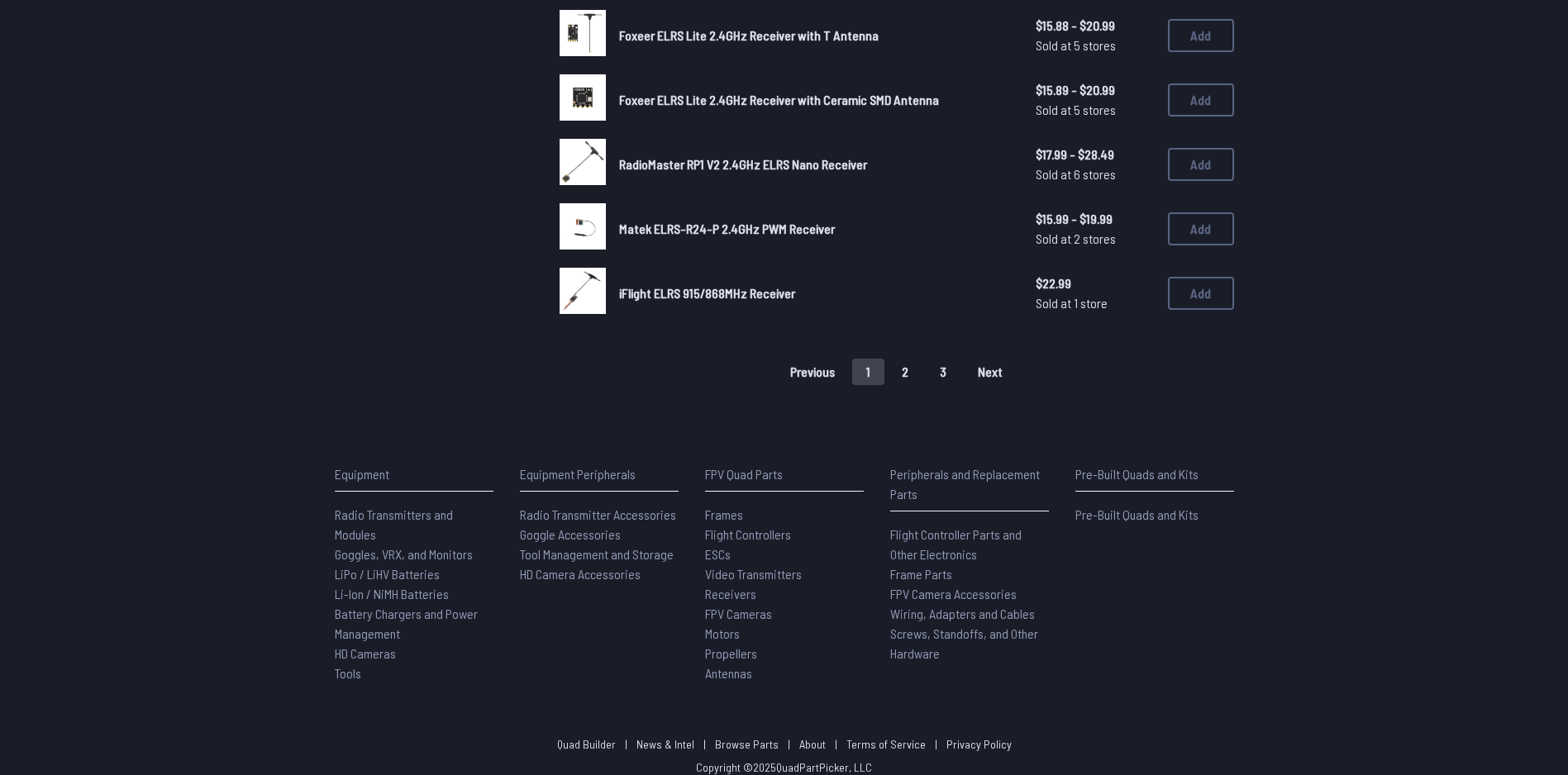
click at [919, 363] on button "2" at bounding box center [905, 371] width 35 height 26
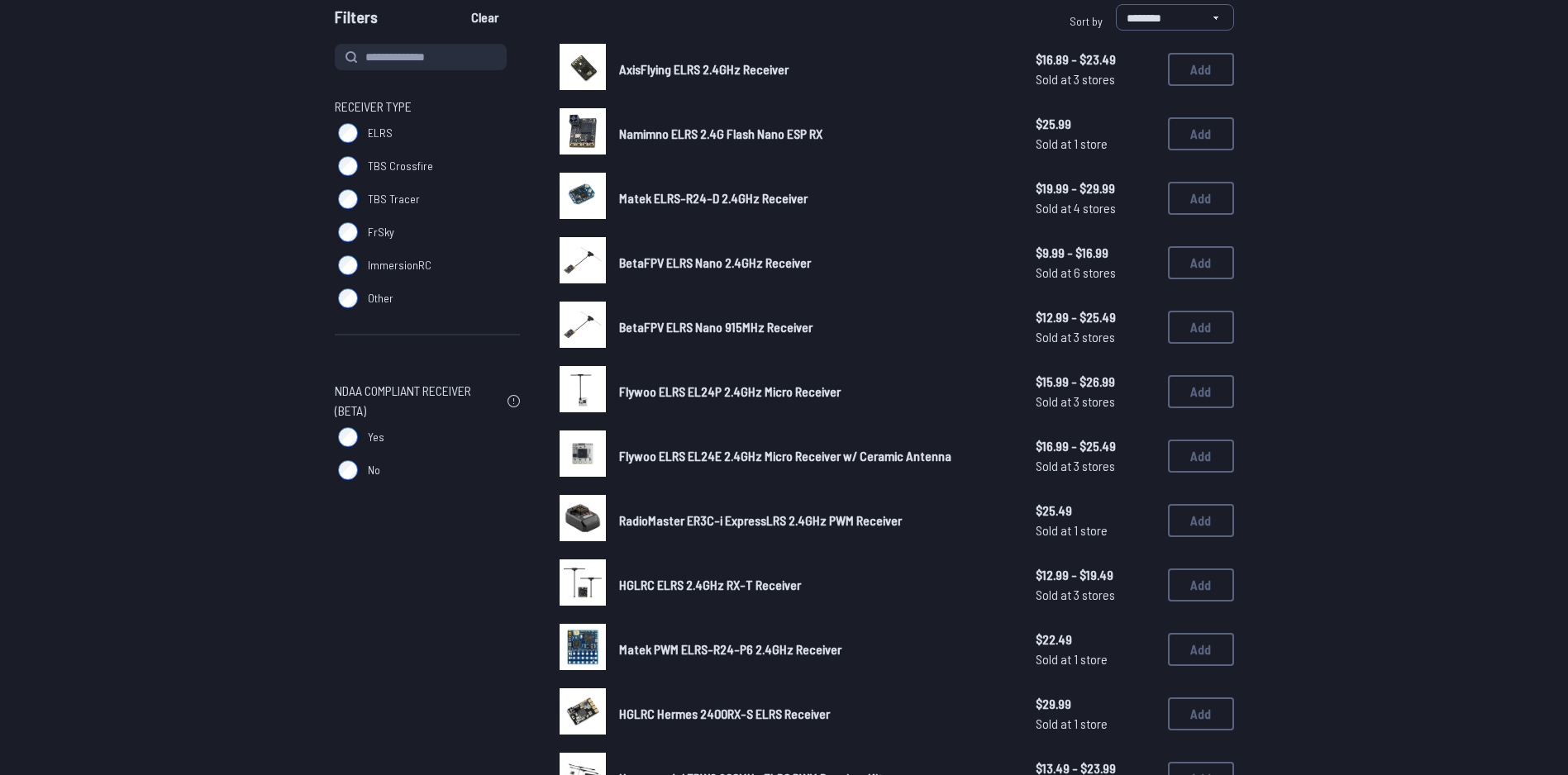
scroll to position [165, 0]
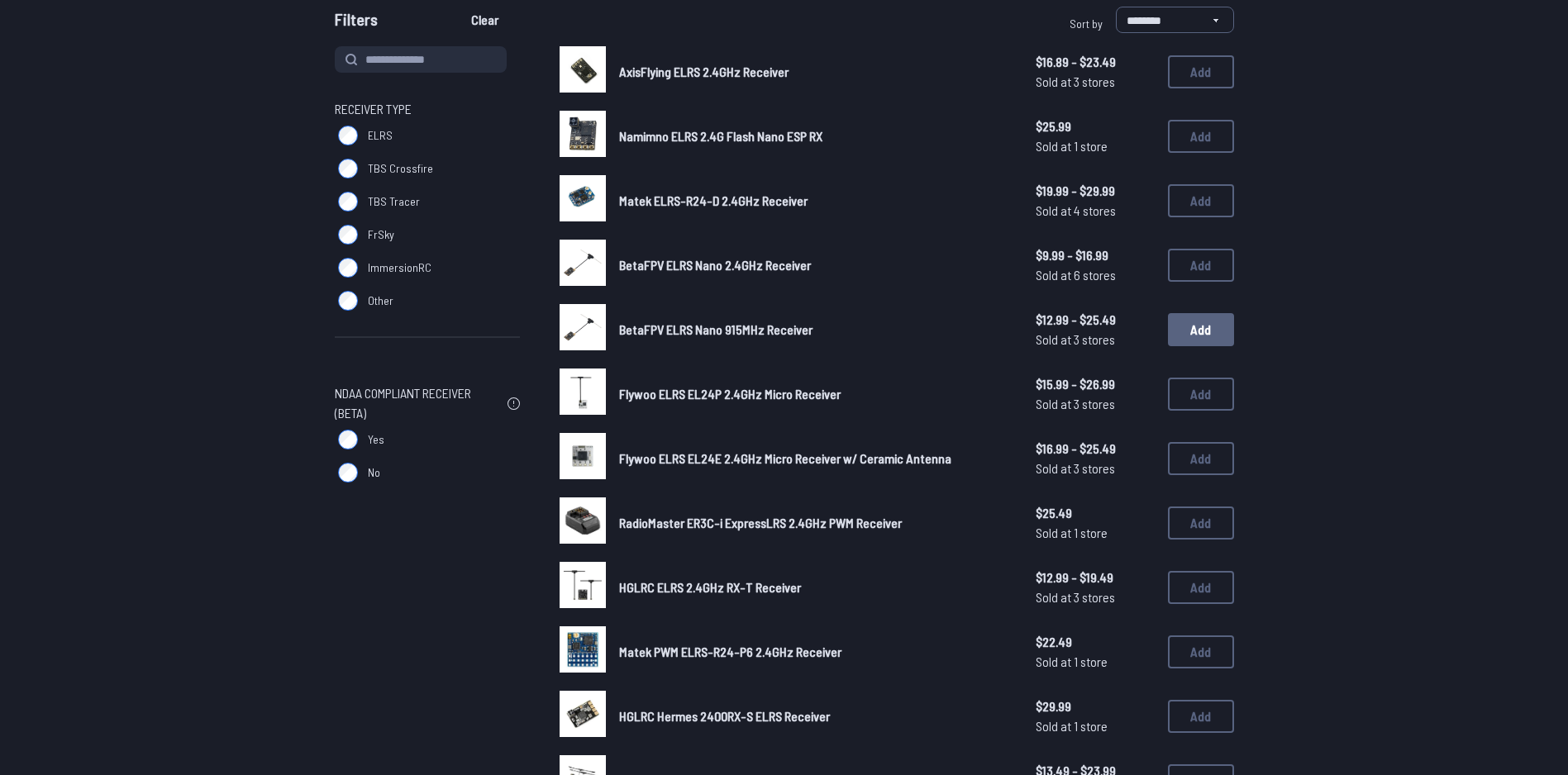
click at [1198, 327] on button "Add" at bounding box center [1201, 329] width 66 height 33
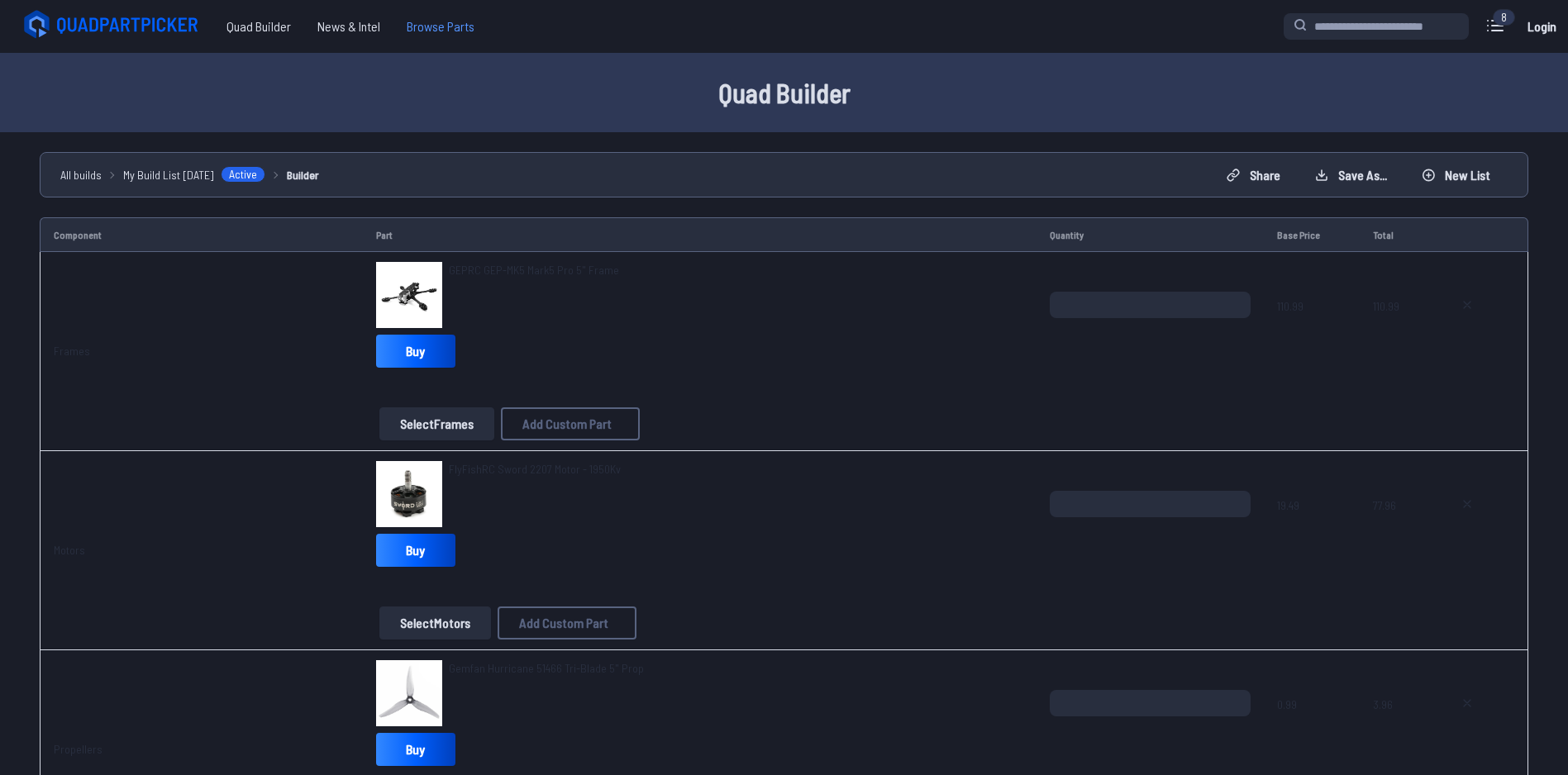
click at [424, 24] on span "Browse Parts" at bounding box center [440, 26] width 94 height 33
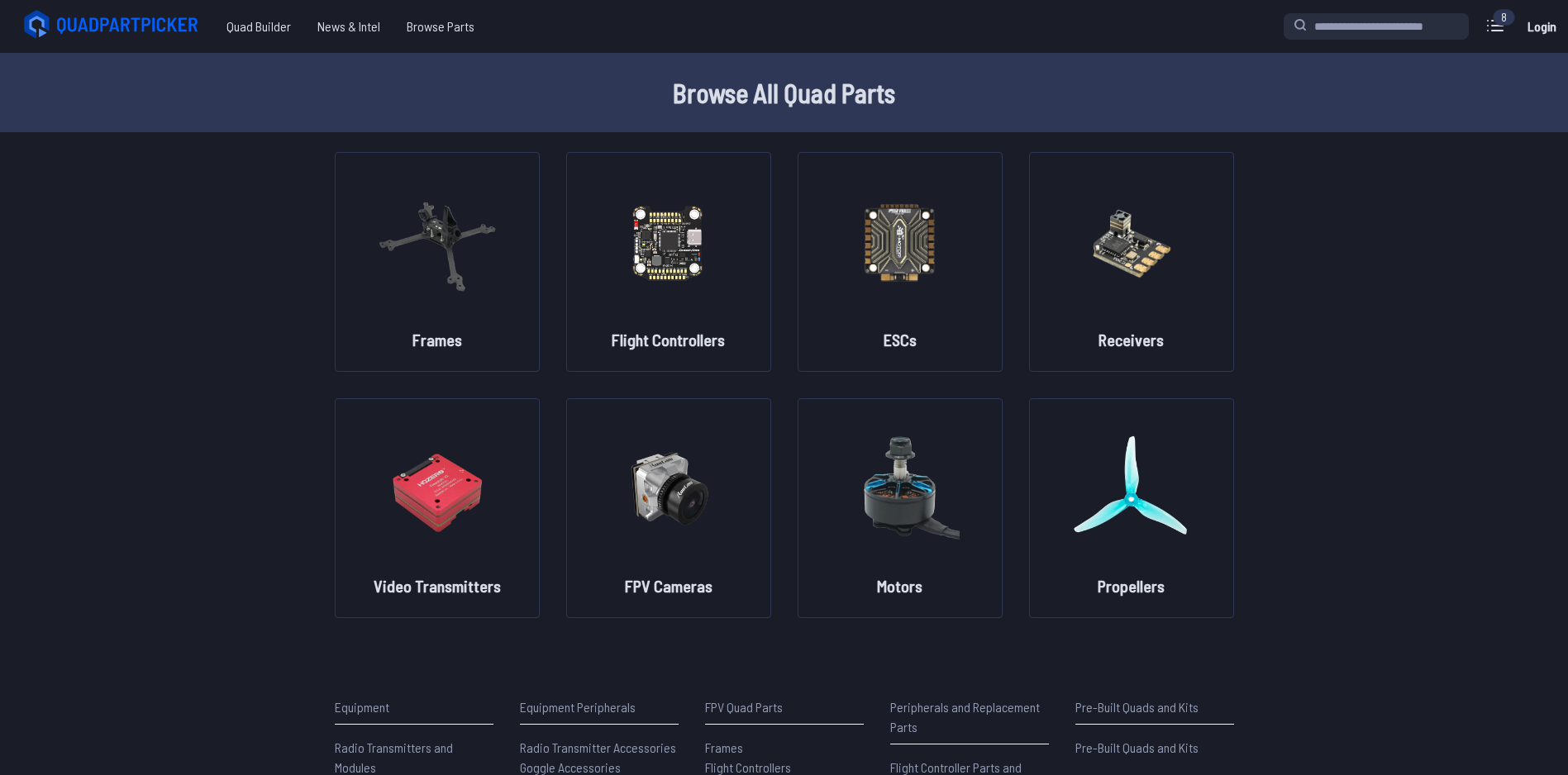
click at [139, 17] on icon at bounding box center [113, 24] width 185 height 33
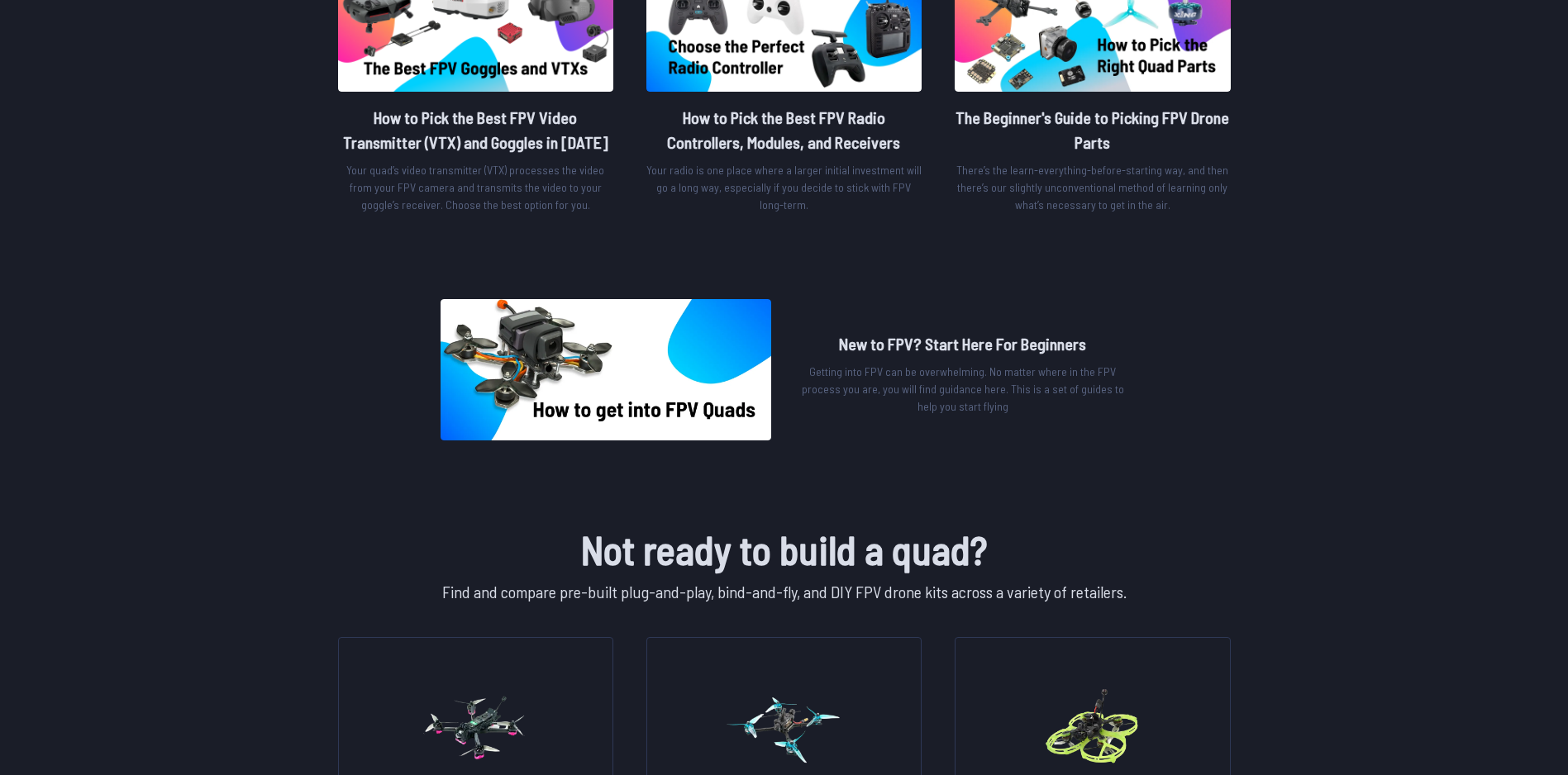
scroll to position [1157, 0]
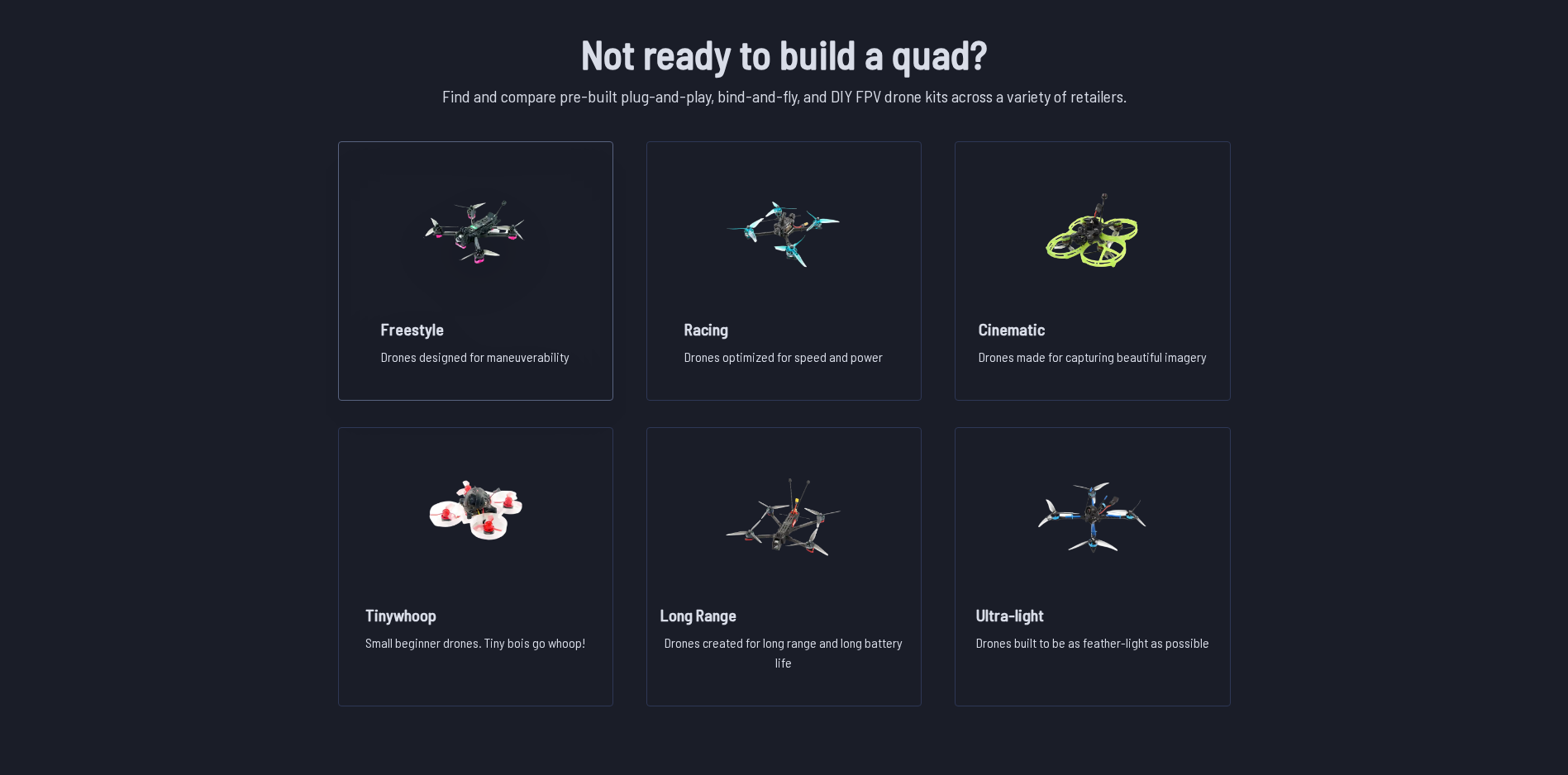
click at [404, 325] on h2 "Freestyle" at bounding box center [475, 329] width 188 height 23
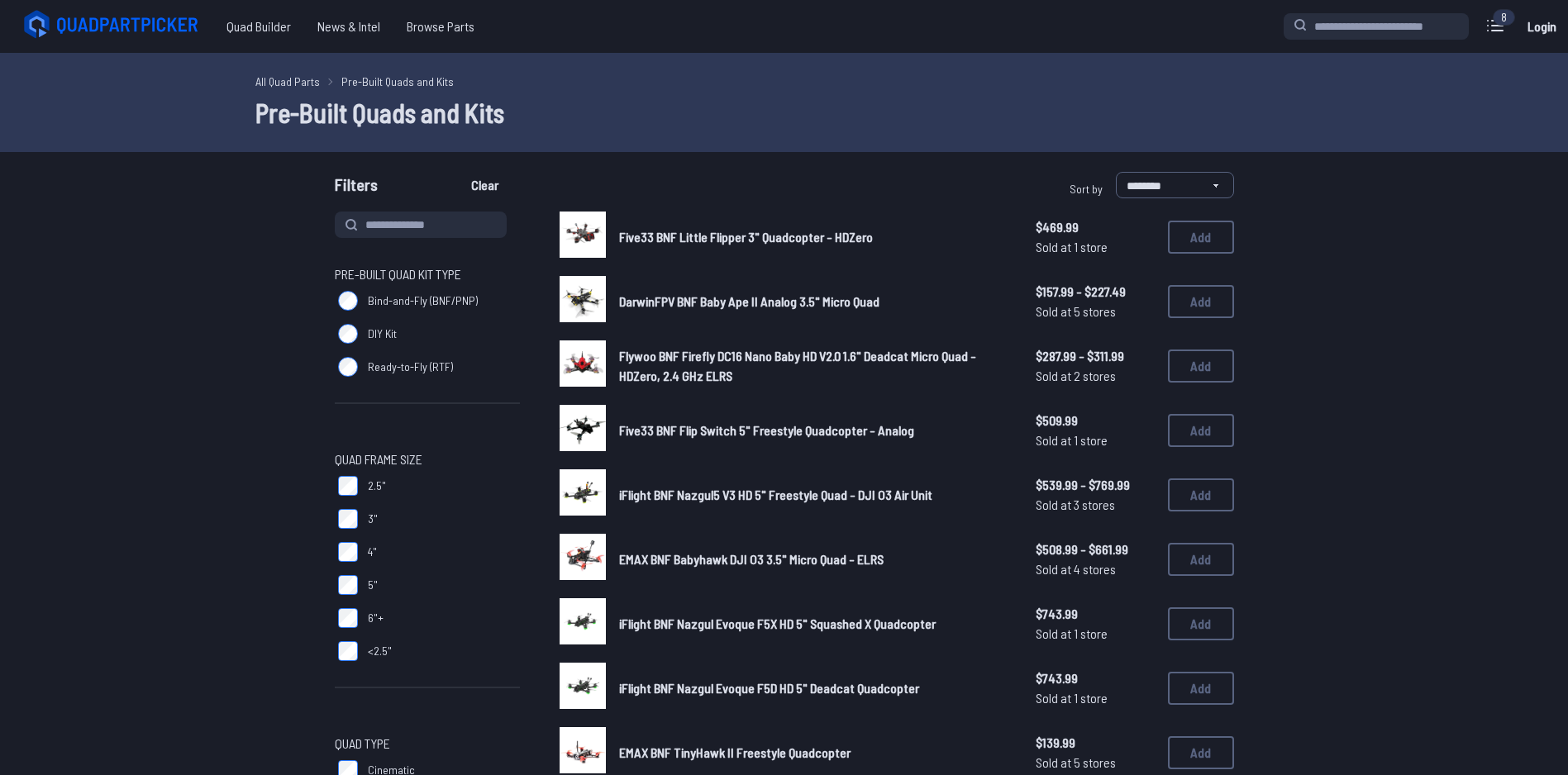
scroll to position [165, 0]
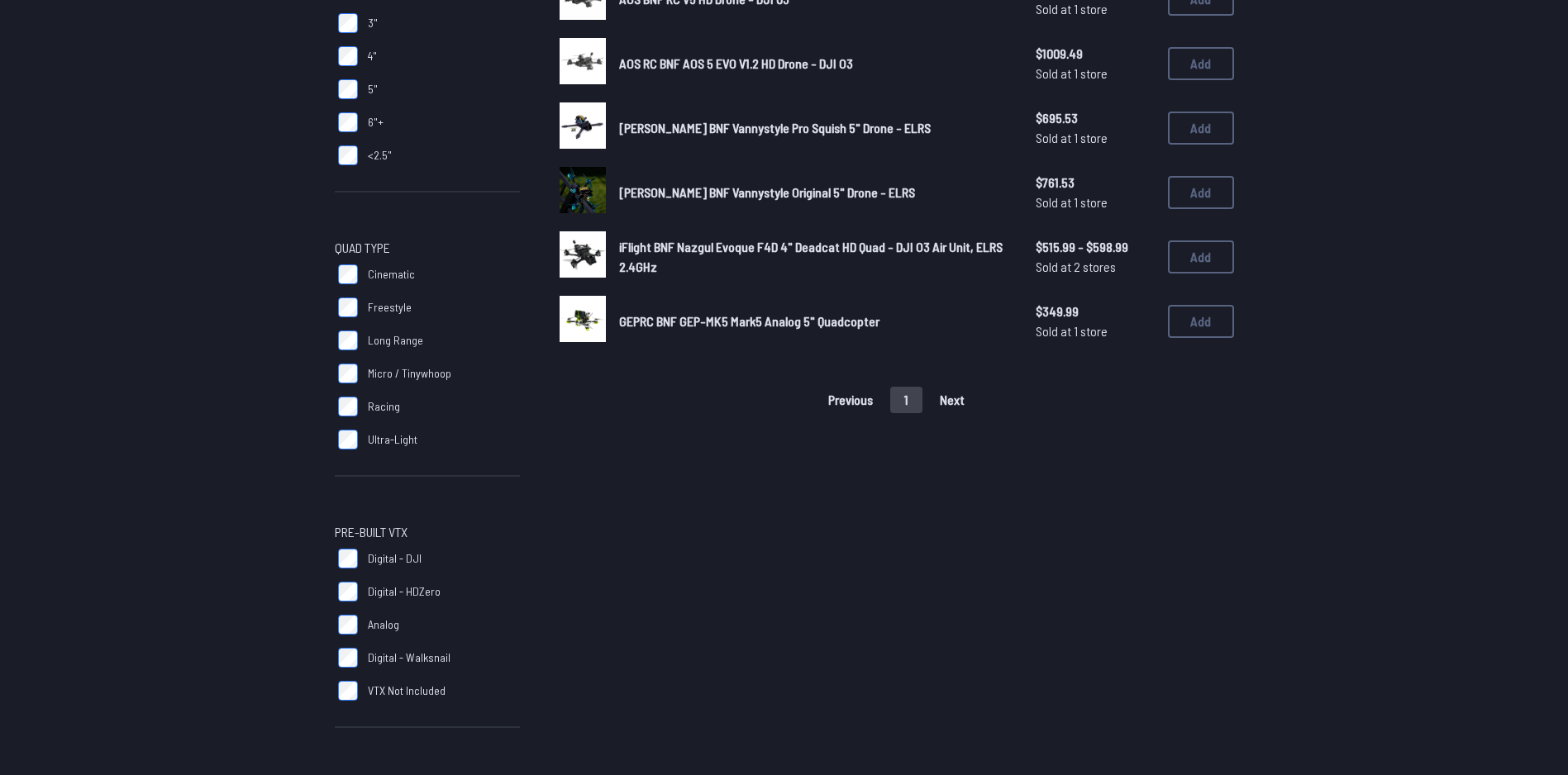
scroll to position [661, 0]
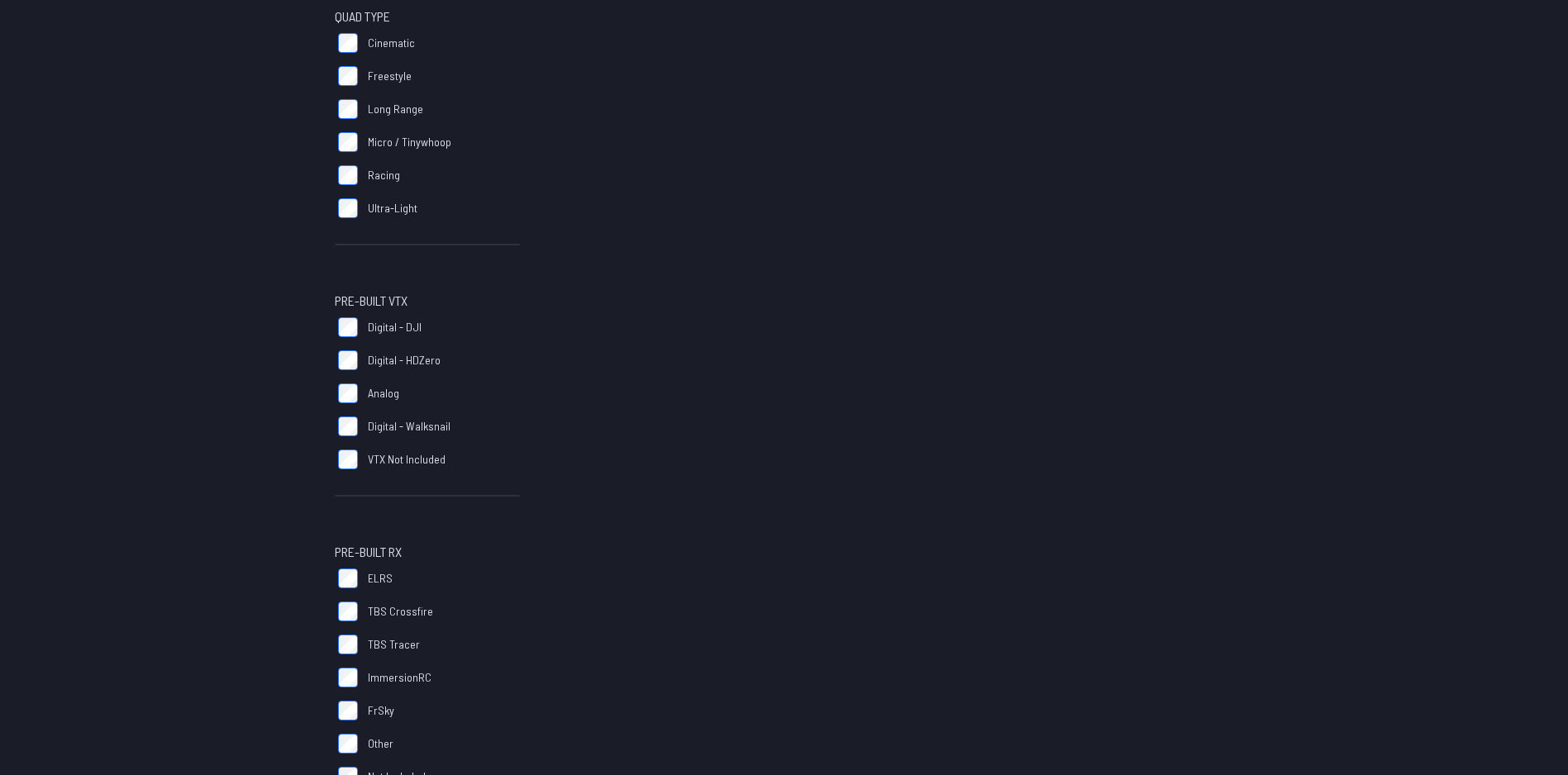
scroll to position [871, 0]
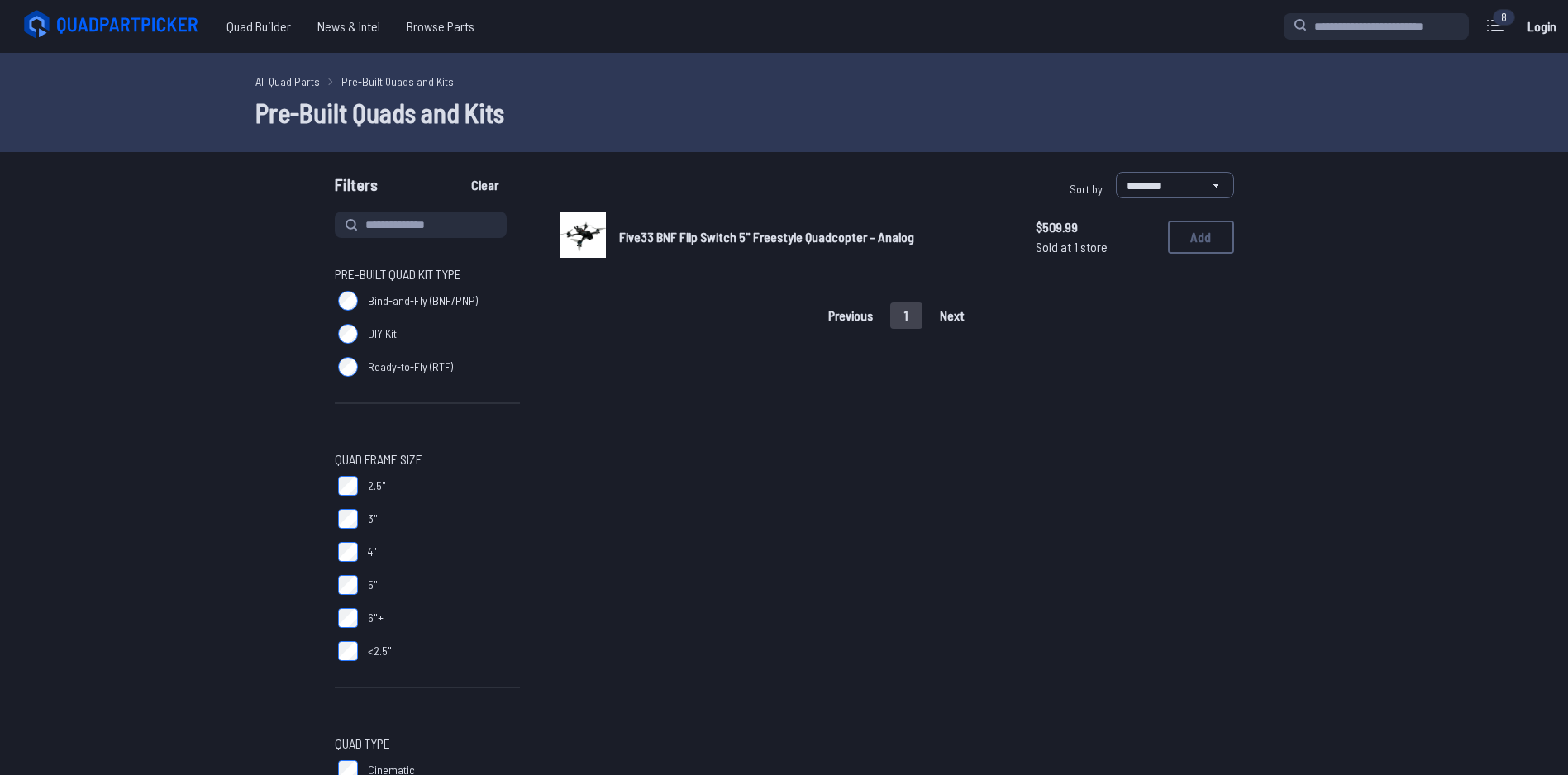
click at [820, 239] on span "Five33 BNF Flip Switch 5" Freestyle Quadcopter - Analog" at bounding box center [766, 237] width 295 height 16
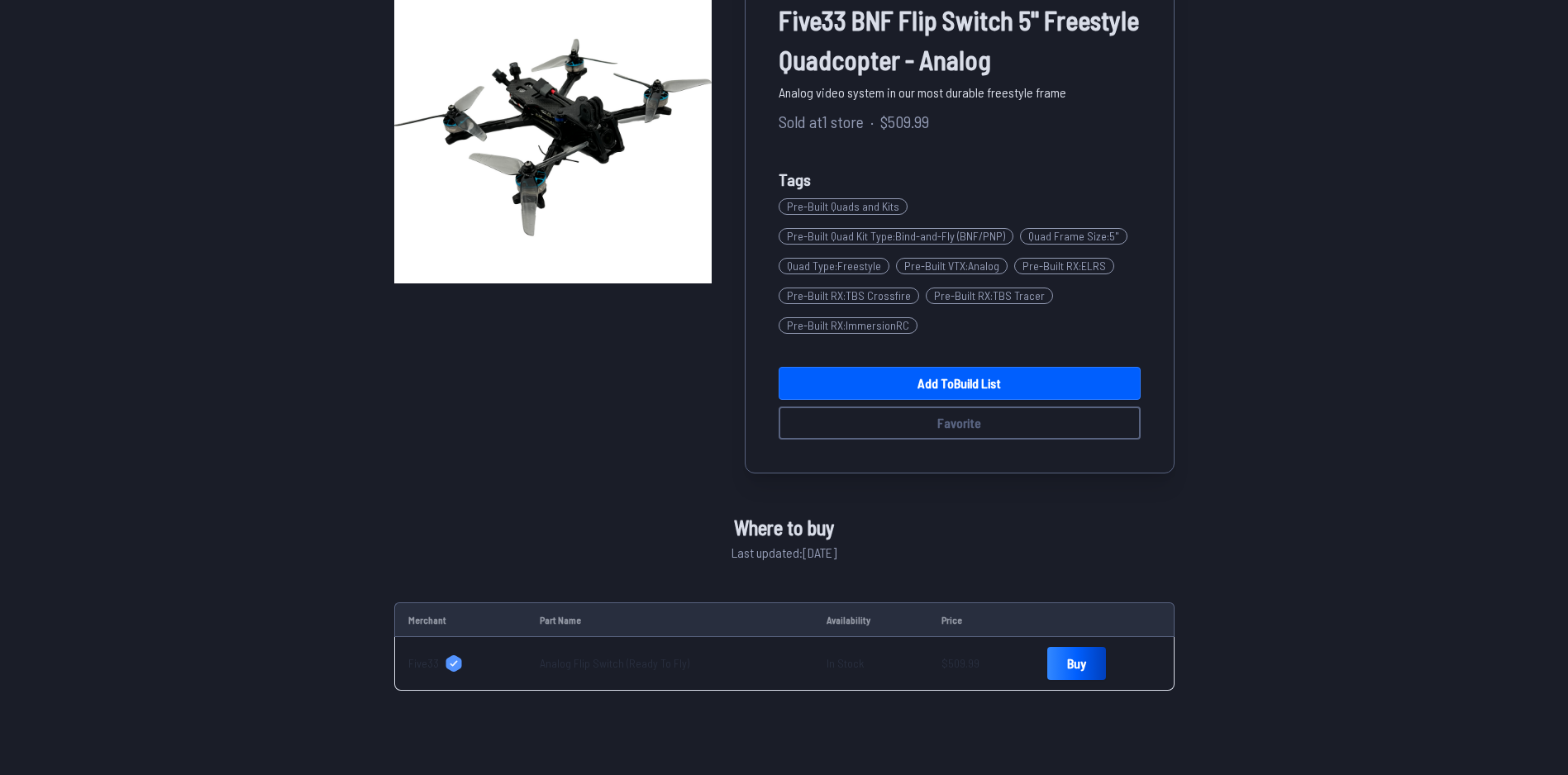
scroll to position [331, 0]
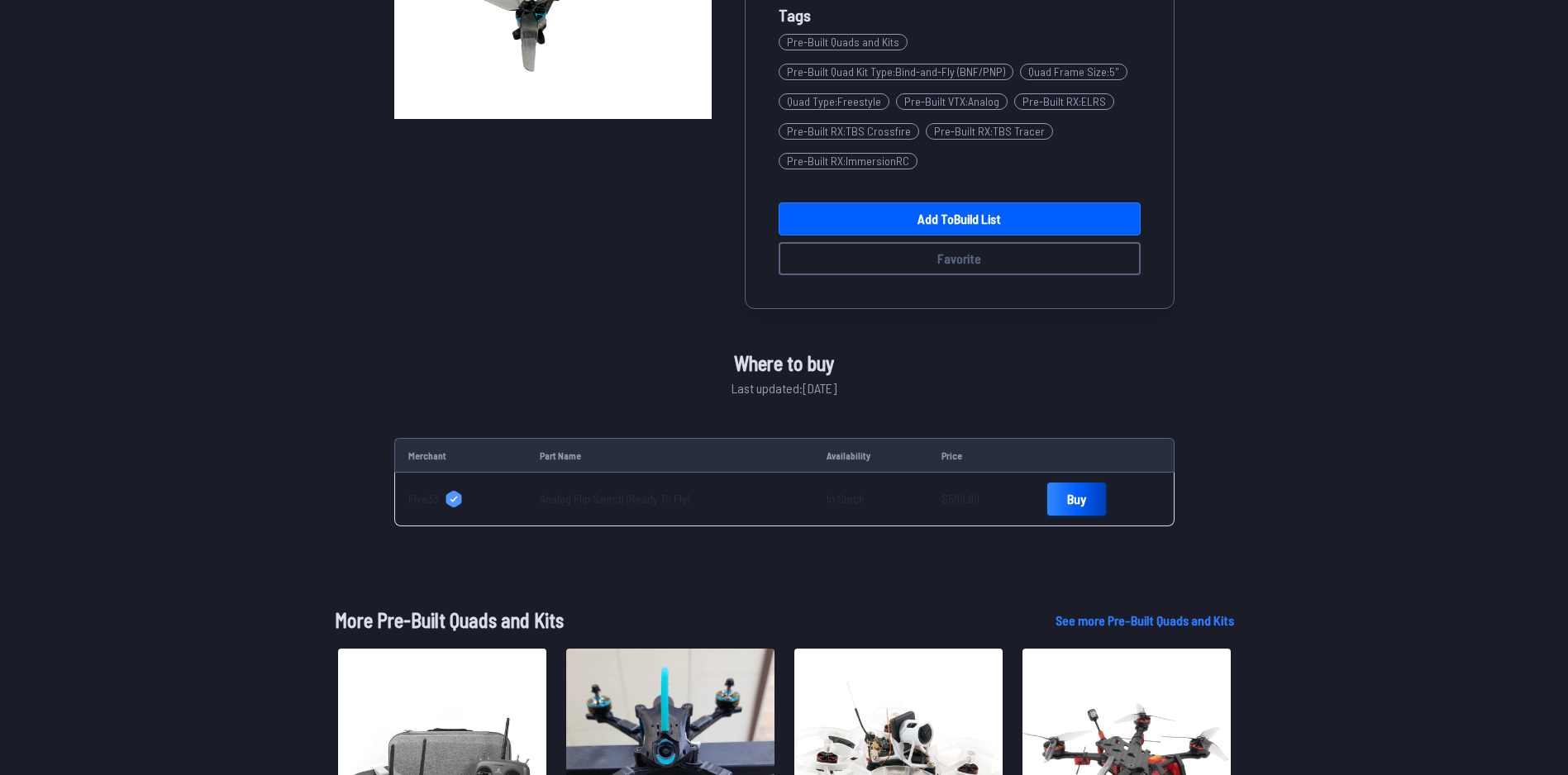
click at [1058, 492] on link "Buy" at bounding box center [1076, 499] width 58 height 33
